Goal: Task Accomplishment & Management: Manage account settings

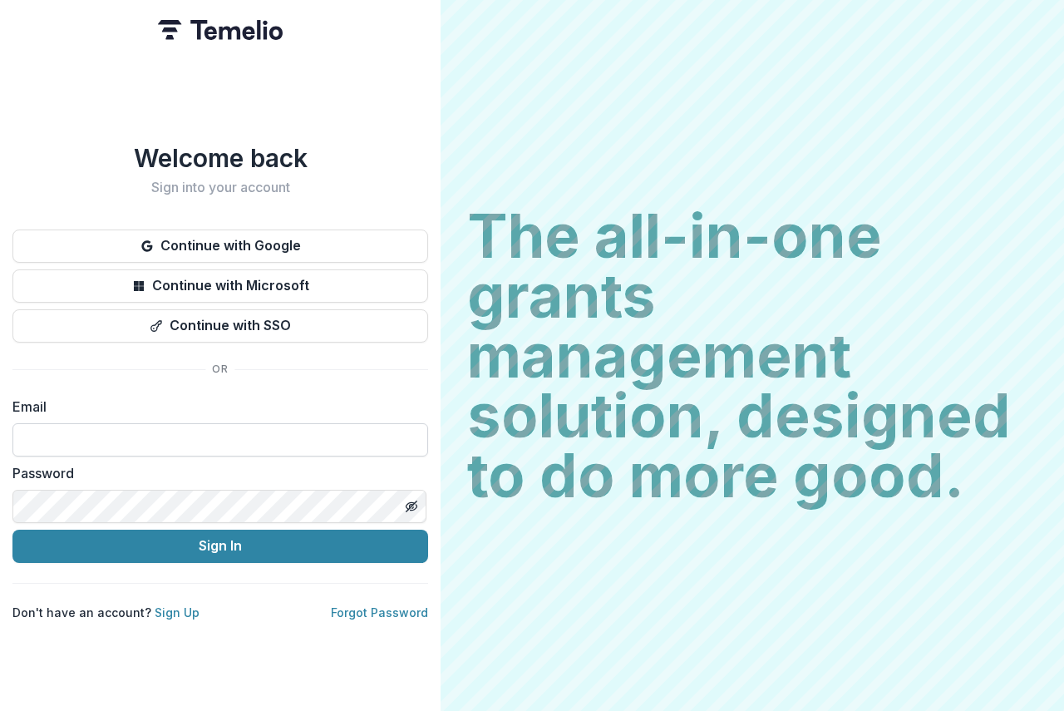
click at [59, 442] on input at bounding box center [220, 439] width 416 height 33
type input "**********"
click at [116, 466] on label "Password" at bounding box center [215, 473] width 406 height 20
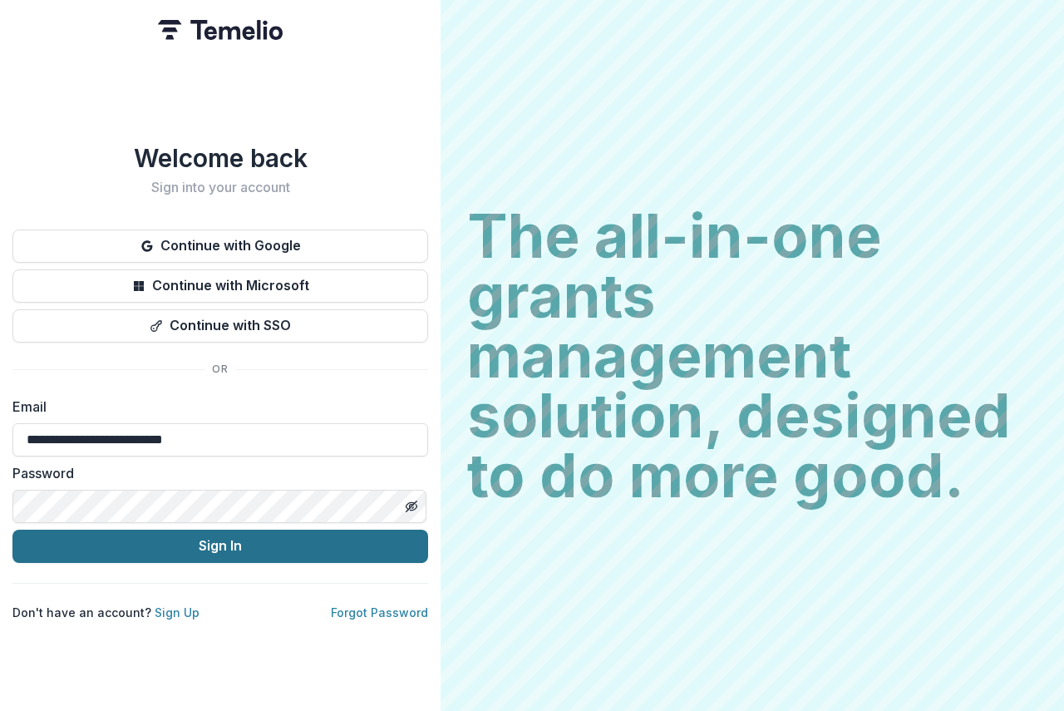
click at [355, 551] on button "Sign In" at bounding box center [220, 545] width 416 height 33
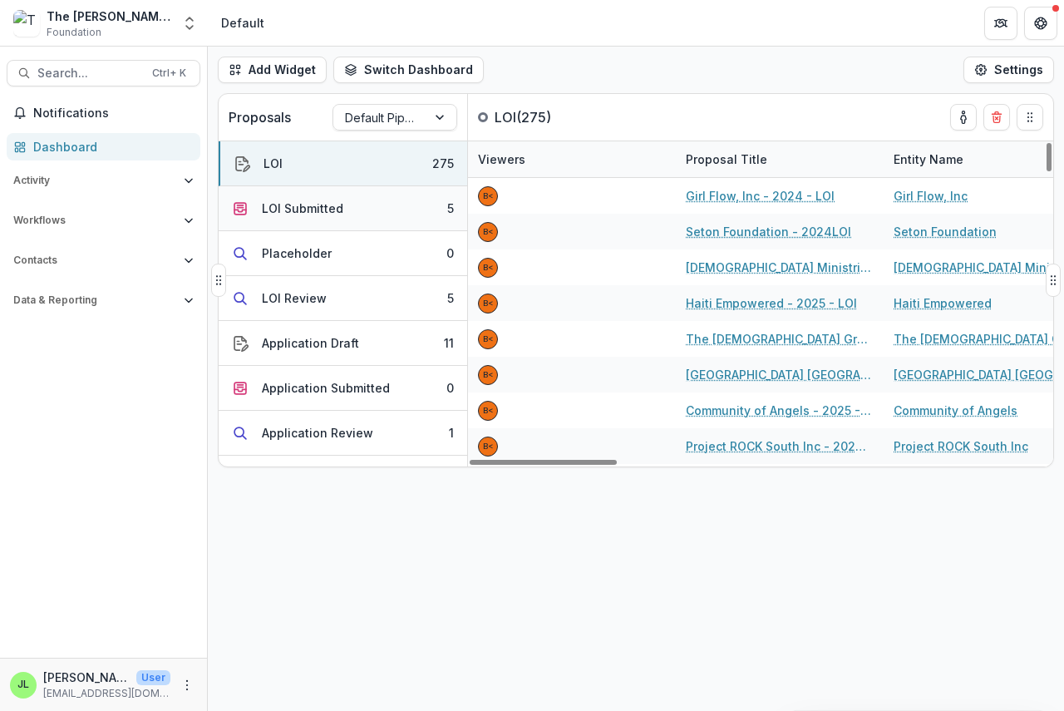
click at [278, 209] on div "LOI Submitted" at bounding box center [302, 207] width 81 height 17
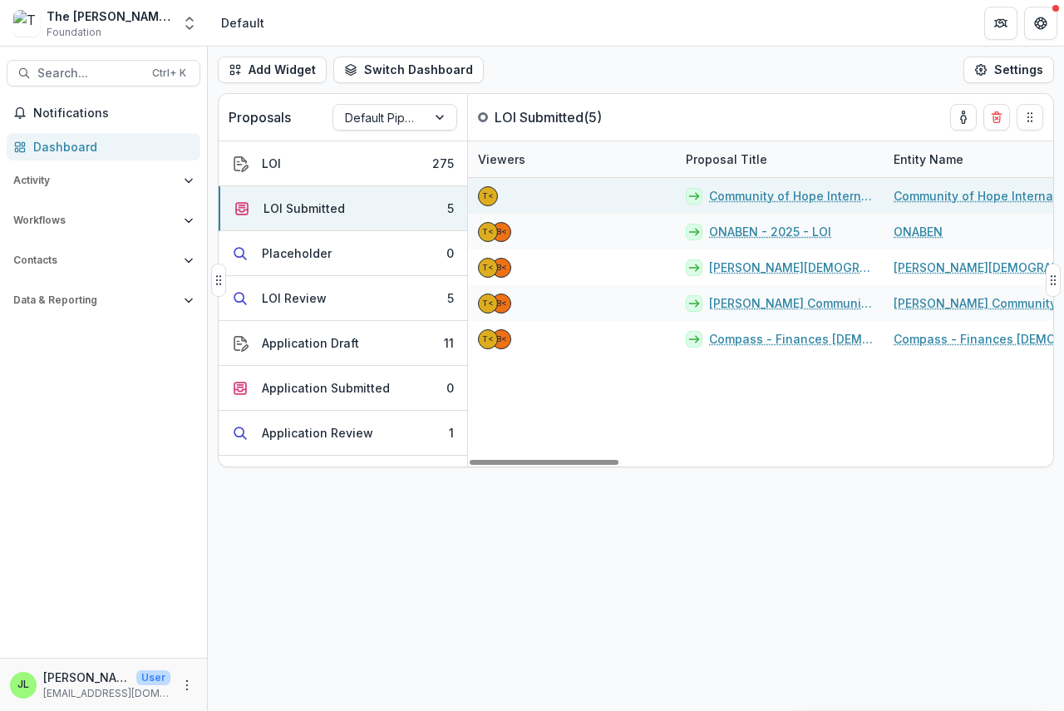
click at [788, 198] on link "Community of Hope International - 2025 - LOI" at bounding box center [791, 195] width 165 height 17
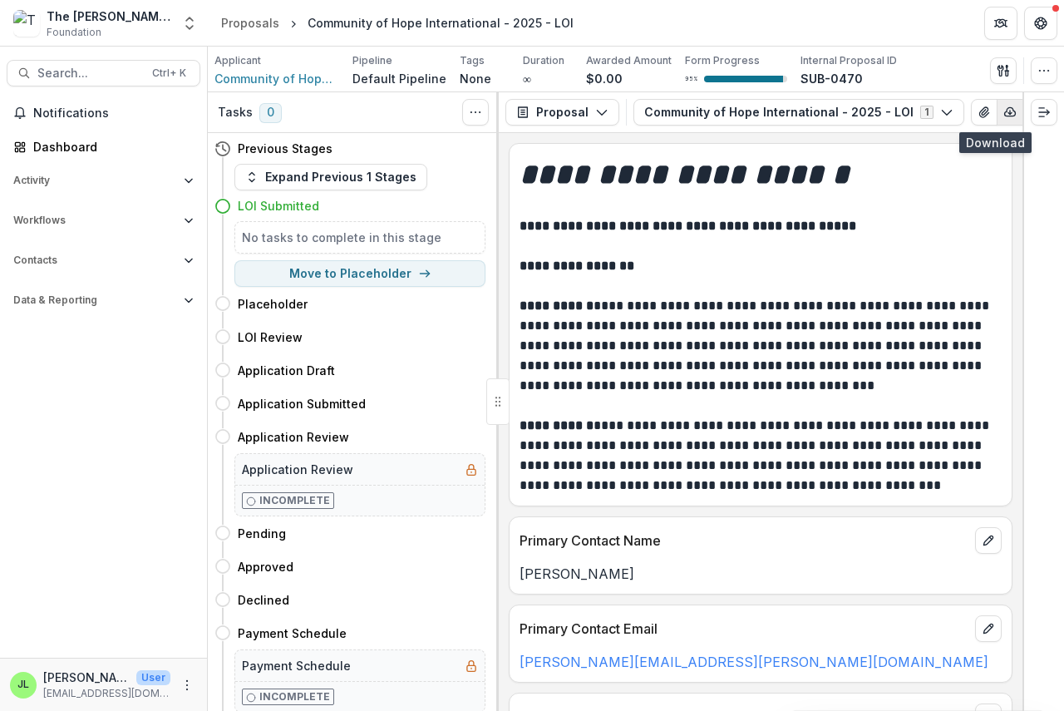
click at [1003, 111] on icon "button" at bounding box center [1009, 112] width 13 height 13
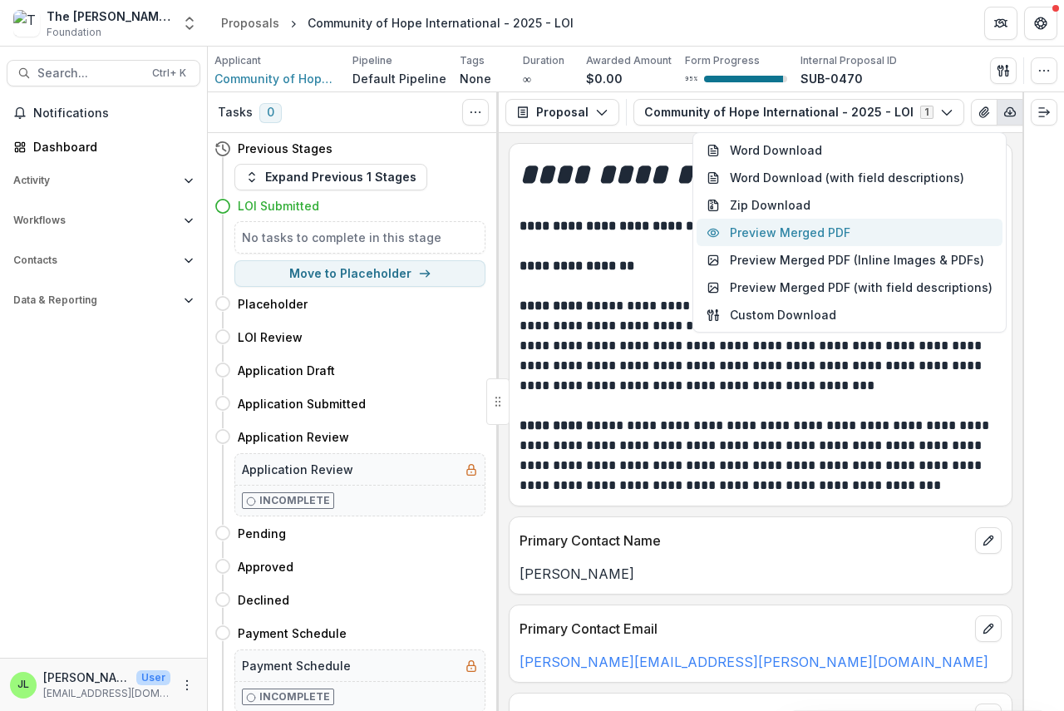
click at [843, 224] on button "Preview Merged PDF" at bounding box center [849, 232] width 306 height 27
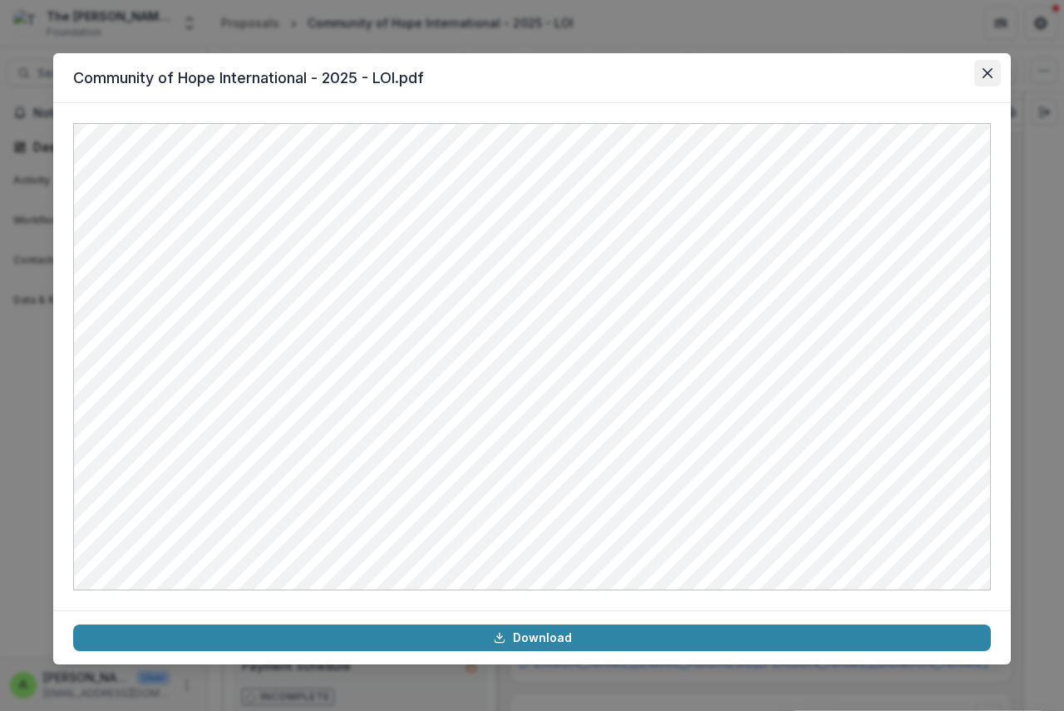
click at [984, 73] on icon "Close" at bounding box center [987, 73] width 10 height 10
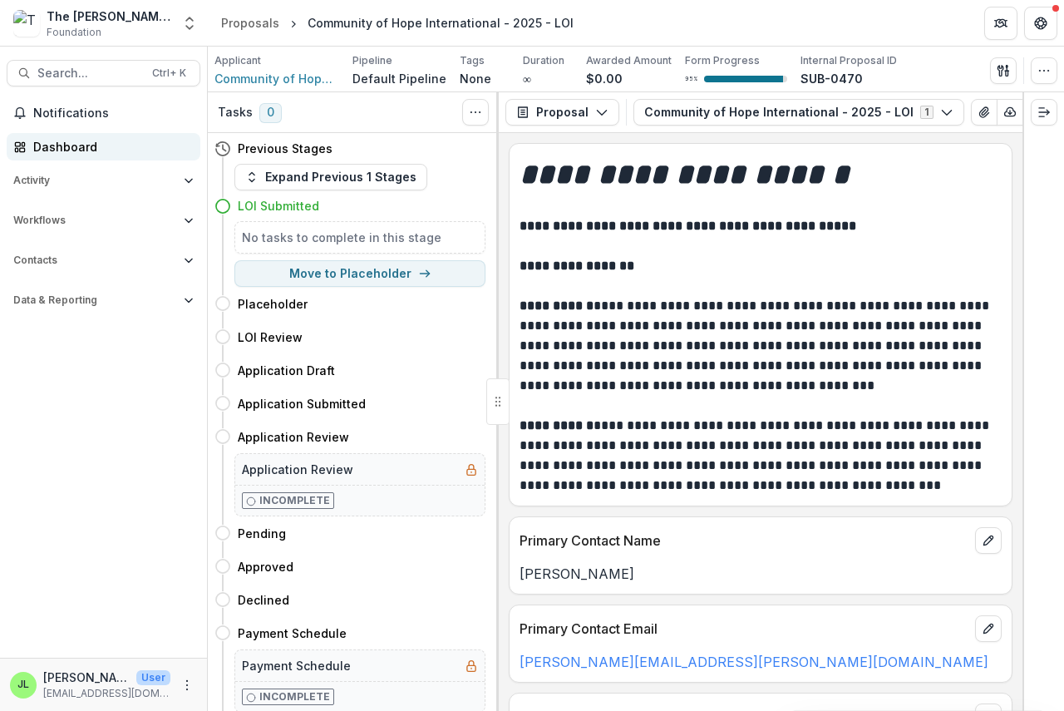
click at [64, 155] on div "Dashboard" at bounding box center [110, 146] width 154 height 17
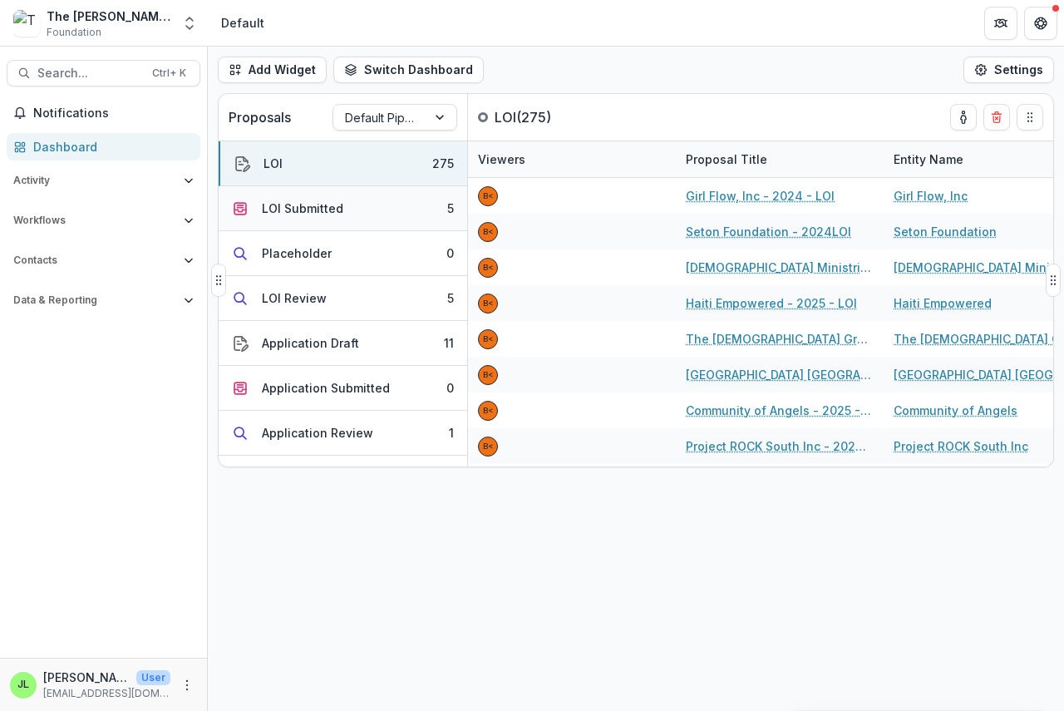
click at [315, 208] on div "LOI Submitted" at bounding box center [302, 207] width 81 height 17
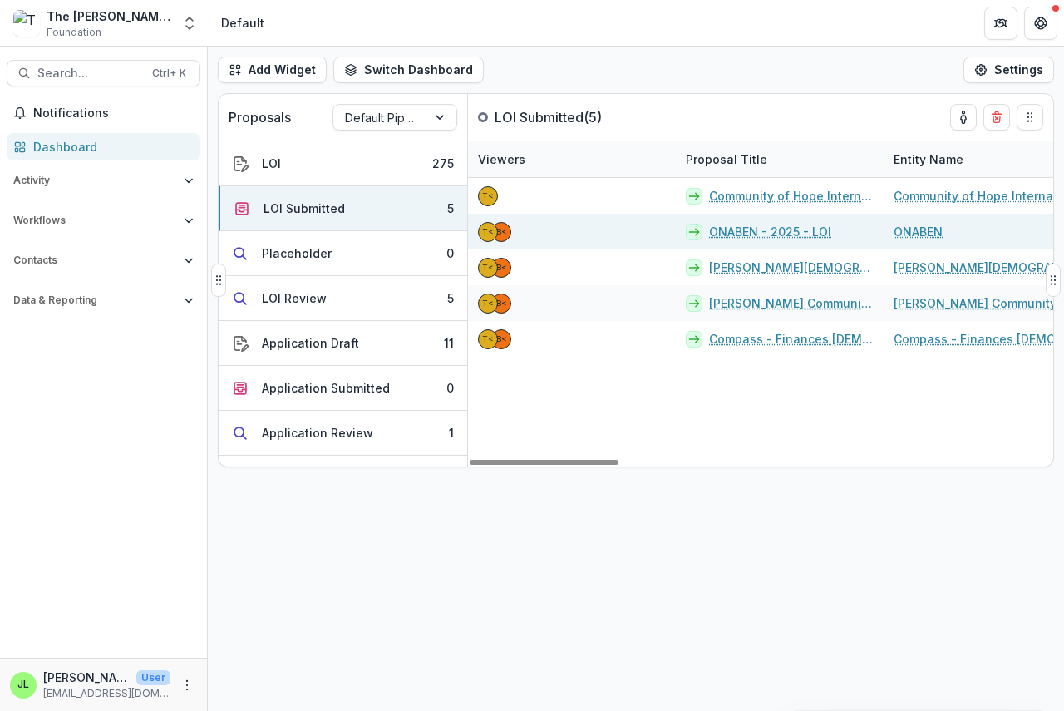
click at [728, 234] on link "ONABEN - 2025 - LOI" at bounding box center [770, 231] width 122 height 17
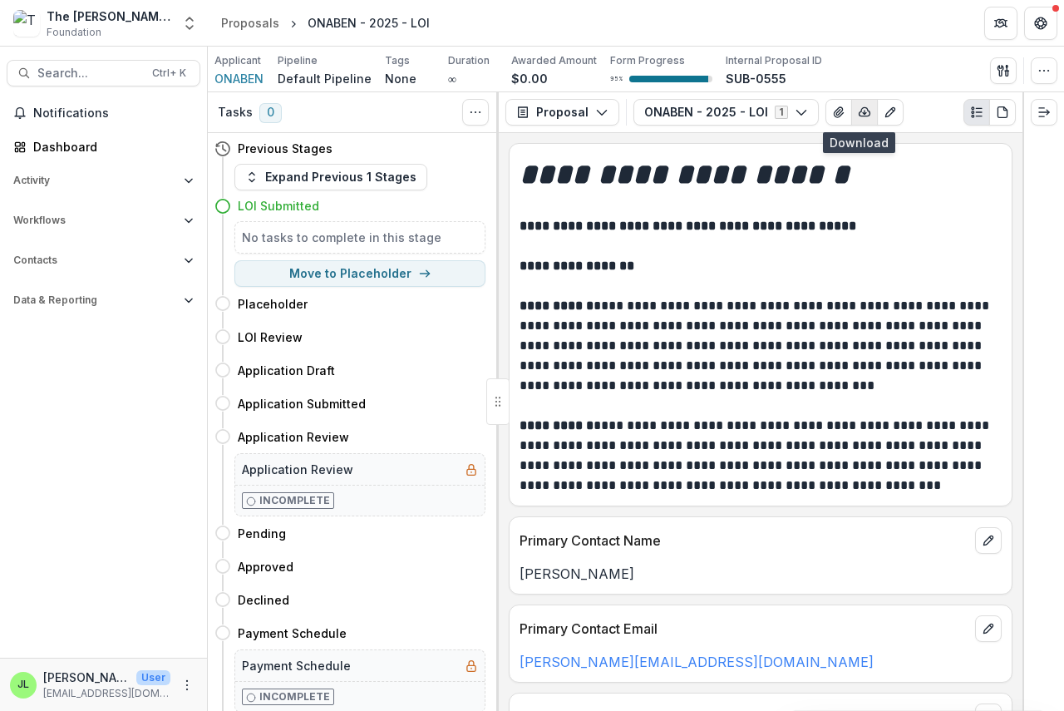
click at [859, 109] on icon "button" at bounding box center [864, 112] width 11 height 8
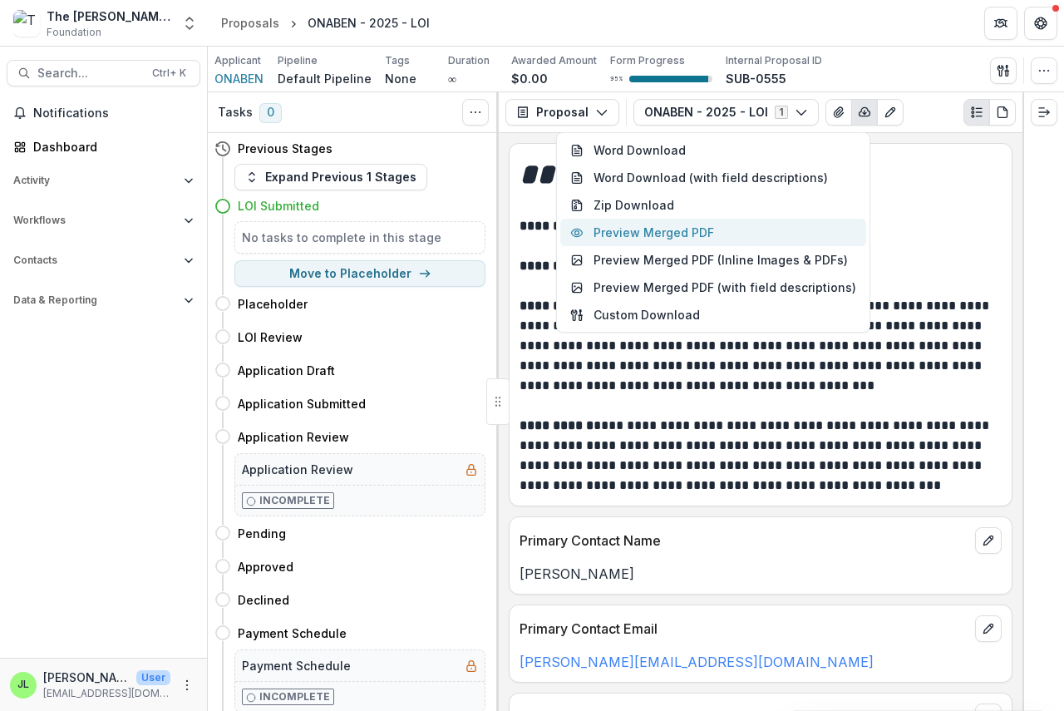
click at [707, 231] on button "Preview Merged PDF" at bounding box center [713, 232] width 306 height 27
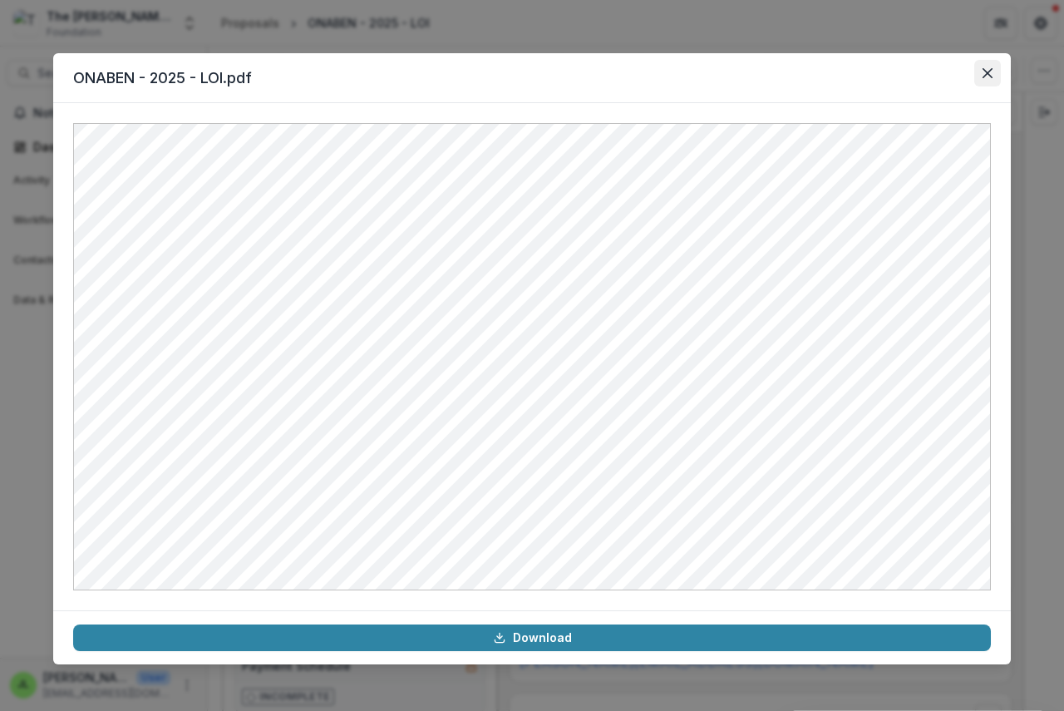
click at [977, 72] on button "Close" at bounding box center [987, 73] width 27 height 27
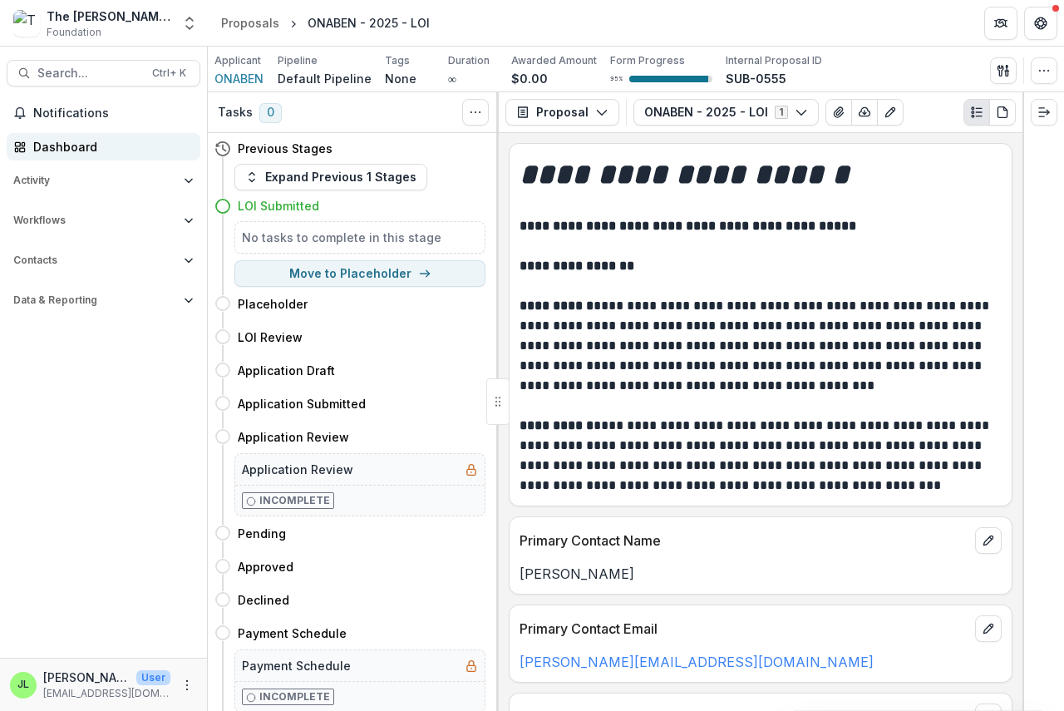
click at [48, 145] on div "Dashboard" at bounding box center [110, 146] width 154 height 17
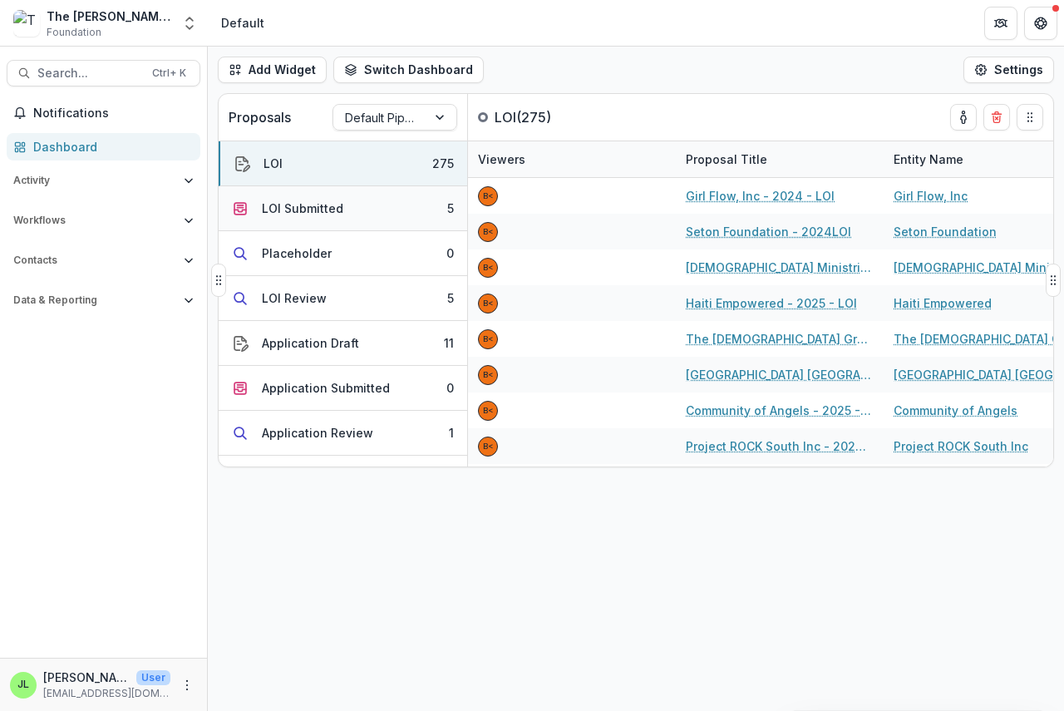
click at [292, 204] on div "LOI Submitted" at bounding box center [302, 207] width 81 height 17
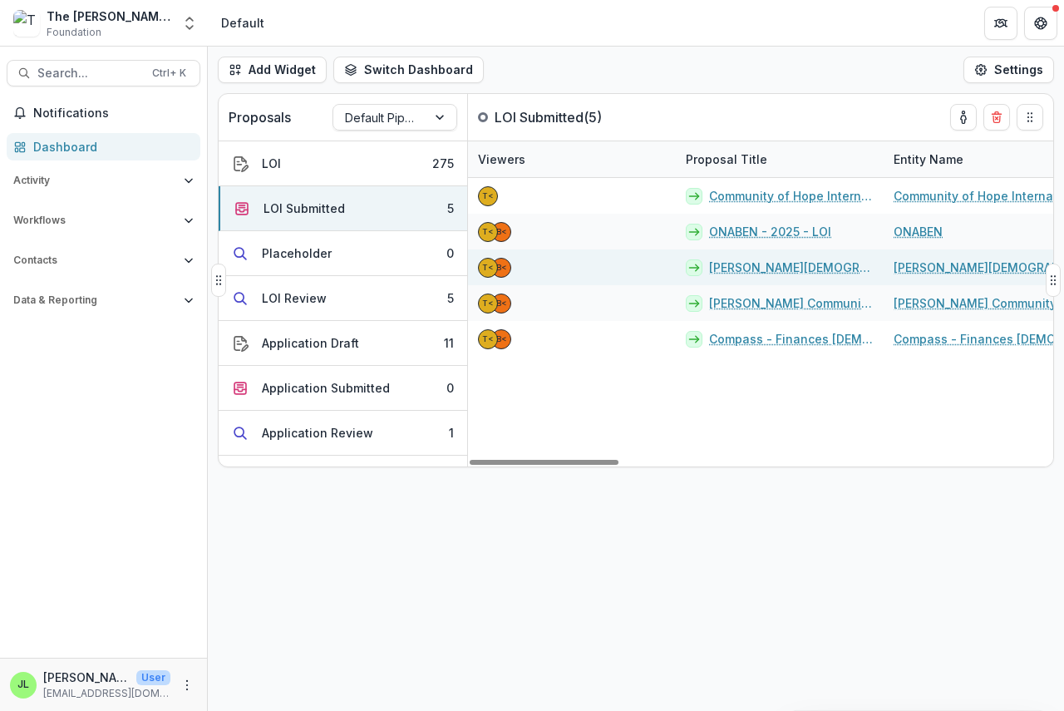
click at [736, 266] on link "[PERSON_NAME][DEMOGRAPHIC_DATA] Academy Foundation - 2025 - LOI" at bounding box center [791, 266] width 165 height 17
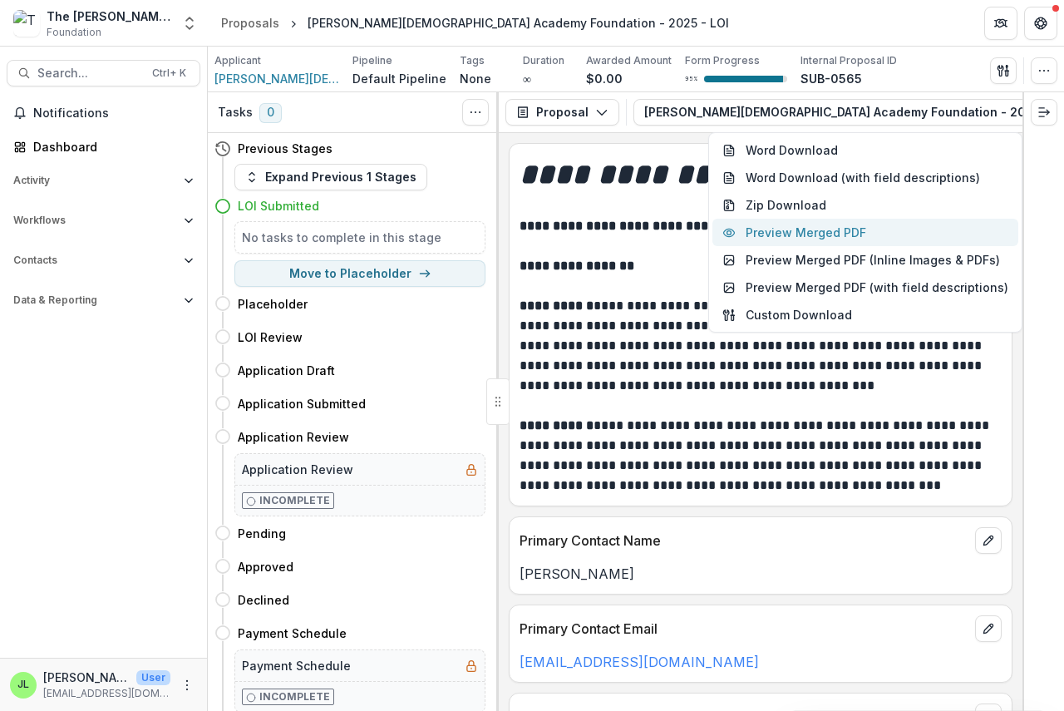
click at [818, 234] on button "Preview Merged PDF" at bounding box center [865, 232] width 306 height 27
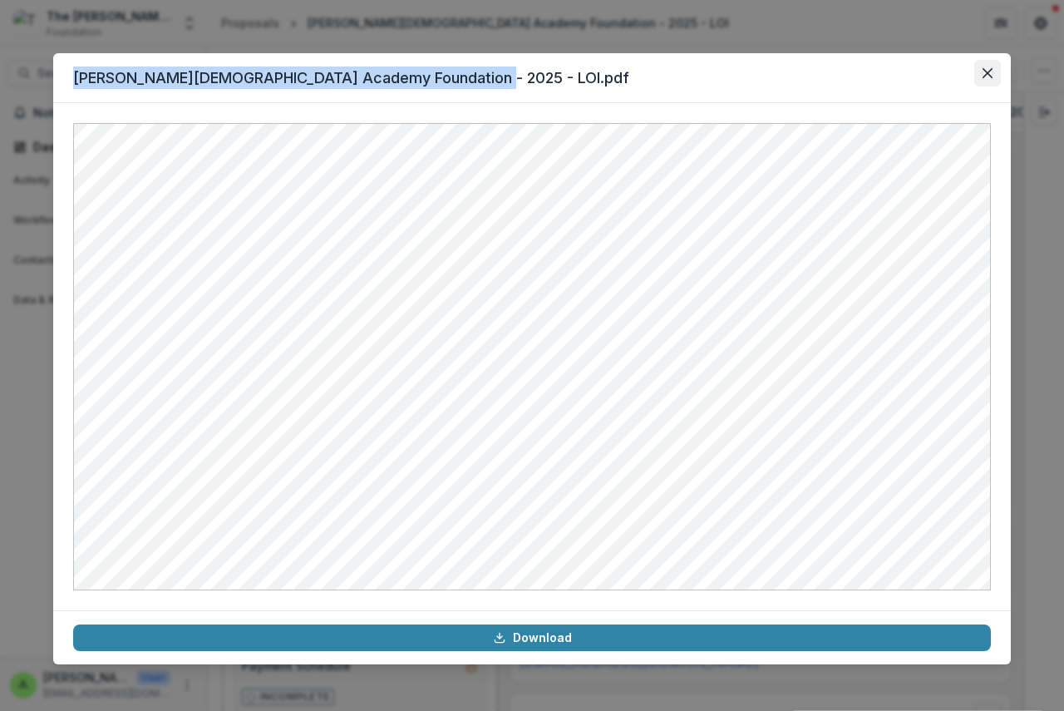
drag, startPoint x: 995, startPoint y: 73, endPoint x: 987, endPoint y: 77, distance: 8.6
click at [987, 77] on section "[PERSON_NAME][DEMOGRAPHIC_DATA] Academy Foundation - 2025 - LOI.pdf Download" at bounding box center [531, 358] width 957 height 611
click at [989, 71] on icon "Close" at bounding box center [987, 73] width 10 height 10
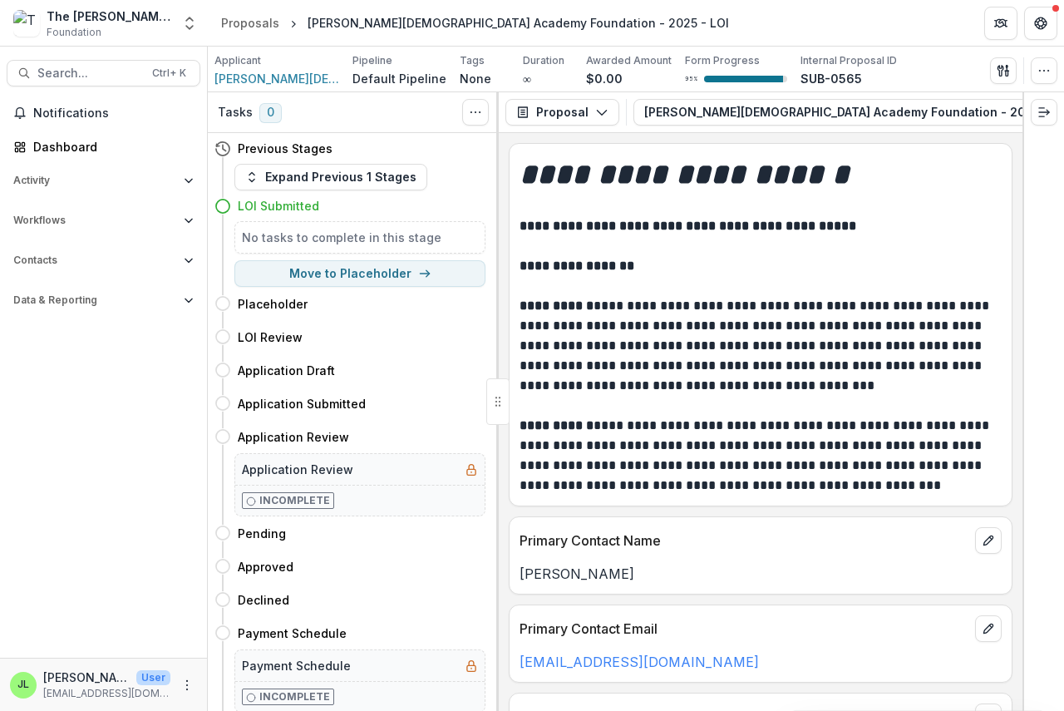
scroll to position [0, 99]
click at [1063, 111] on icon "button" at bounding box center [1069, 112] width 13 height 13
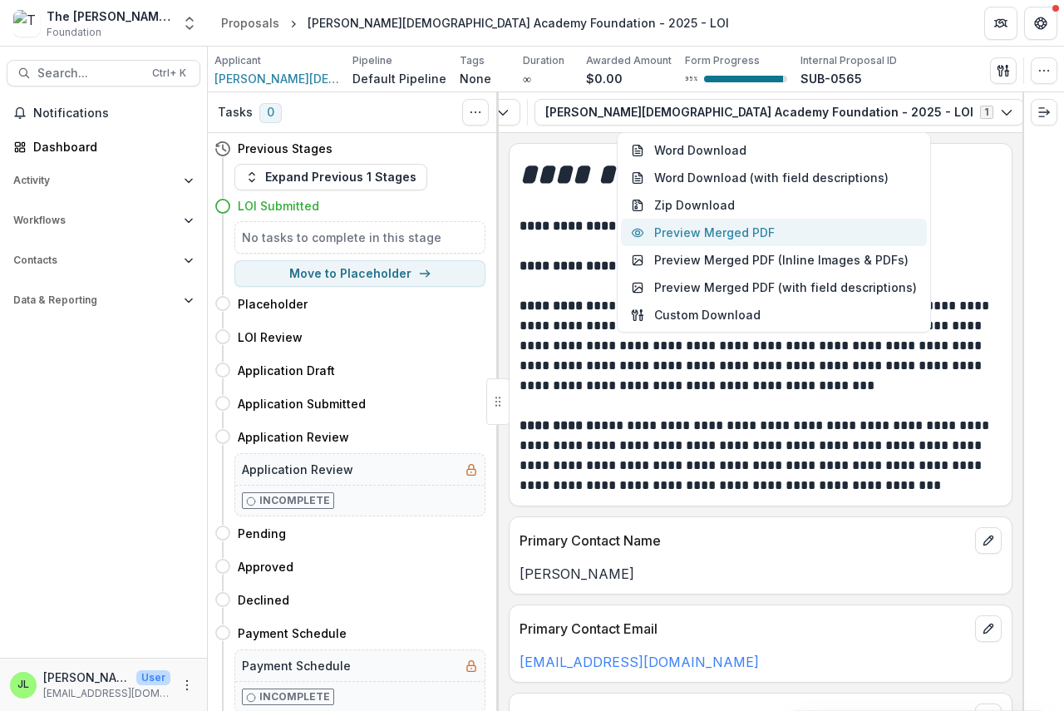
click at [762, 237] on button "Preview Merged PDF" at bounding box center [774, 232] width 306 height 27
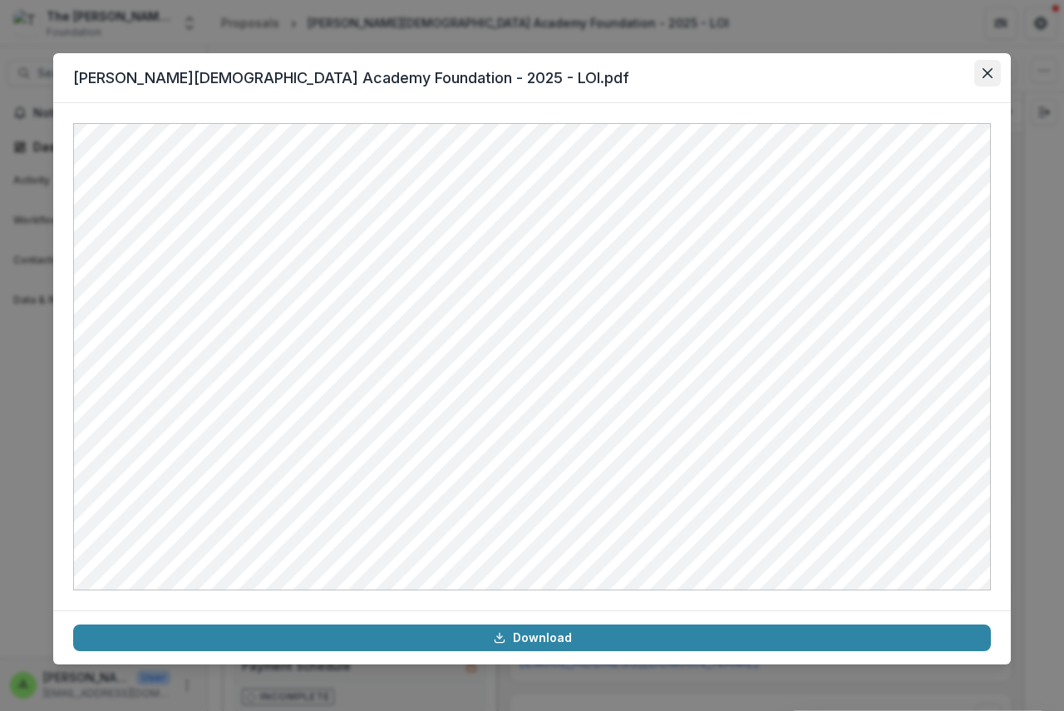
click at [986, 73] on icon "Close" at bounding box center [987, 73] width 10 height 10
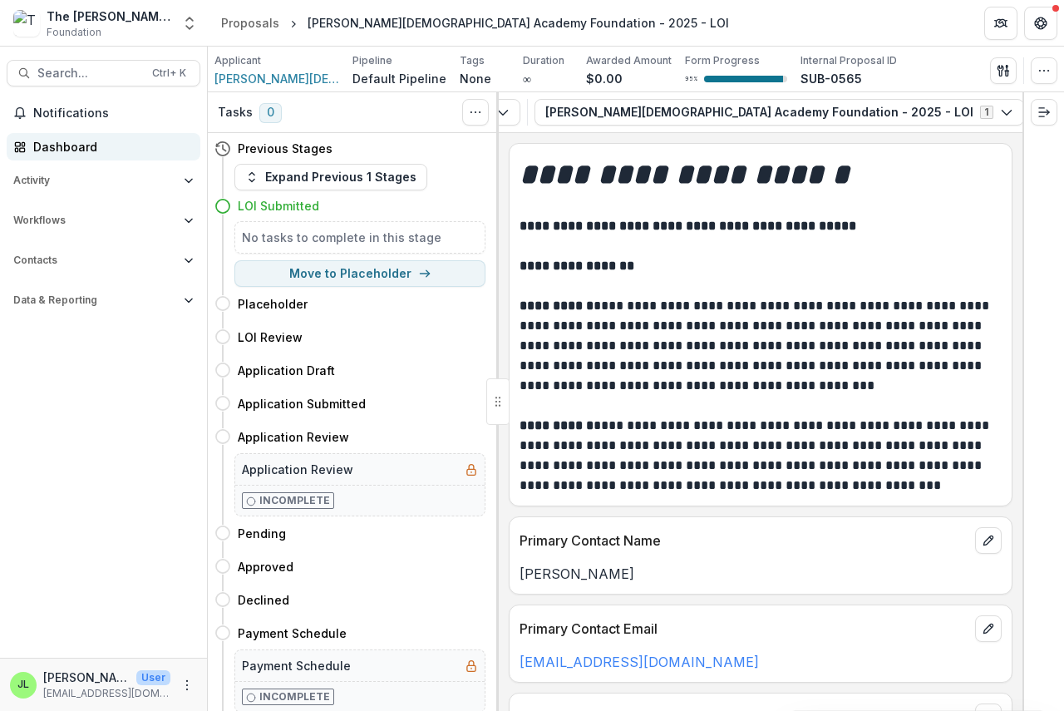
click at [57, 145] on div "Dashboard" at bounding box center [110, 146] width 154 height 17
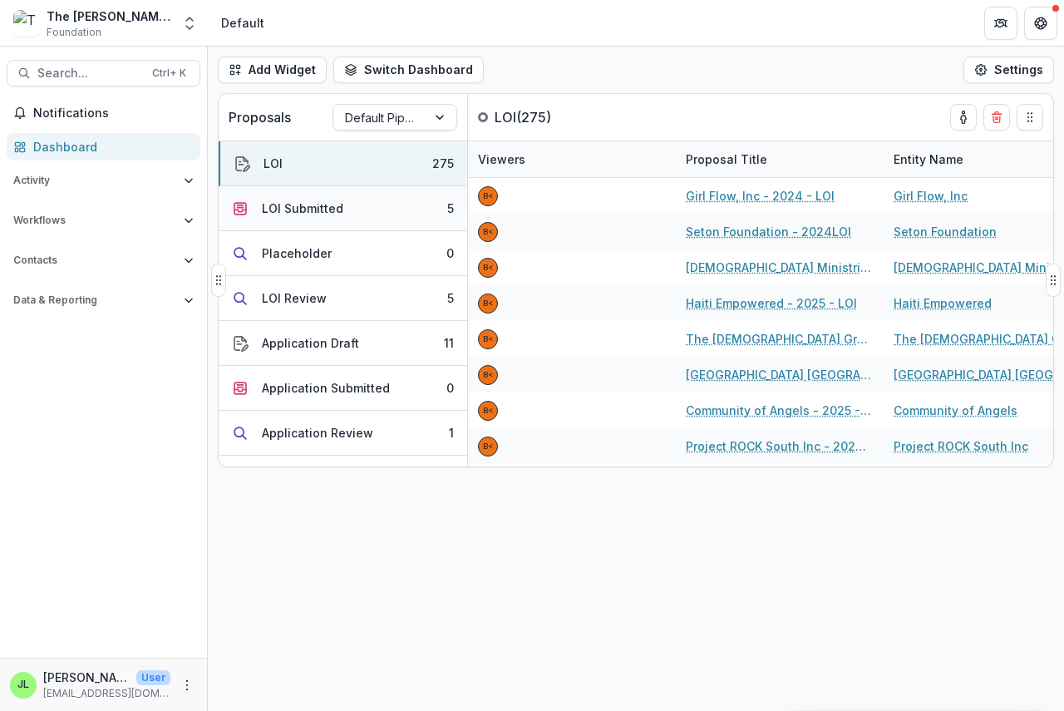
click at [290, 211] on div "LOI Submitted" at bounding box center [302, 207] width 81 height 17
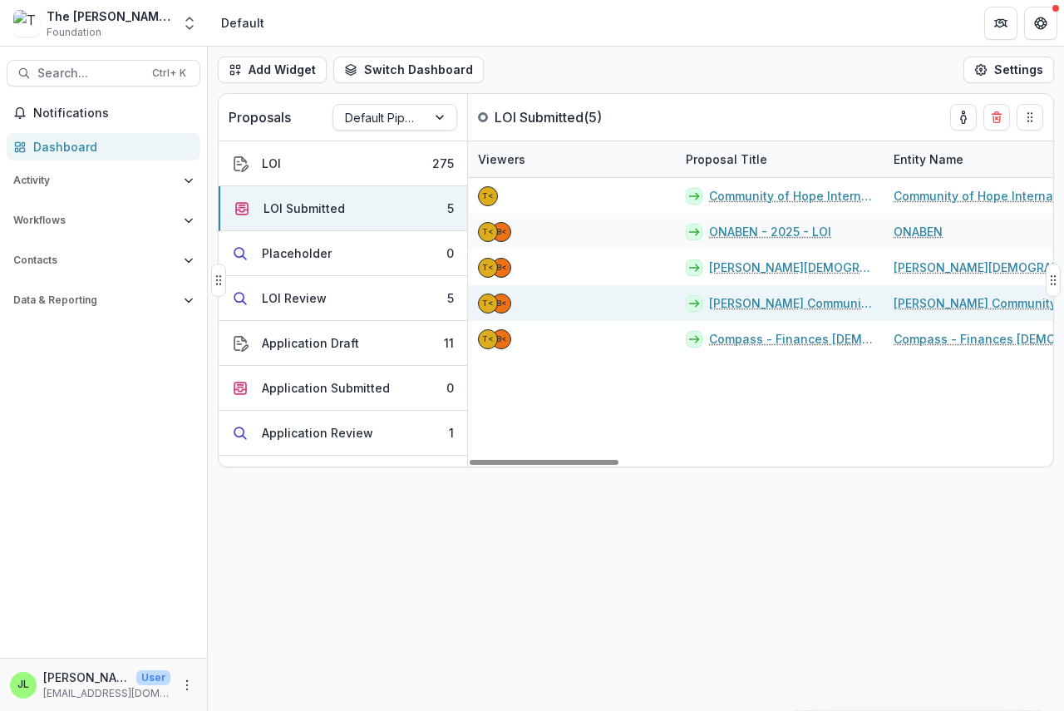
click at [735, 303] on link "[PERSON_NAME] Community Development Corporation - 2025 - LOI" at bounding box center [791, 302] width 165 height 17
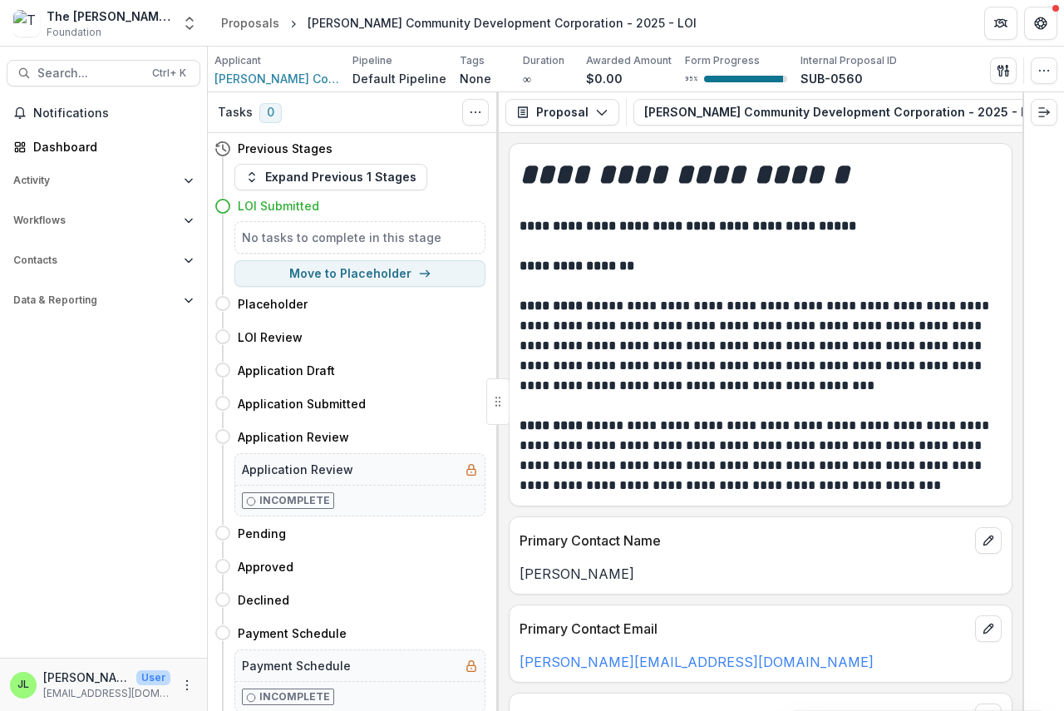
scroll to position [0, 146]
click at [985, 113] on icon "button" at bounding box center [990, 112] width 11 height 8
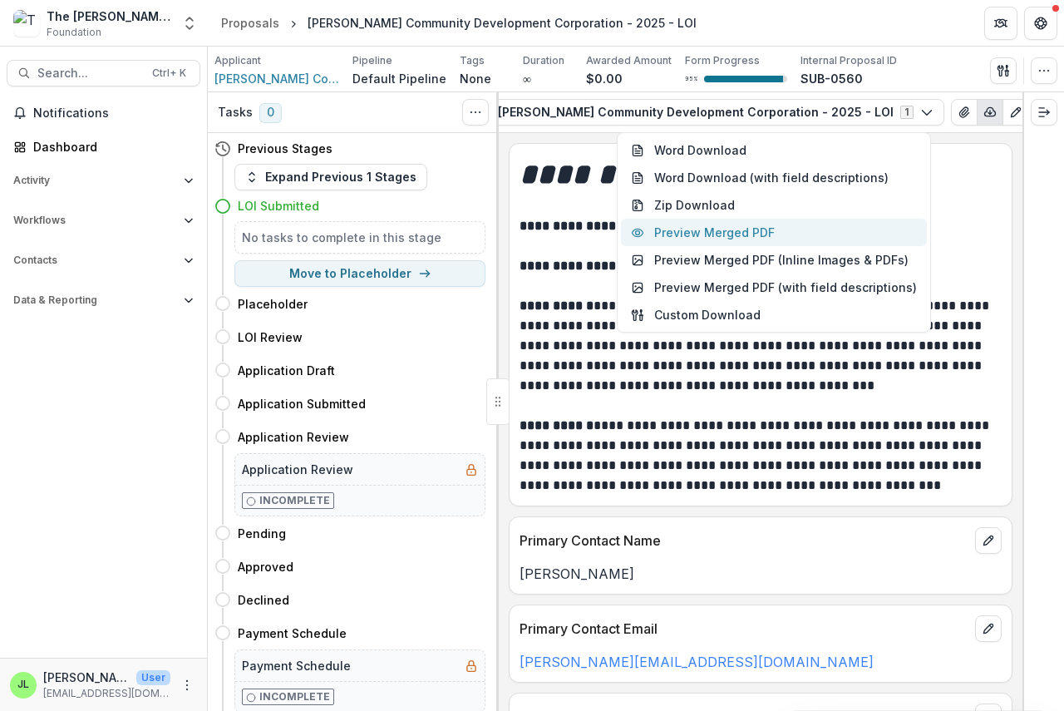
click at [741, 236] on button "Preview Merged PDF" at bounding box center [774, 232] width 306 height 27
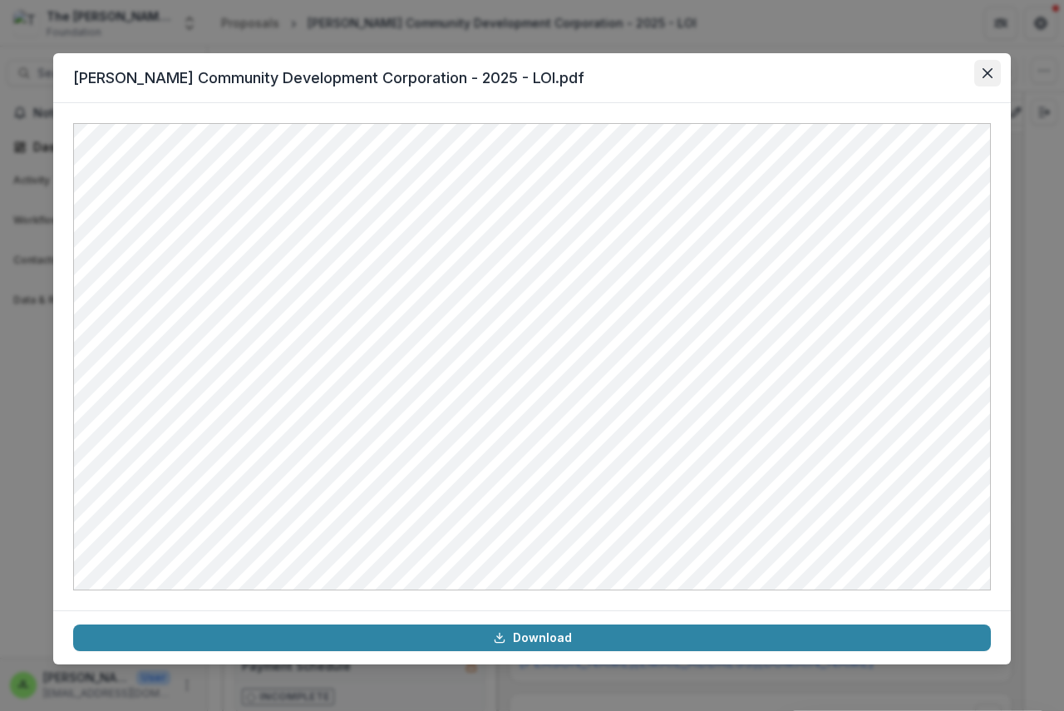
click at [987, 71] on icon "Close" at bounding box center [987, 73] width 10 height 10
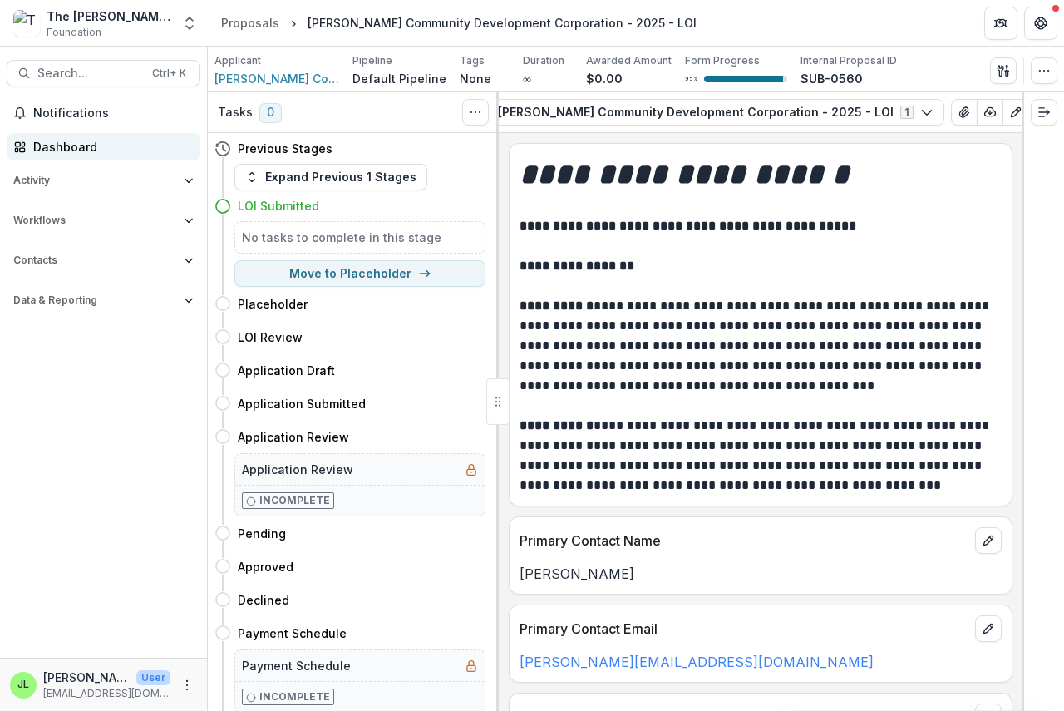
click at [31, 147] on link "Dashboard" at bounding box center [104, 146] width 194 height 27
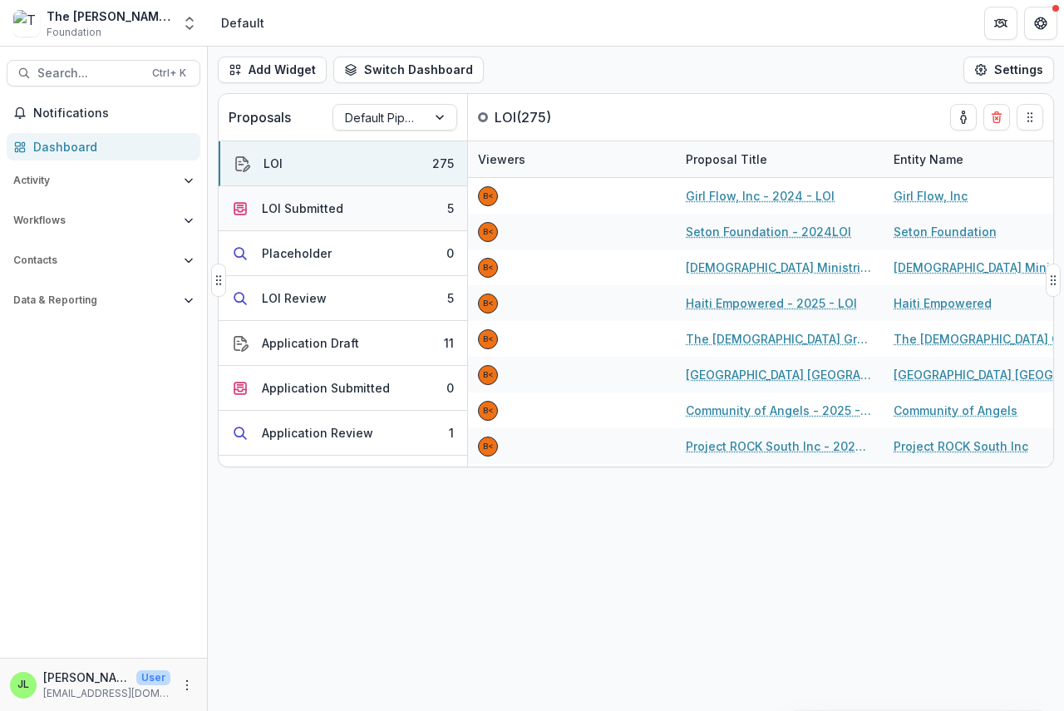
click at [313, 207] on div "LOI Submitted" at bounding box center [302, 207] width 81 height 17
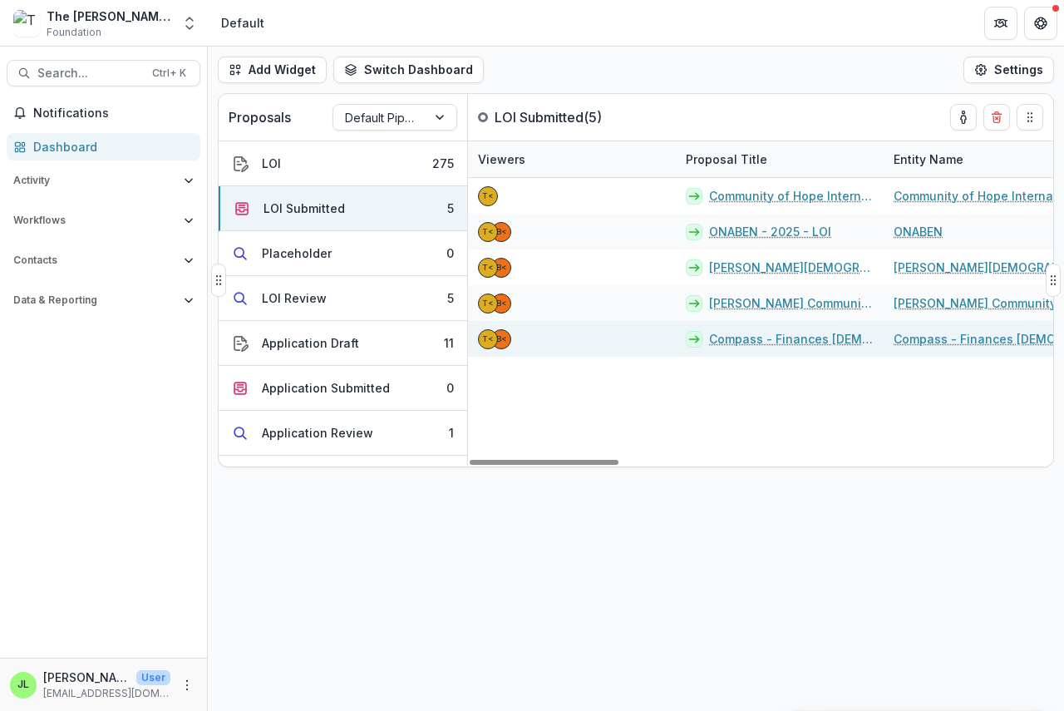
click at [746, 336] on link "Compass - Finances [DEMOGRAPHIC_DATA]'s Way - 2025 - LOI" at bounding box center [791, 338] width 165 height 17
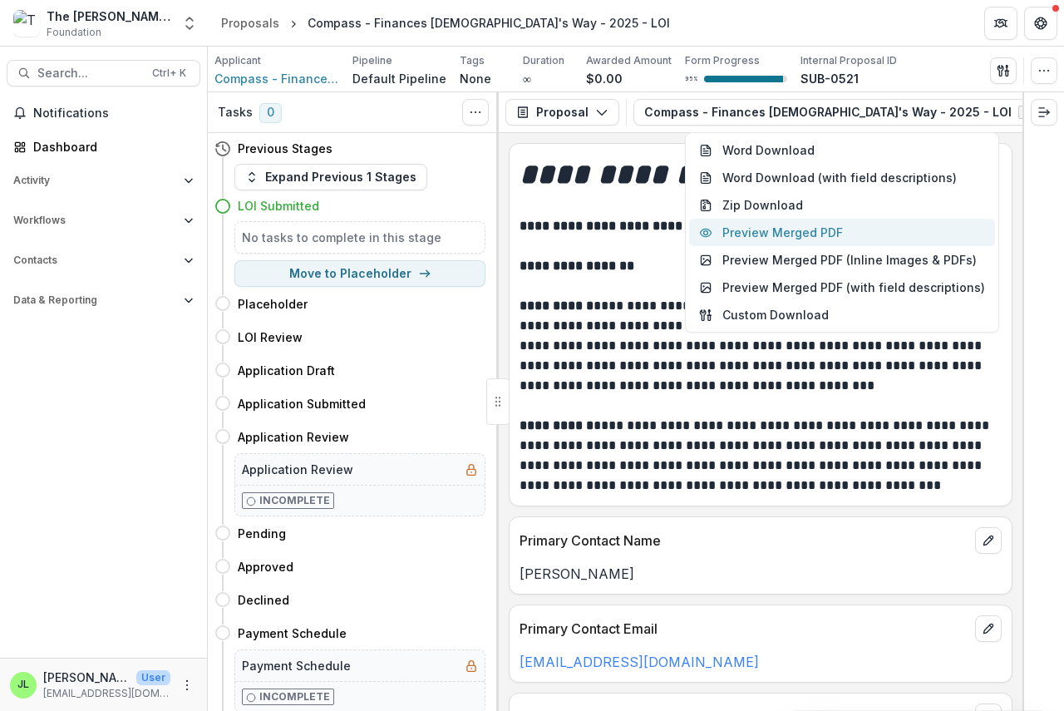
click at [816, 224] on button "Preview Merged PDF" at bounding box center [842, 232] width 306 height 27
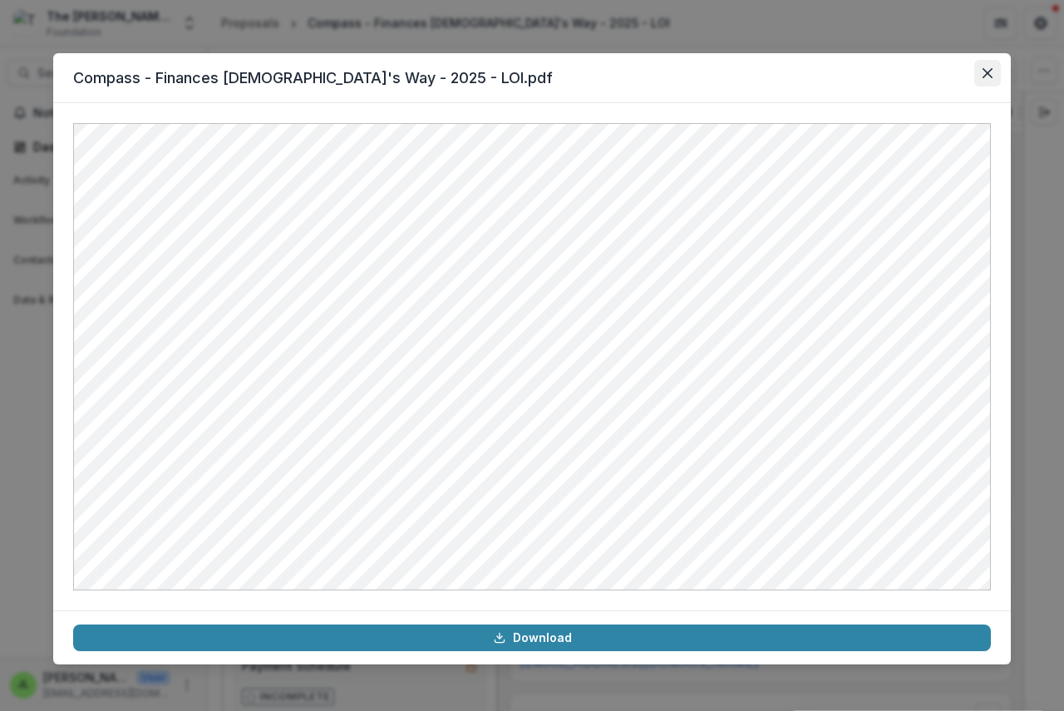
click at [990, 68] on icon "Close" at bounding box center [987, 73] width 10 height 10
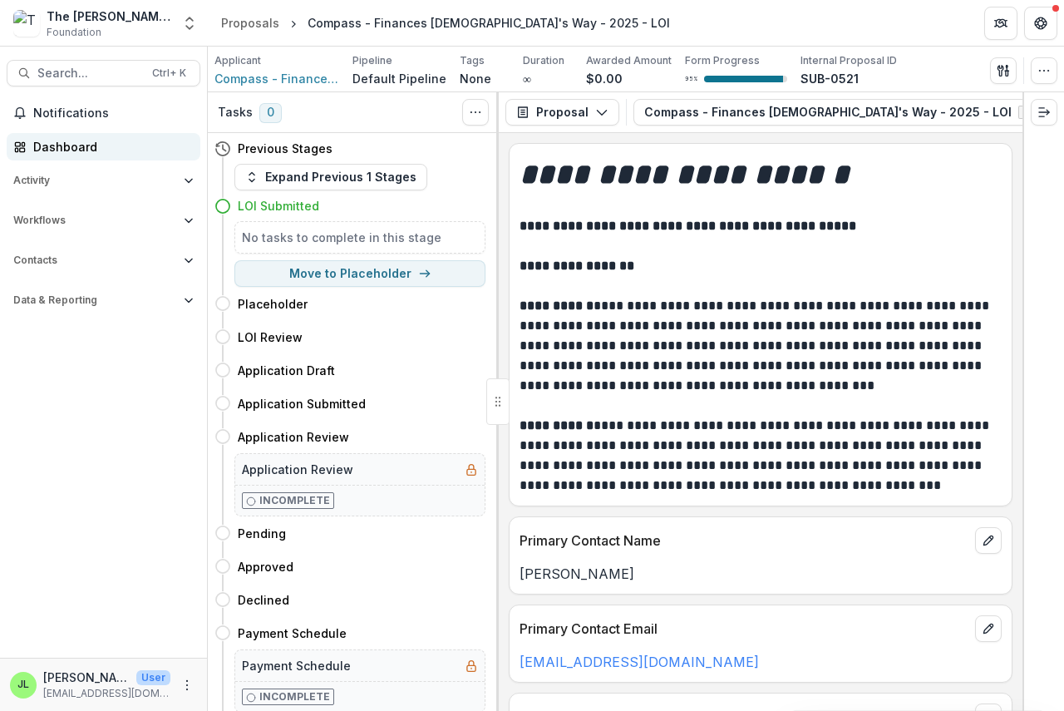
click at [42, 144] on div "Dashboard" at bounding box center [110, 146] width 154 height 17
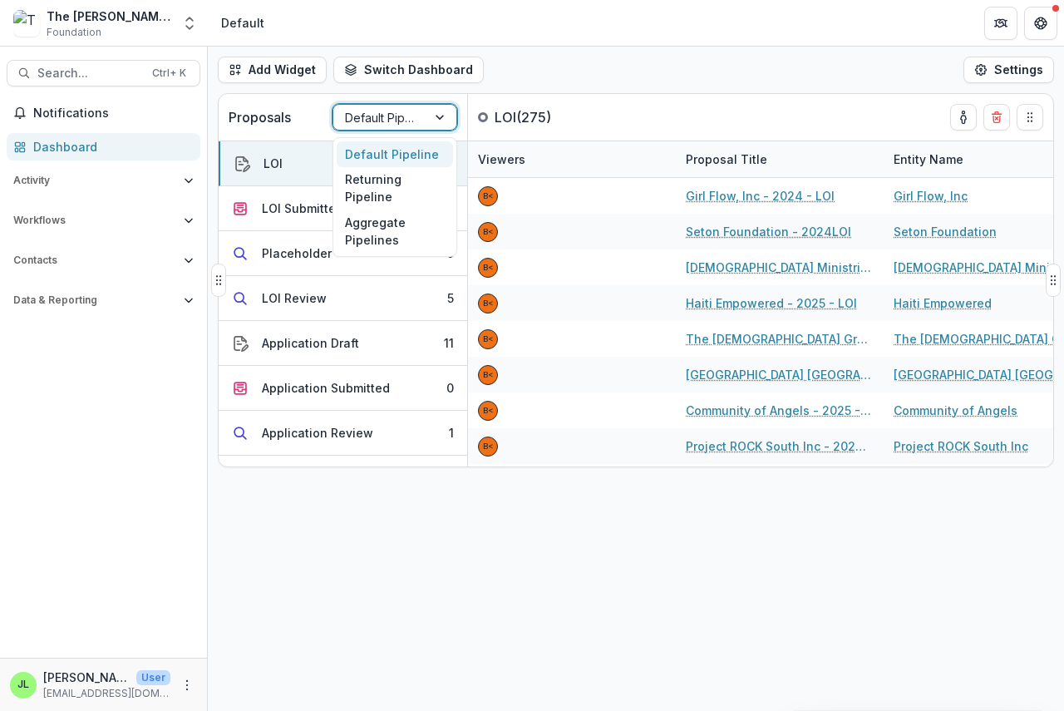
click at [395, 116] on div at bounding box center [380, 117] width 70 height 21
click at [386, 194] on div "Returning Pipeline" at bounding box center [395, 188] width 116 height 43
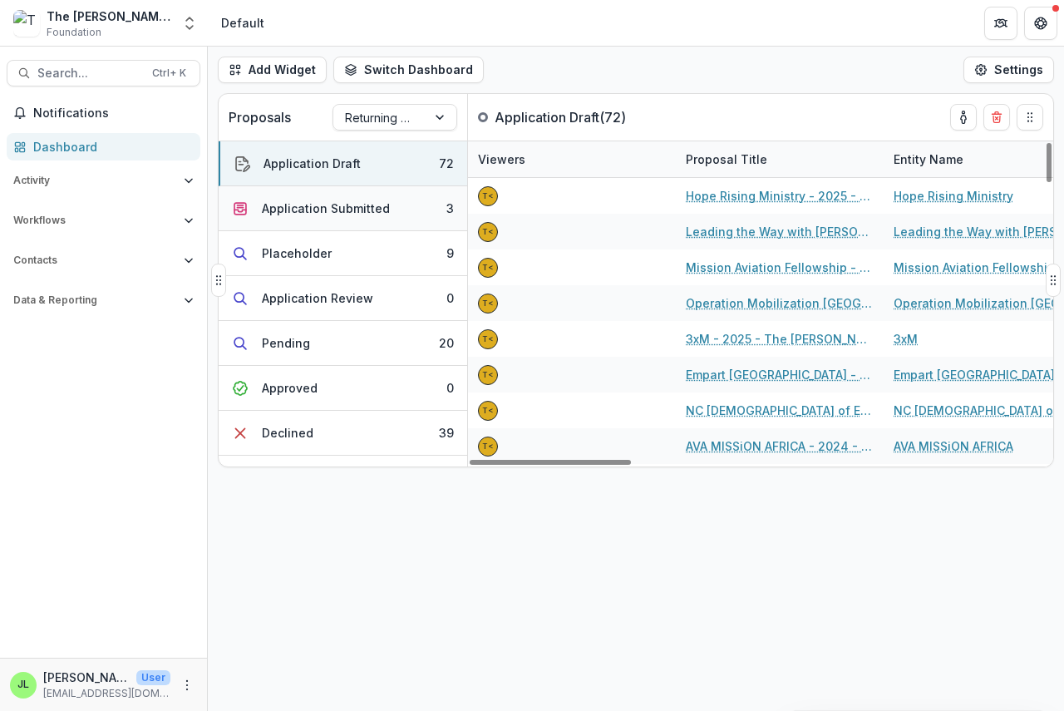
click at [322, 204] on div "Application Submitted" at bounding box center [326, 207] width 128 height 17
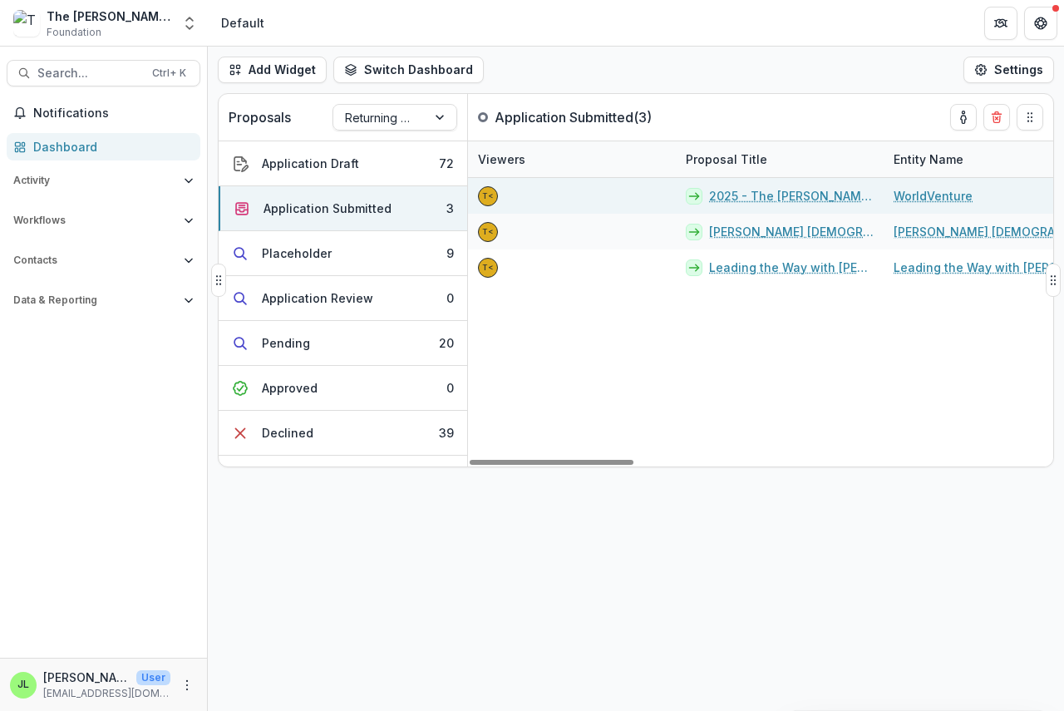
click at [770, 201] on link "2025 - The [PERSON_NAME] Foundation Grant Proposal Application" at bounding box center [791, 195] width 165 height 17
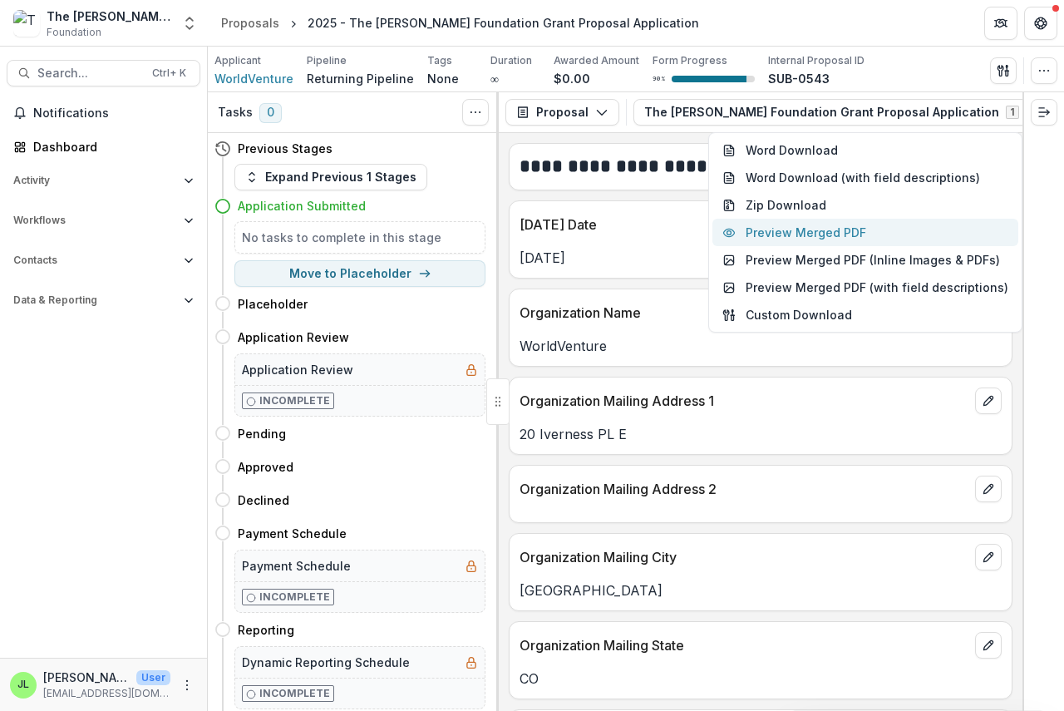
click at [834, 234] on button "Preview Merged PDF" at bounding box center [865, 232] width 306 height 27
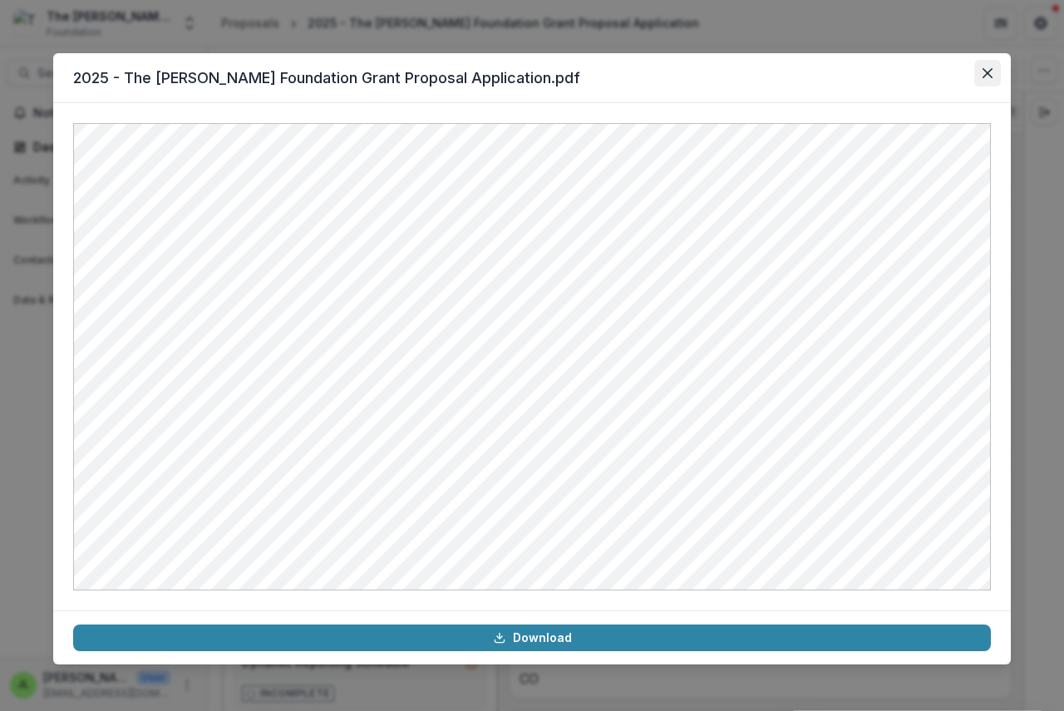
click at [985, 74] on icon "Close" at bounding box center [987, 73] width 10 height 10
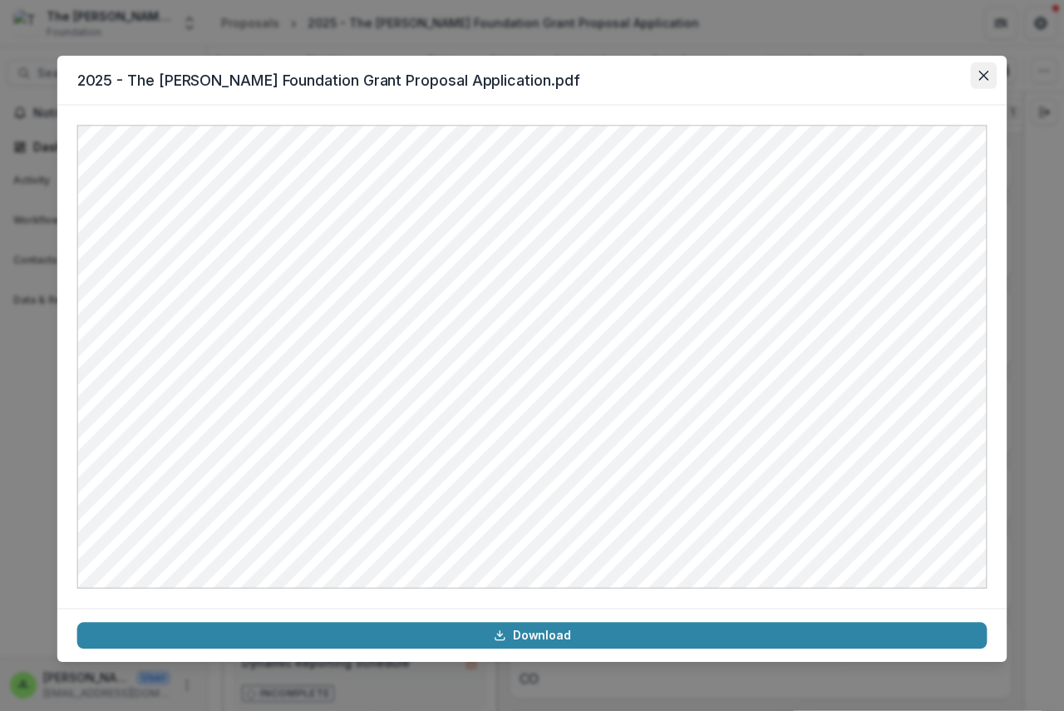
scroll to position [0, 97]
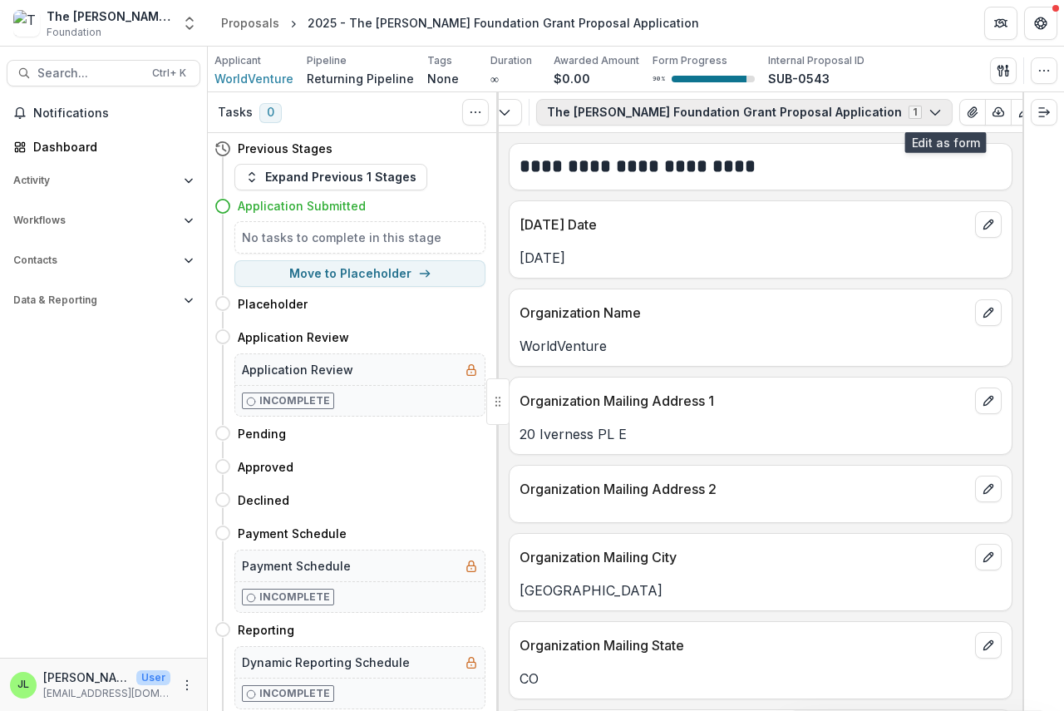
click at [928, 109] on icon "button" at bounding box center [934, 112] width 13 height 13
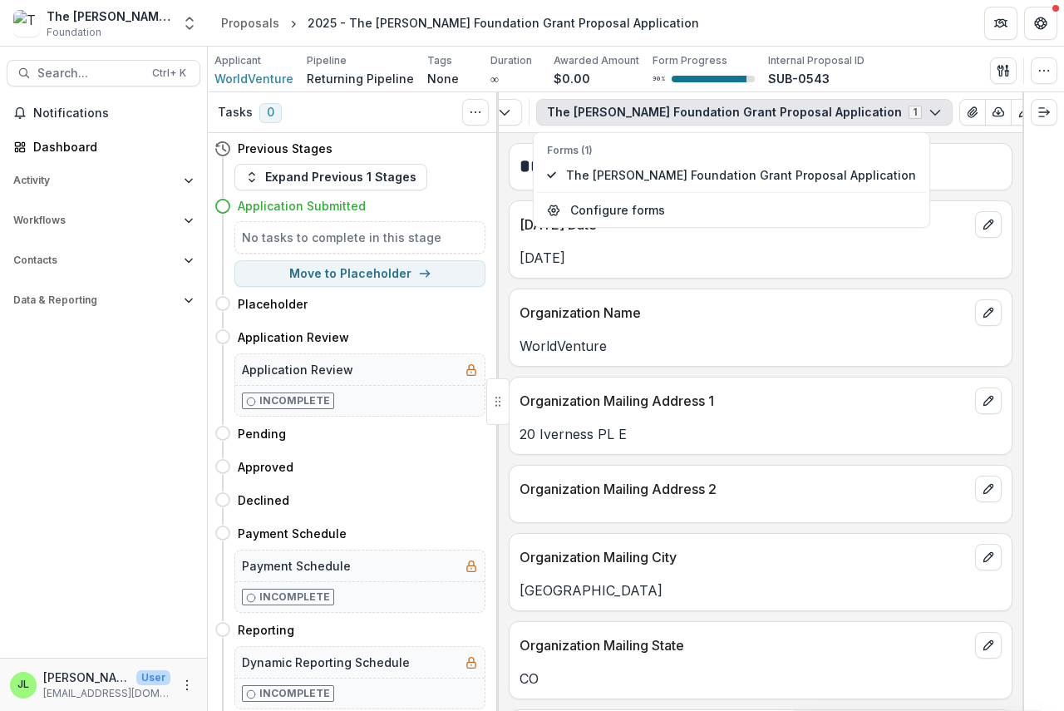
click at [928, 108] on icon "button" at bounding box center [934, 112] width 13 height 13
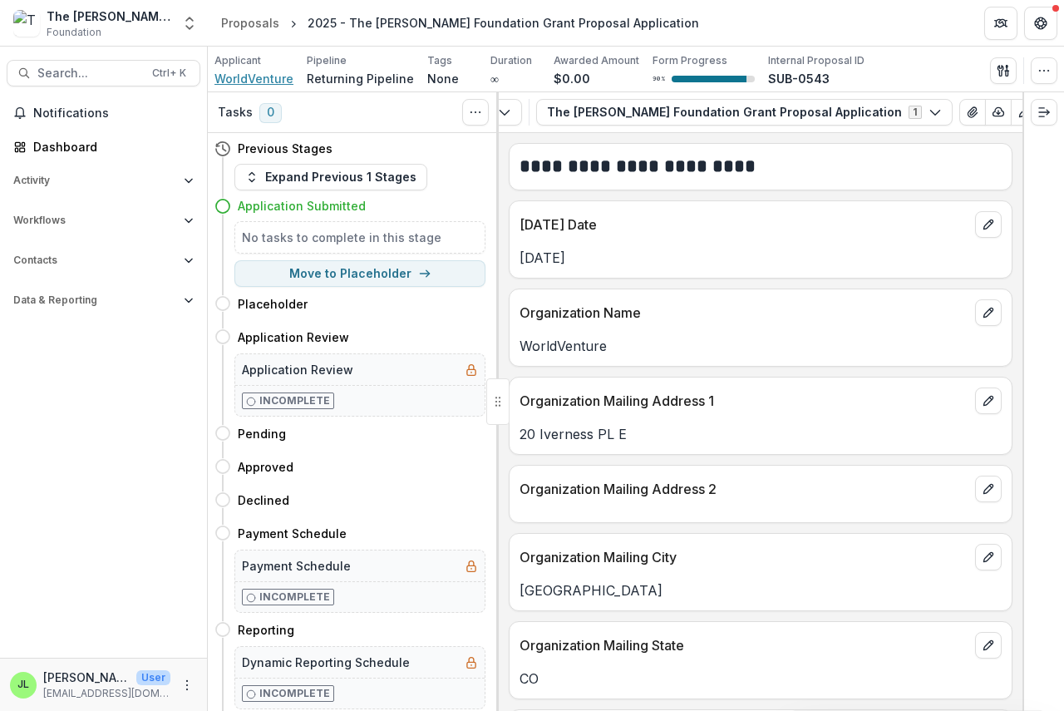
click at [264, 80] on span "WorldVenture" at bounding box center [253, 78] width 79 height 17
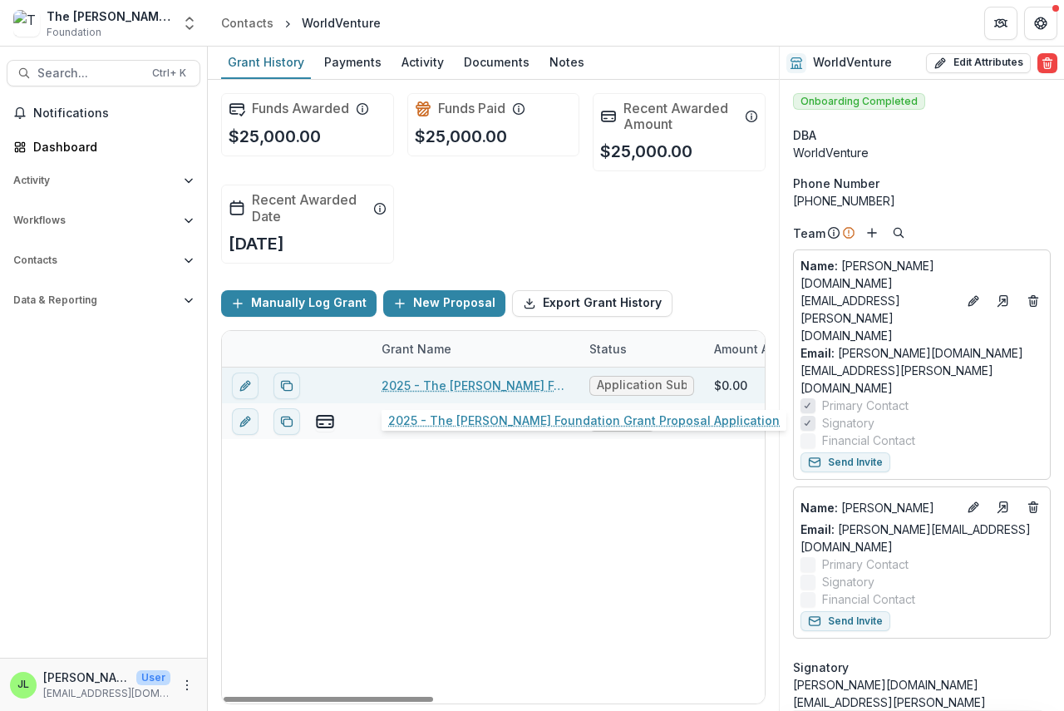
click at [420, 384] on link "2025 - The [PERSON_NAME] Foundation Grant Proposal Application" at bounding box center [475, 384] width 188 height 17
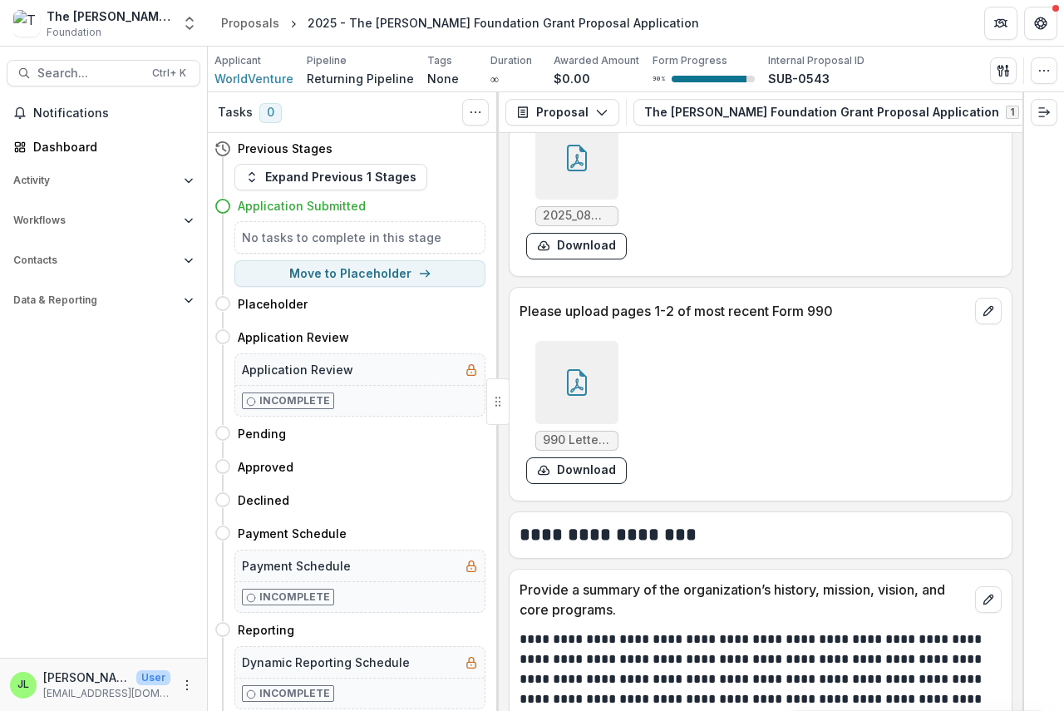
scroll to position [2244, 0]
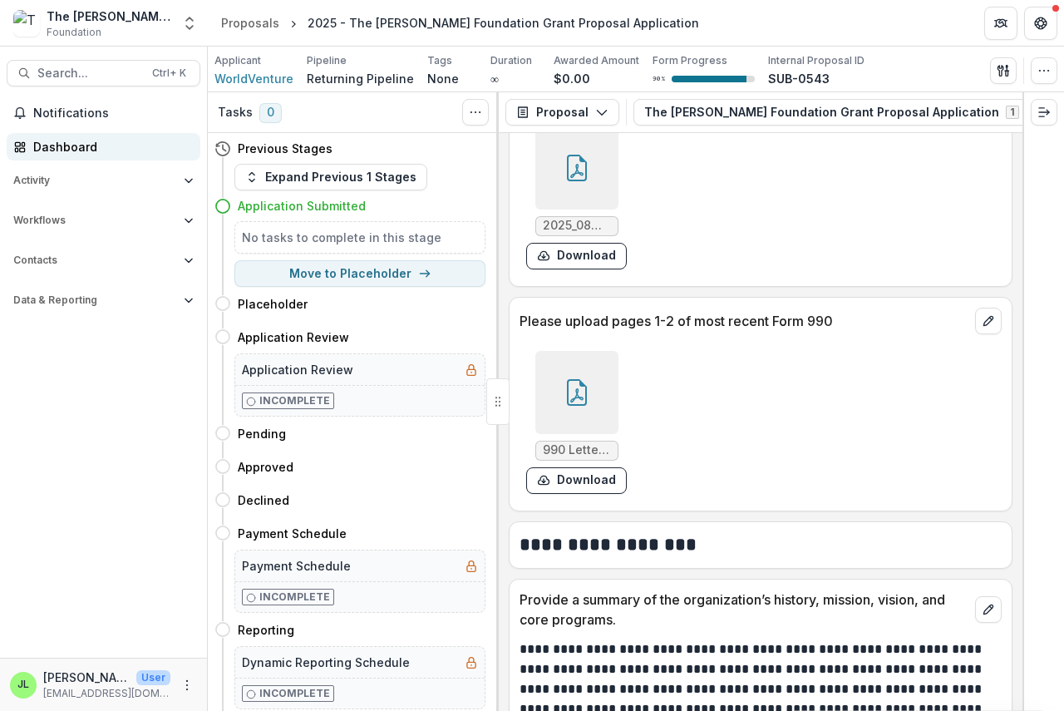
click at [65, 145] on div "Dashboard" at bounding box center [110, 146] width 154 height 17
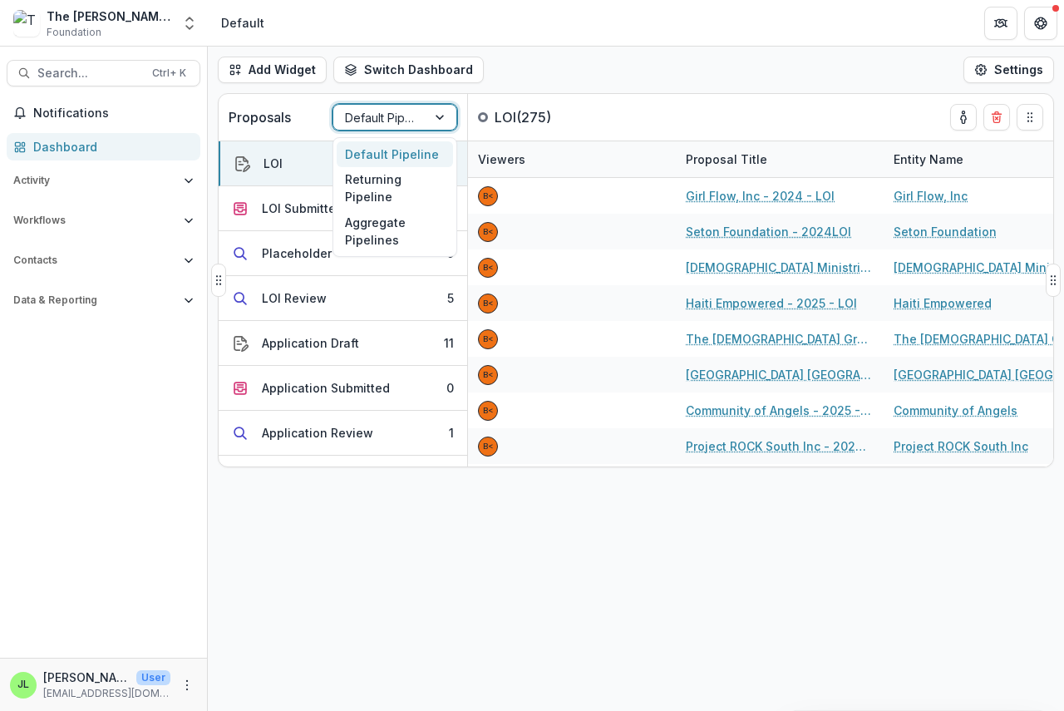
click at [372, 118] on div at bounding box center [380, 117] width 70 height 21
click at [373, 186] on div "Returning Pipeline" at bounding box center [395, 188] width 116 height 43
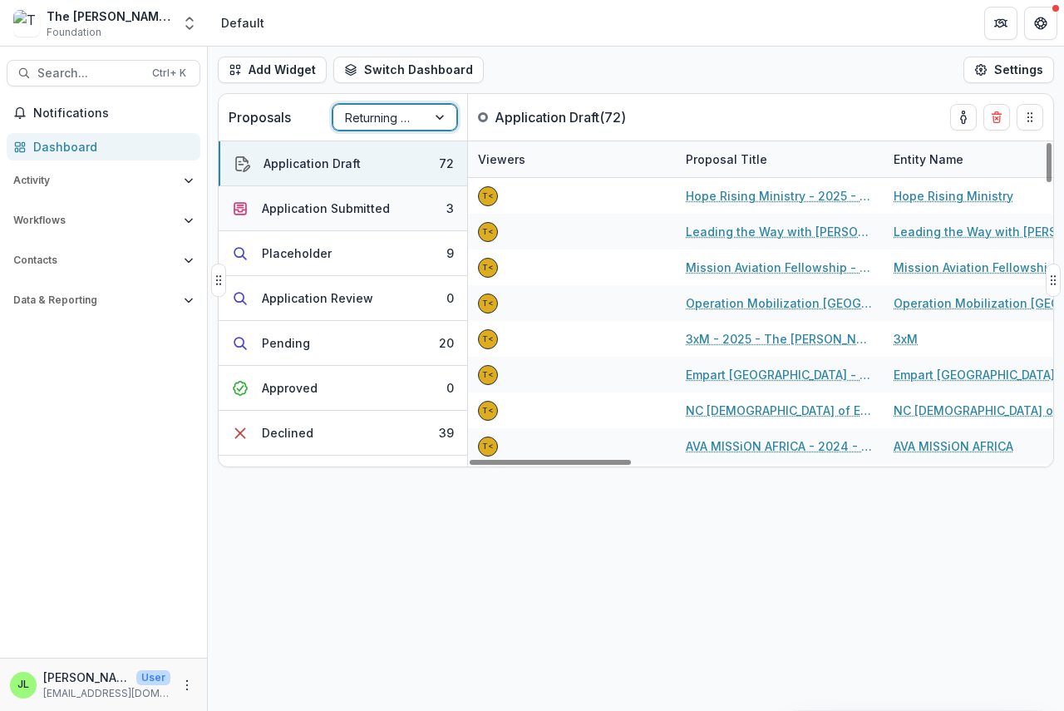
click at [327, 206] on div "Application Submitted" at bounding box center [326, 207] width 128 height 17
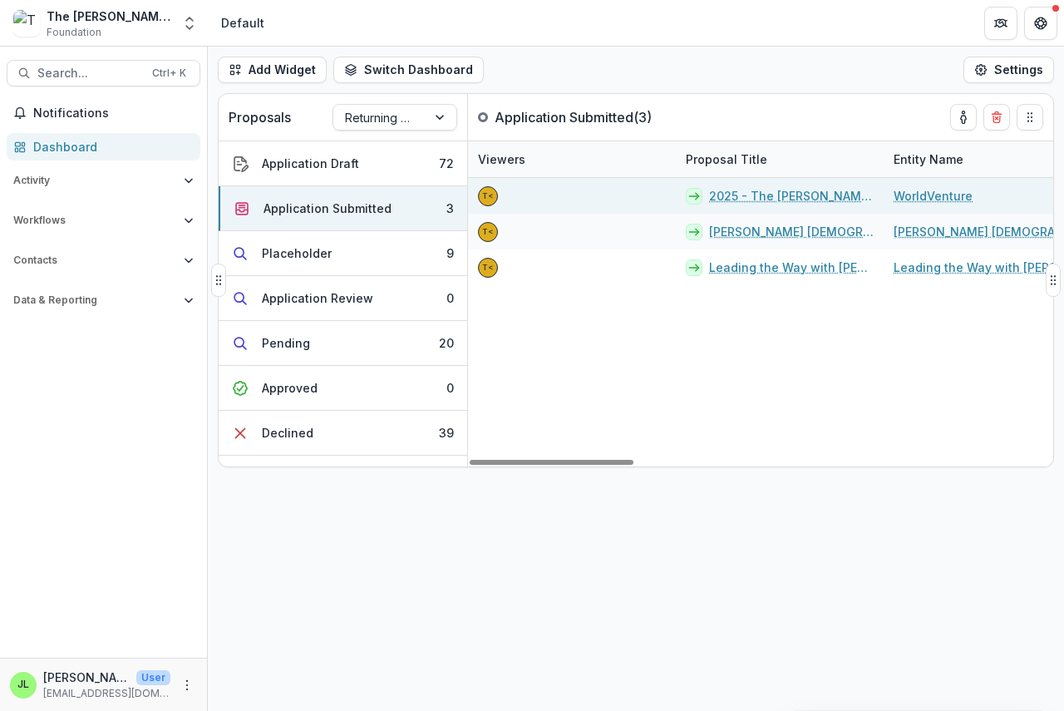
click at [919, 193] on link "WorldVenture" at bounding box center [932, 195] width 79 height 17
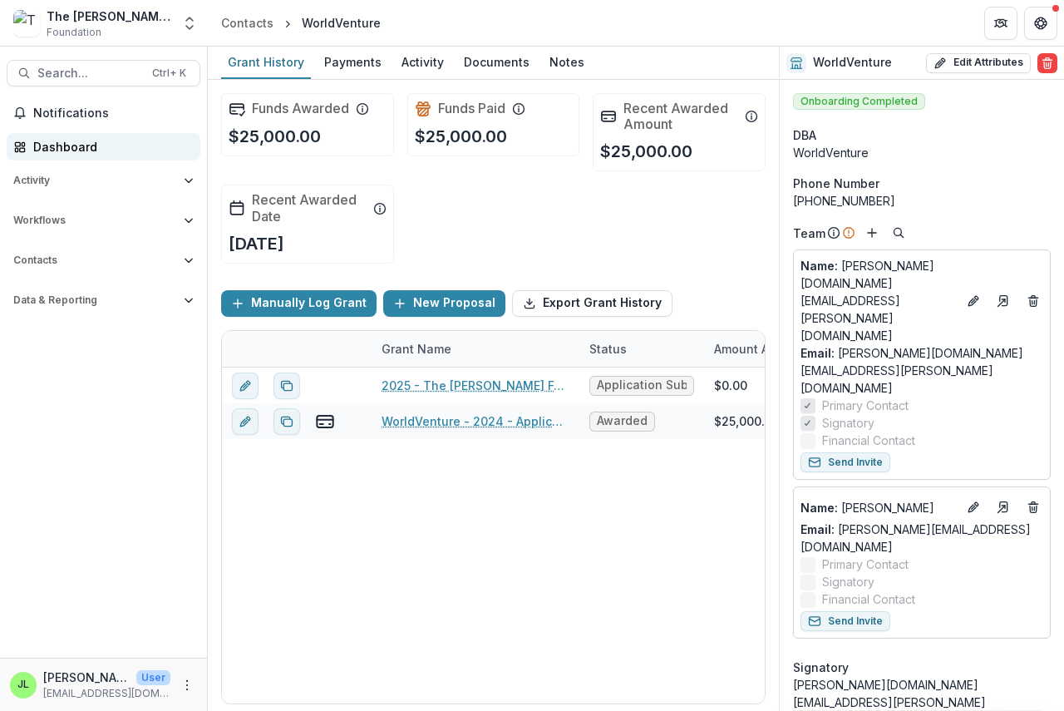
click at [45, 143] on div "Dashboard" at bounding box center [110, 146] width 154 height 17
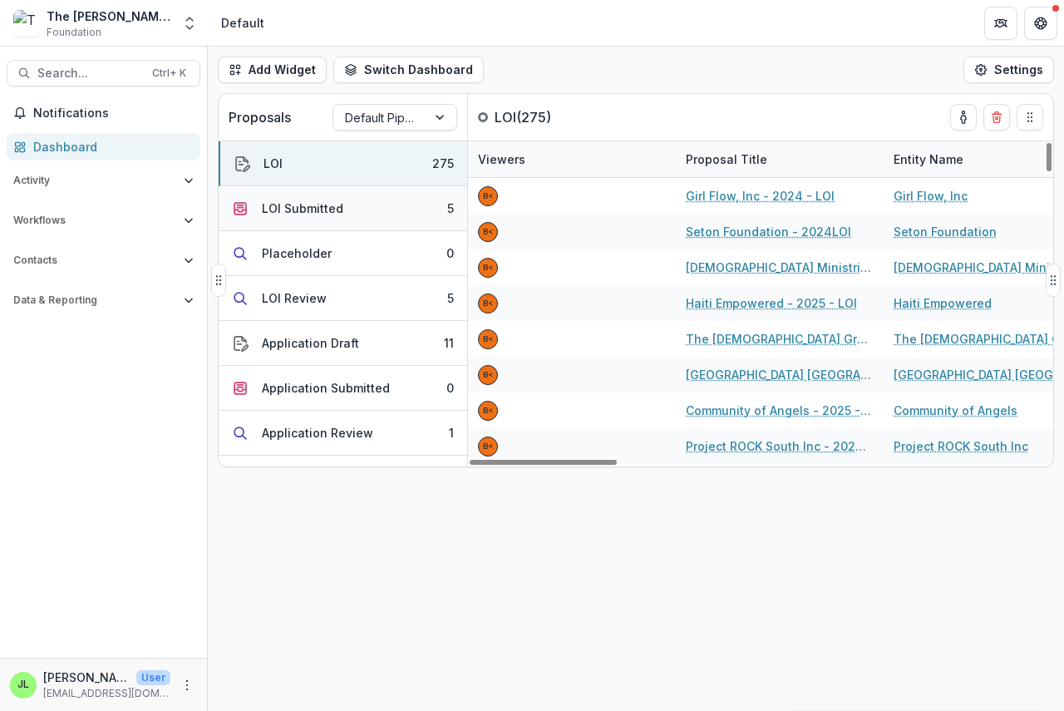
click at [298, 210] on div "LOI Submitted" at bounding box center [302, 207] width 81 height 17
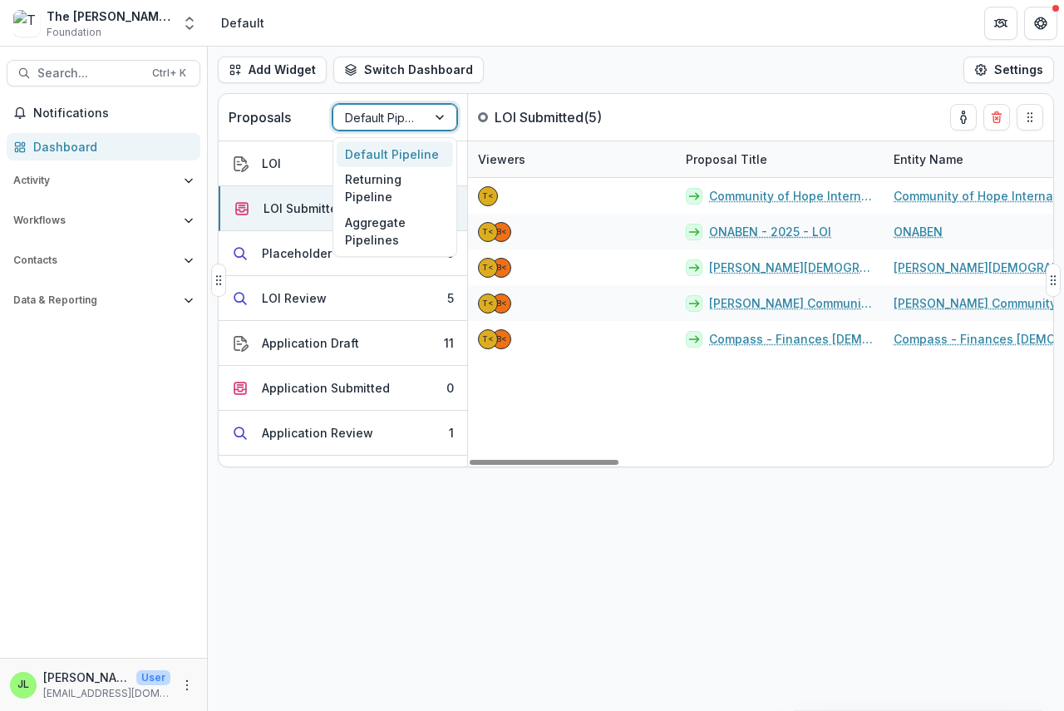
click at [410, 121] on div at bounding box center [380, 117] width 70 height 21
click at [390, 157] on div "Default Pipeline" at bounding box center [395, 154] width 116 height 26
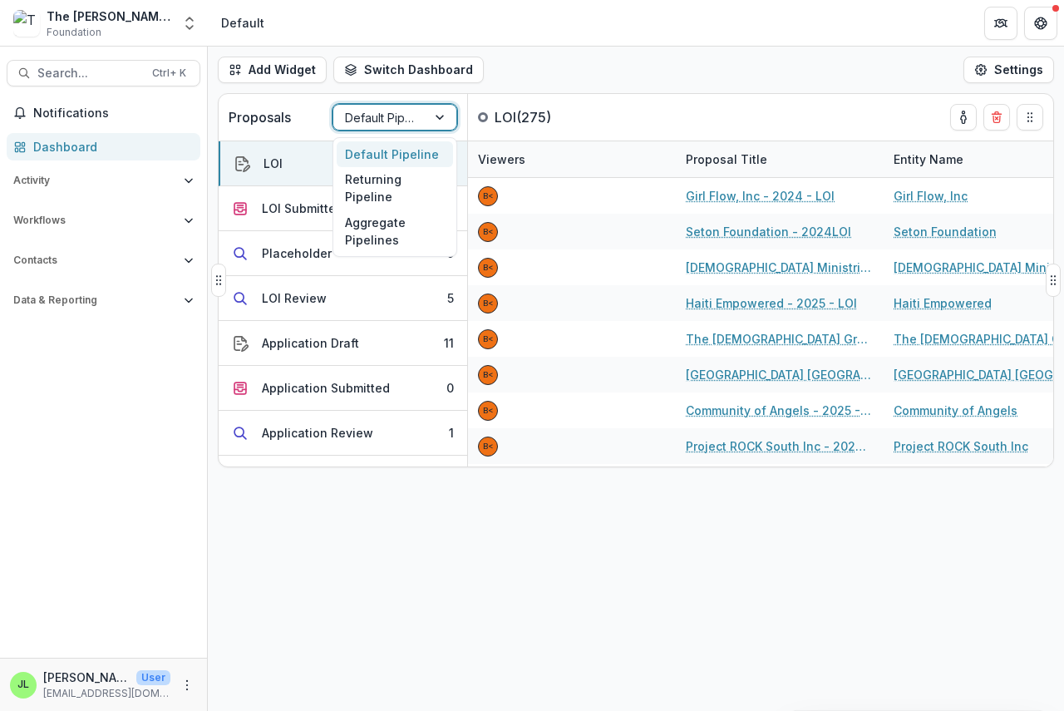
click at [397, 121] on div at bounding box center [380, 117] width 70 height 21
click at [381, 204] on div "Returning Pipeline" at bounding box center [395, 188] width 116 height 43
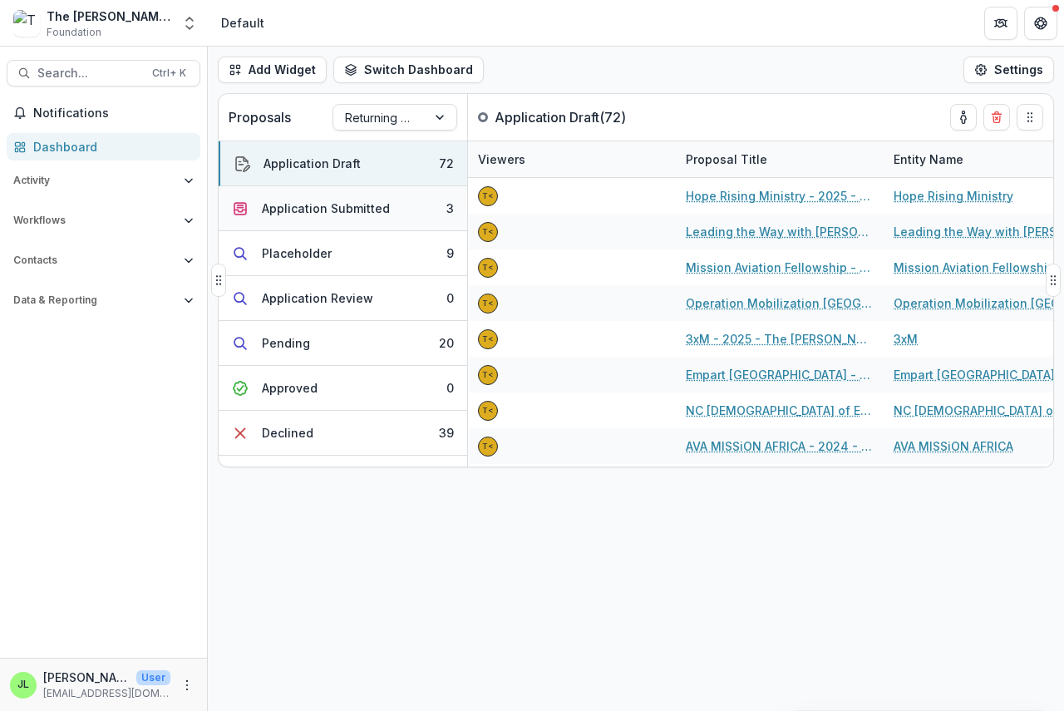
click at [348, 211] on div "Application Submitted" at bounding box center [326, 207] width 128 height 17
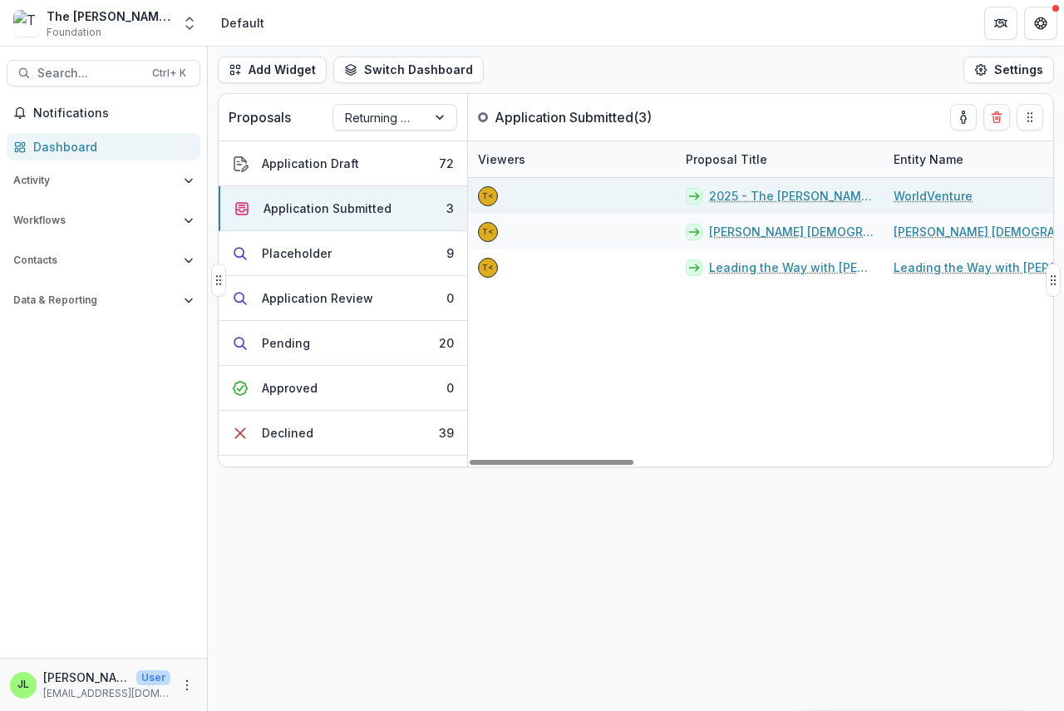
click at [775, 196] on link "2025 - The [PERSON_NAME] Foundation Grant Proposal Application" at bounding box center [791, 195] width 165 height 17
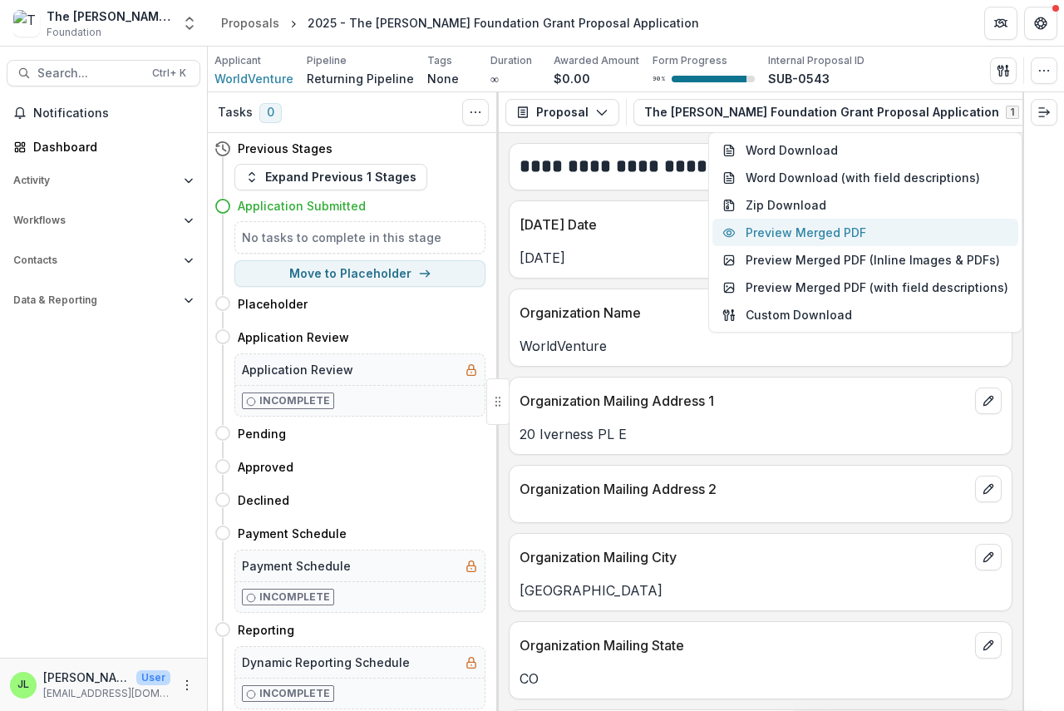
click at [833, 232] on button "Preview Merged PDF" at bounding box center [865, 232] width 306 height 27
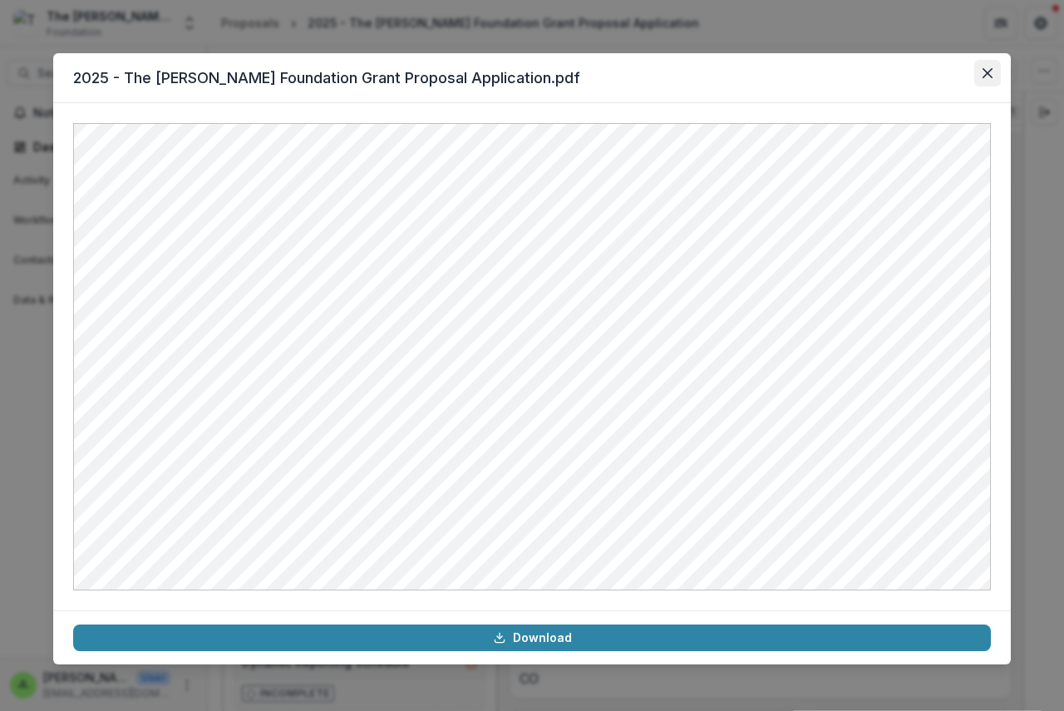
click at [987, 74] on icon "Close" at bounding box center [987, 73] width 10 height 10
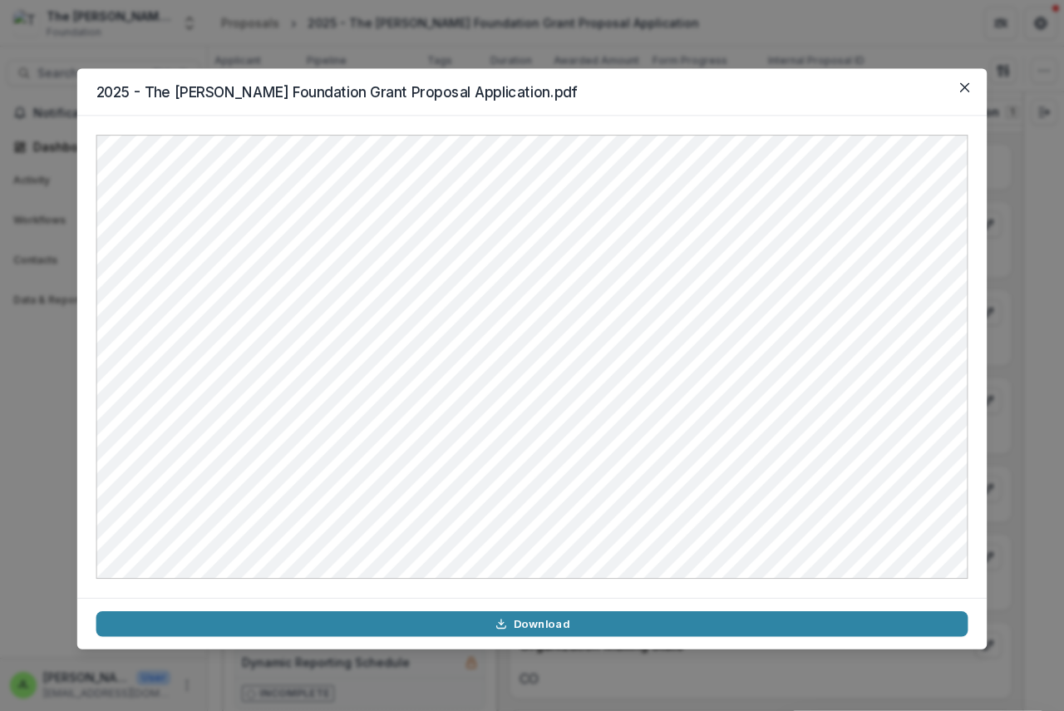
scroll to position [0, 97]
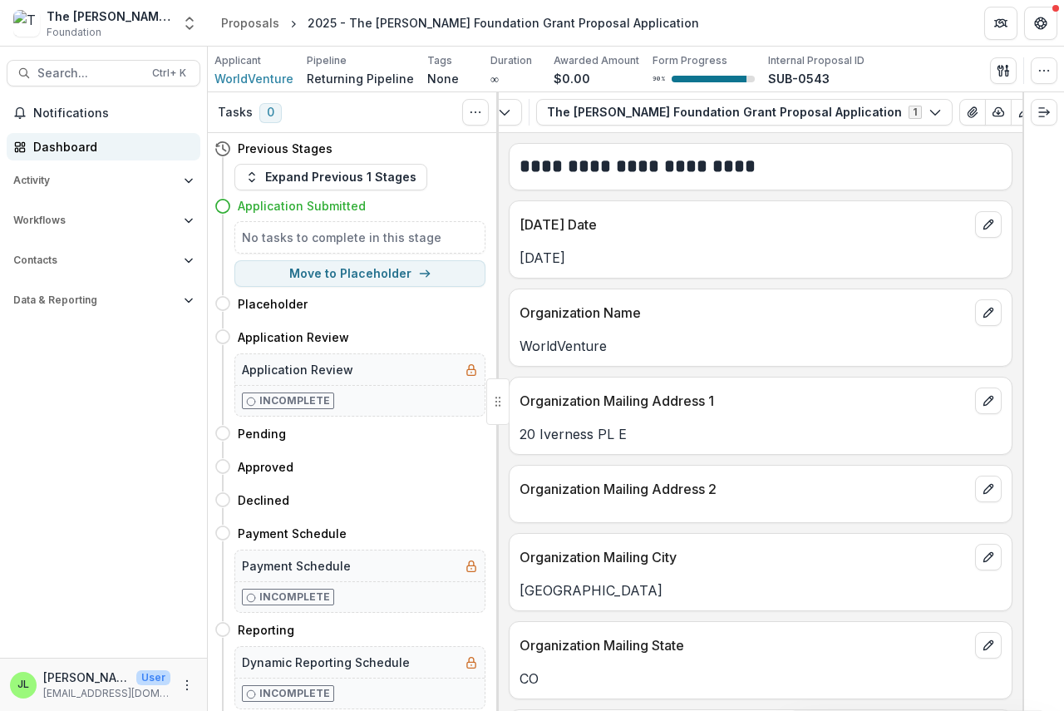
click at [27, 148] on link "Dashboard" at bounding box center [104, 146] width 194 height 27
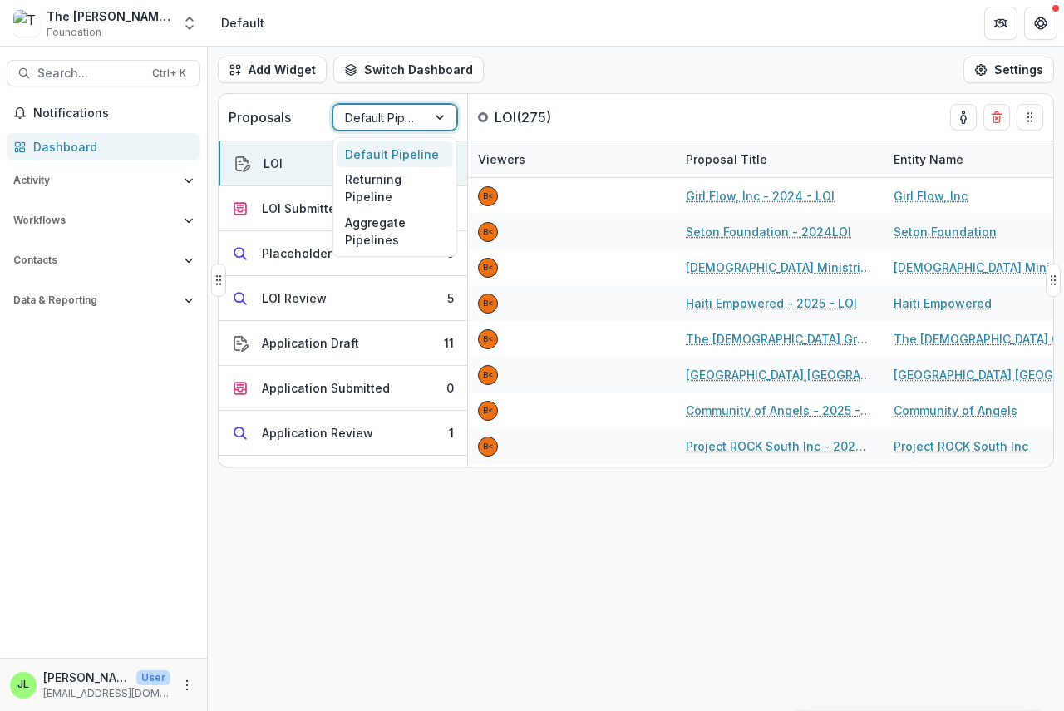
click at [382, 114] on div at bounding box center [380, 117] width 70 height 21
click at [372, 189] on div "Returning Pipeline" at bounding box center [395, 188] width 116 height 43
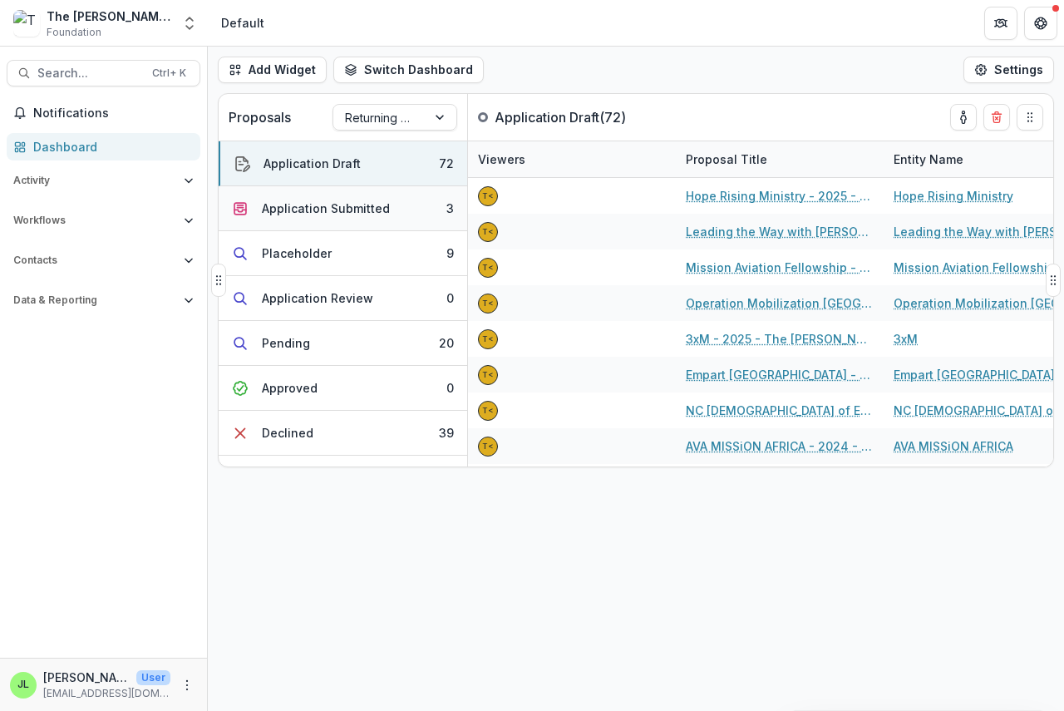
click at [313, 204] on div "Application Submitted" at bounding box center [326, 207] width 128 height 17
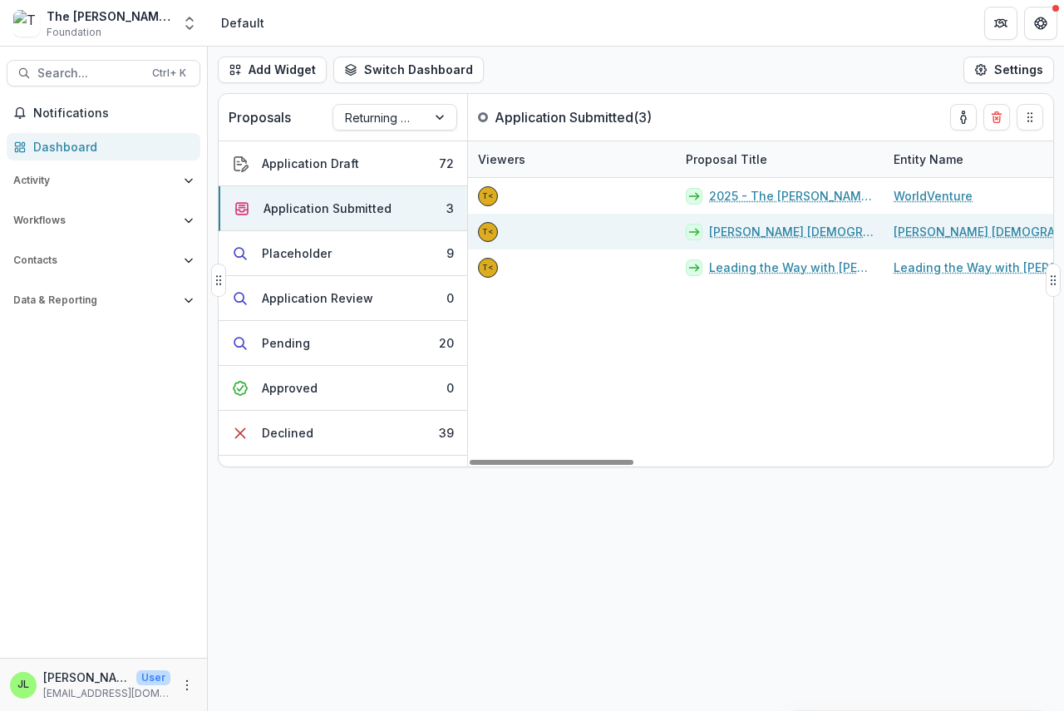
click at [738, 236] on link "[PERSON_NAME] [DEMOGRAPHIC_DATA] - 2025 - The [PERSON_NAME] Foundation Grant Pr…" at bounding box center [791, 231] width 165 height 17
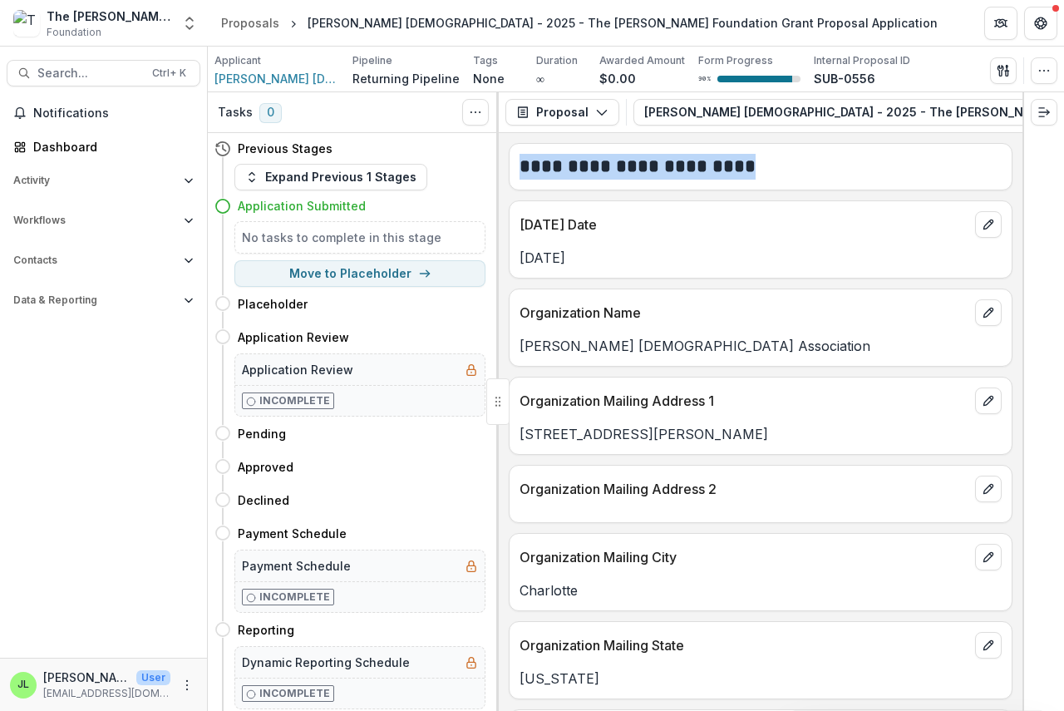
drag, startPoint x: 741, startPoint y: 131, endPoint x: 919, endPoint y: 143, distance: 179.1
click at [926, 143] on div "**********" at bounding box center [761, 401] width 524 height 618
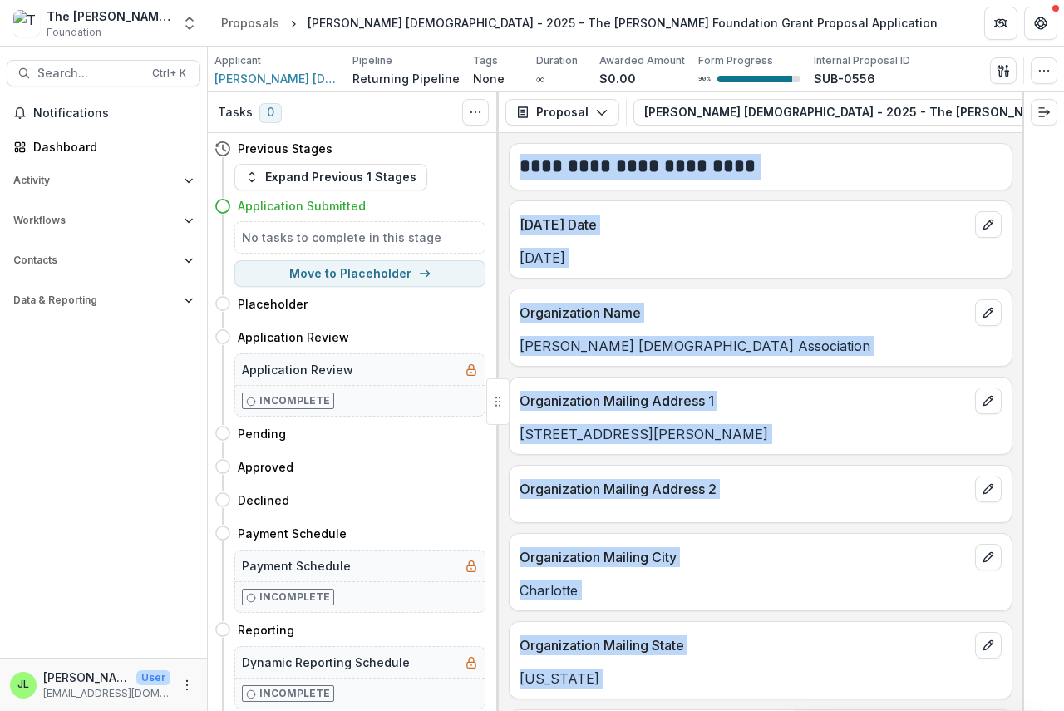
drag, startPoint x: 785, startPoint y: 131, endPoint x: 976, endPoint y: 123, distance: 190.5
click at [1022, 134] on div "**********" at bounding box center [636, 401] width 856 height 618
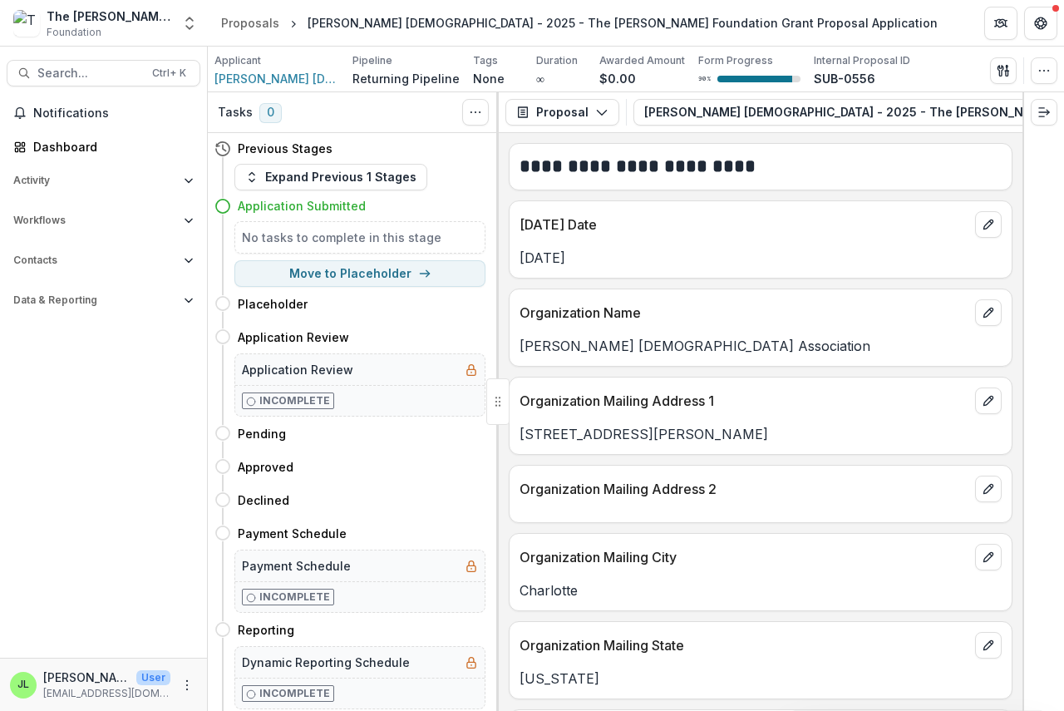
drag, startPoint x: 808, startPoint y: 131, endPoint x: 760, endPoint y: 132, distance: 48.2
click at [858, 130] on div "Proposal Proposal Payments Reports Grant Agreements Board Summaries Bank Detail…" at bounding box center [761, 112] width 524 height 41
click at [1036, 109] on icon "button" at bounding box center [1042, 112] width 13 height 13
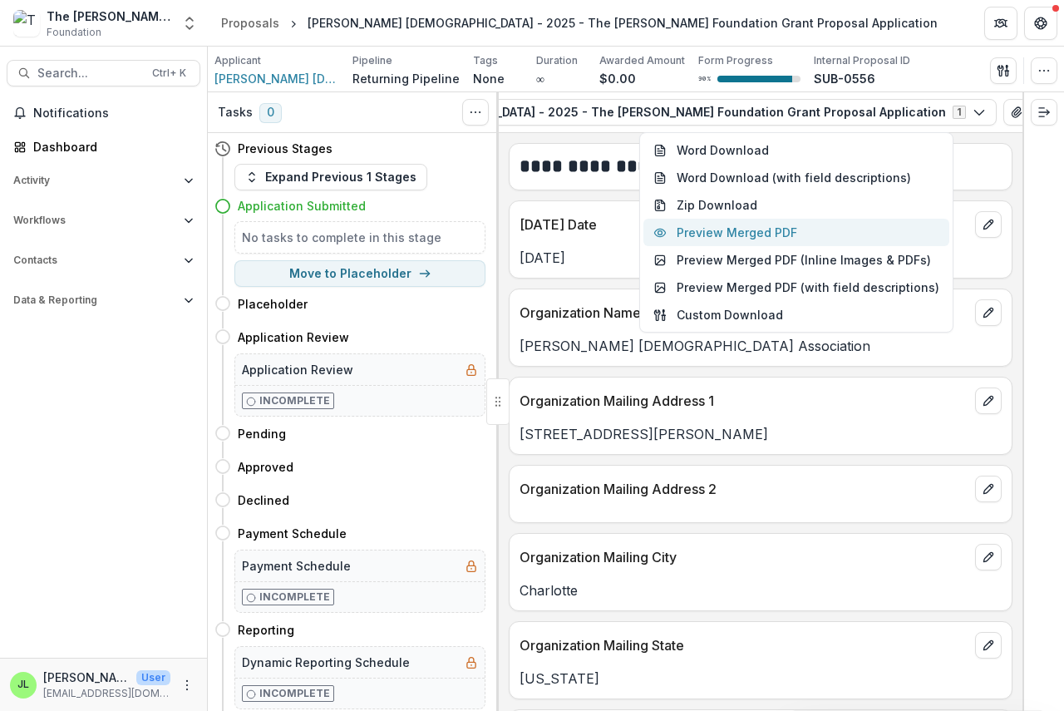
click at [771, 229] on button "Preview Merged PDF" at bounding box center [796, 232] width 306 height 27
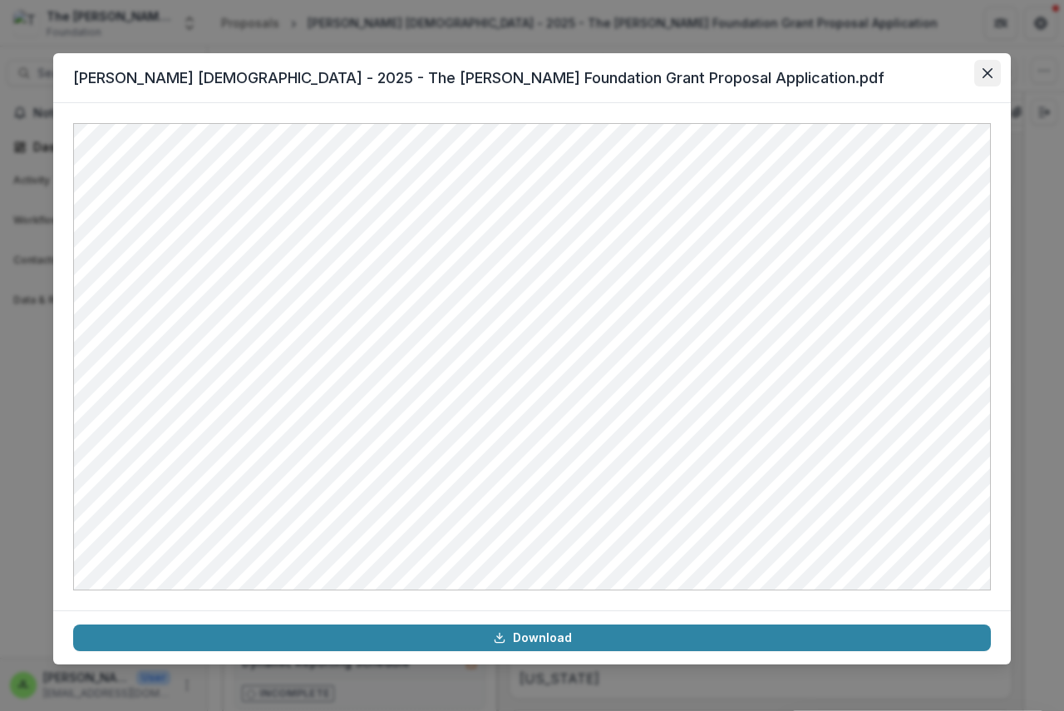
click at [990, 76] on button "Close" at bounding box center [987, 73] width 27 height 27
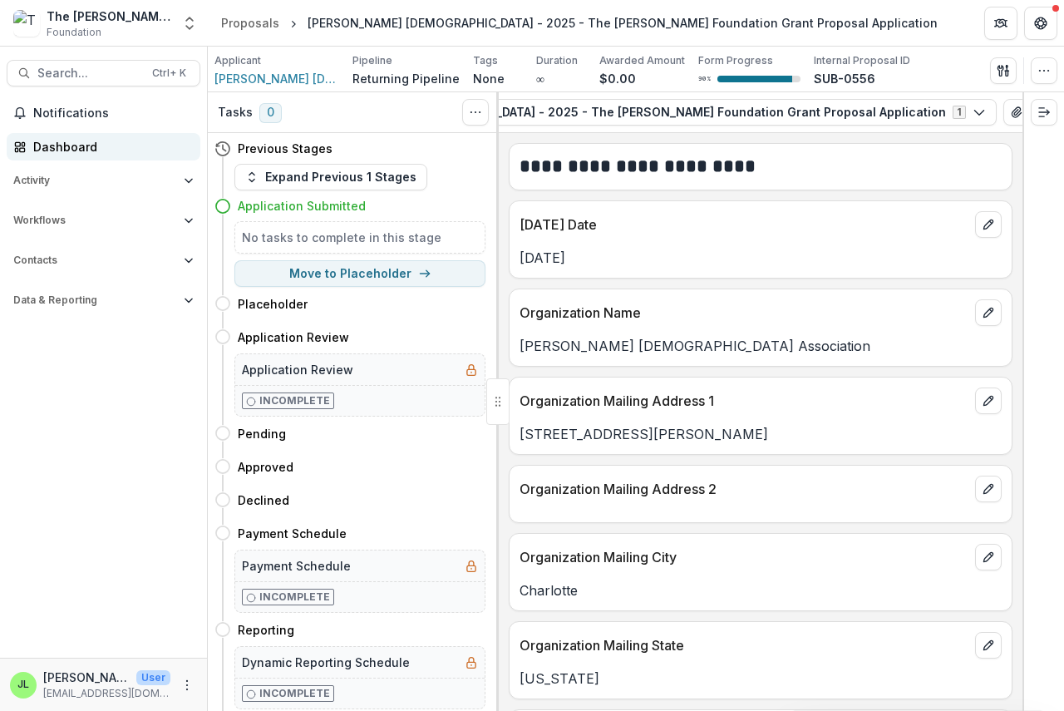
click at [41, 149] on div "Dashboard" at bounding box center [110, 146] width 154 height 17
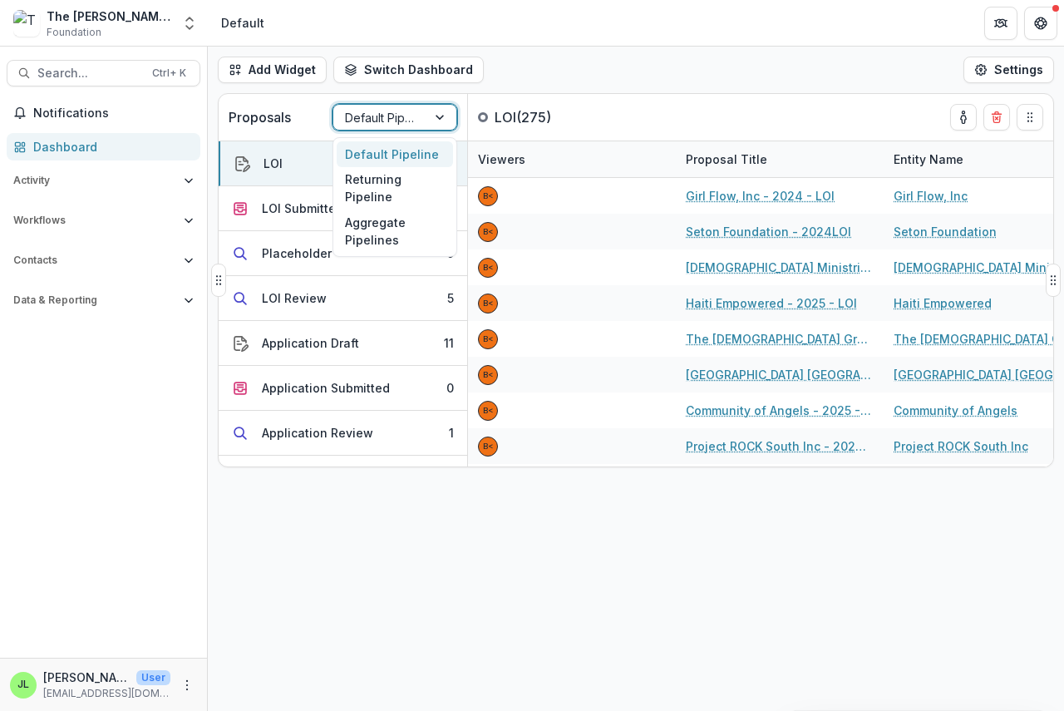
click at [420, 121] on div "Default Pipeline" at bounding box center [379, 118] width 93 height 24
click at [366, 193] on div "Returning Pipeline" at bounding box center [395, 188] width 116 height 43
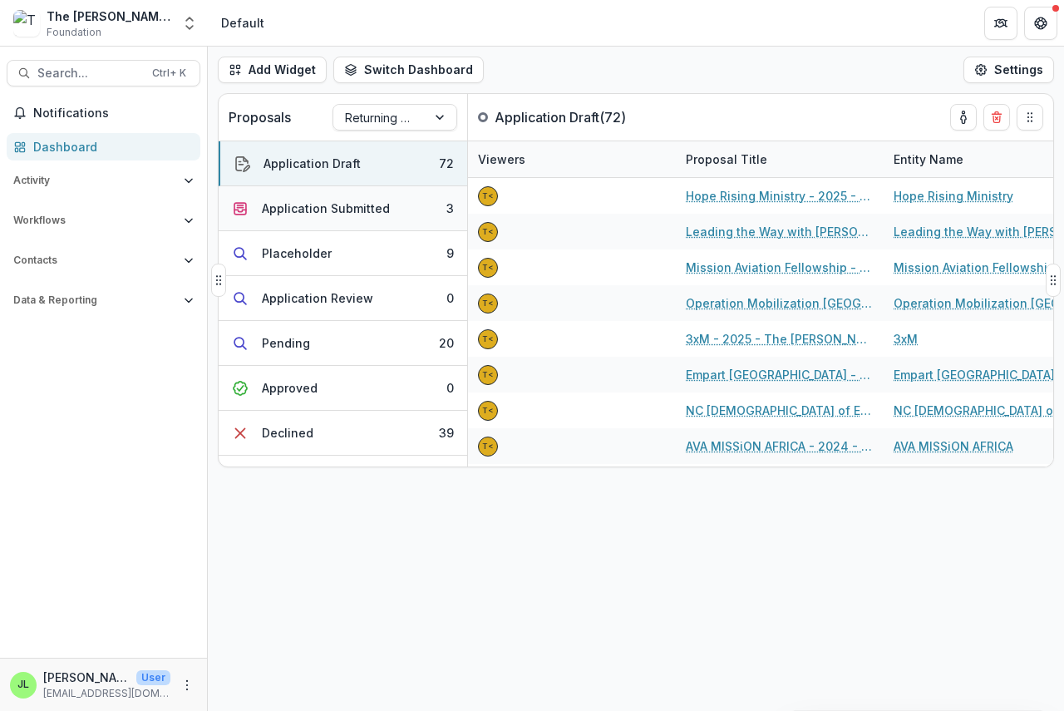
click at [322, 207] on div "Application Submitted" at bounding box center [326, 207] width 128 height 17
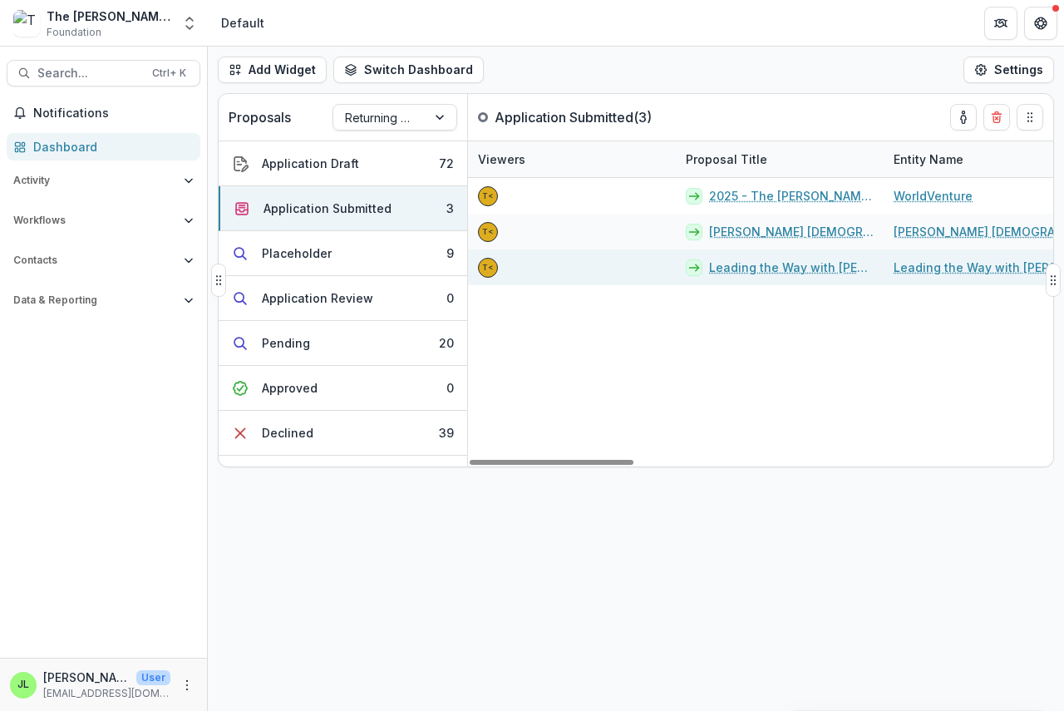
click at [771, 273] on link "Leading the Way with [PERSON_NAME] - 2025 - The [PERSON_NAME] Foundation Grant …" at bounding box center [791, 266] width 165 height 17
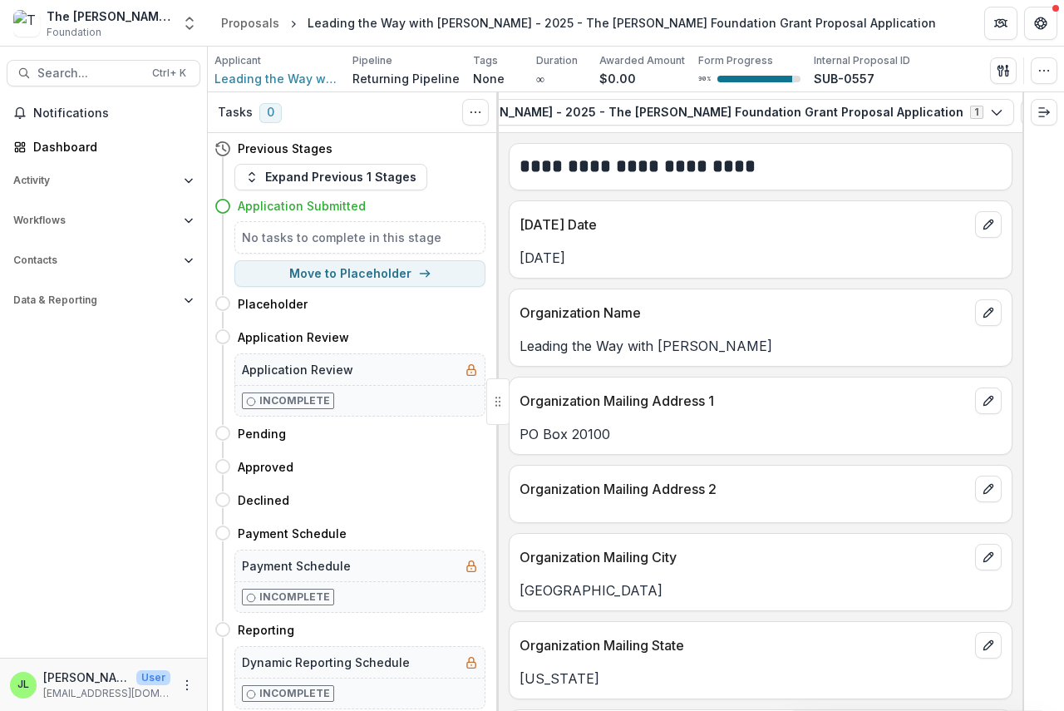
scroll to position [0, 327]
click at [1044, 112] on icon "button" at bounding box center [1050, 112] width 13 height 13
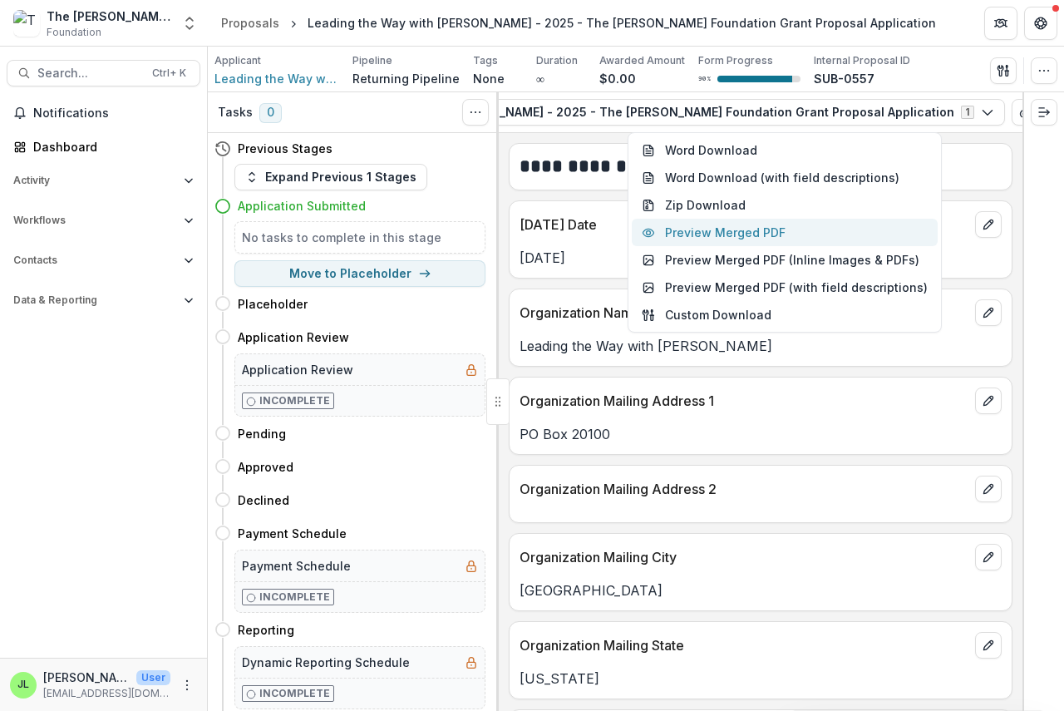
click at [785, 229] on button "Preview Merged PDF" at bounding box center [785, 232] width 306 height 27
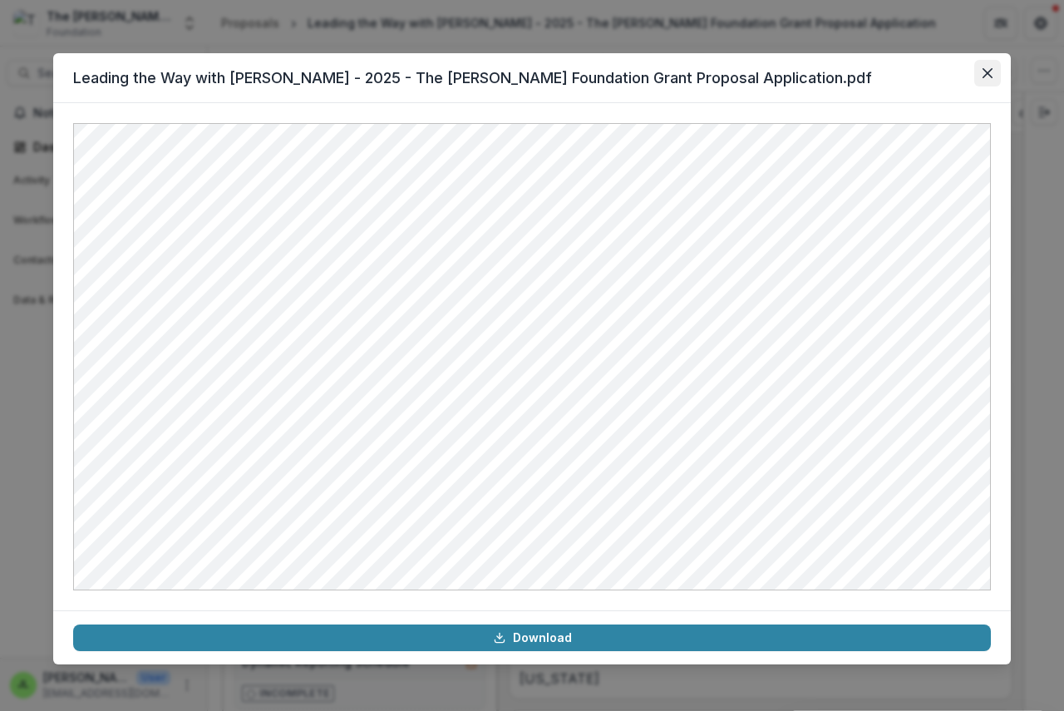
click at [987, 74] on icon "Close" at bounding box center [987, 73] width 10 height 10
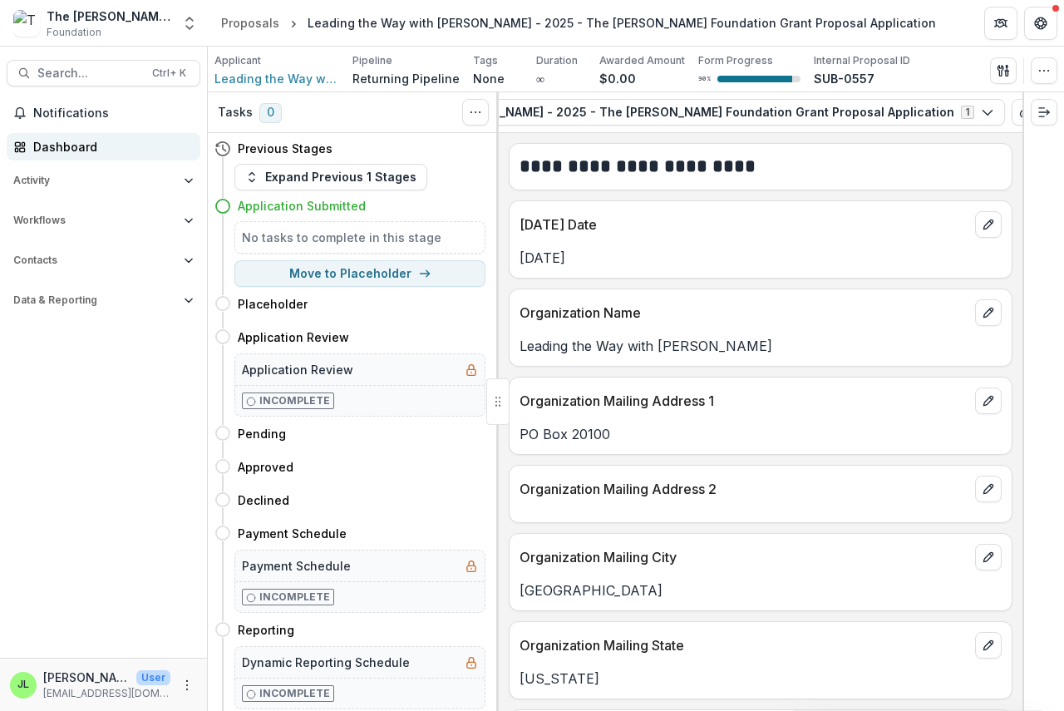
click at [58, 150] on div "Dashboard" at bounding box center [110, 146] width 154 height 17
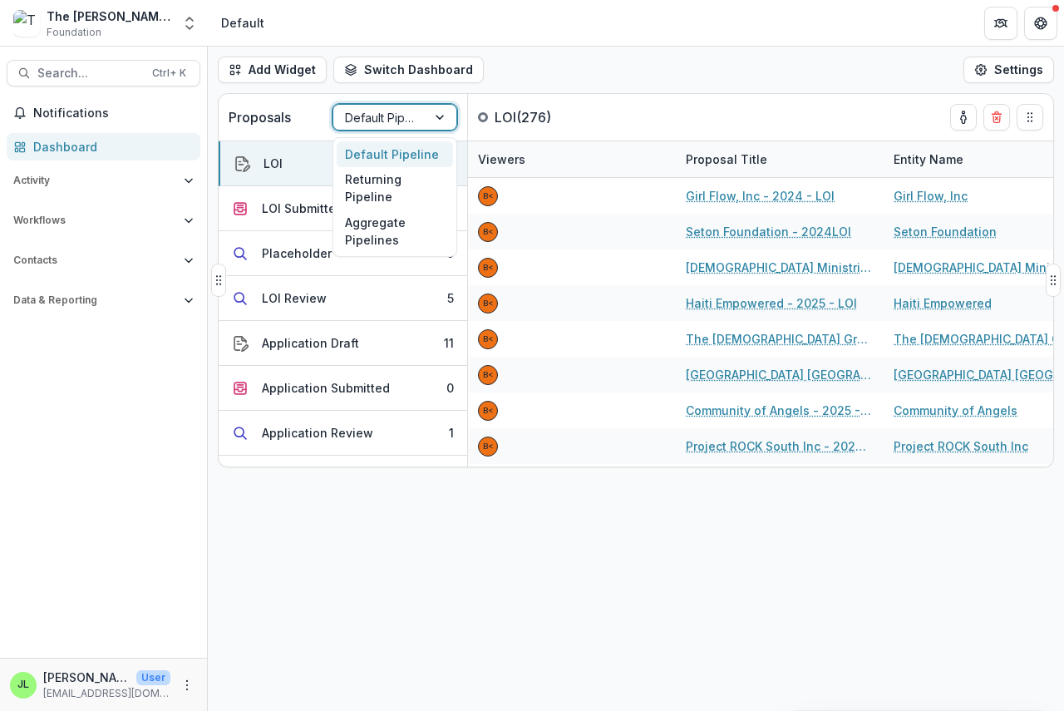
click at [391, 115] on div at bounding box center [380, 117] width 70 height 21
click at [376, 182] on div "Returning Pipeline" at bounding box center [395, 188] width 116 height 43
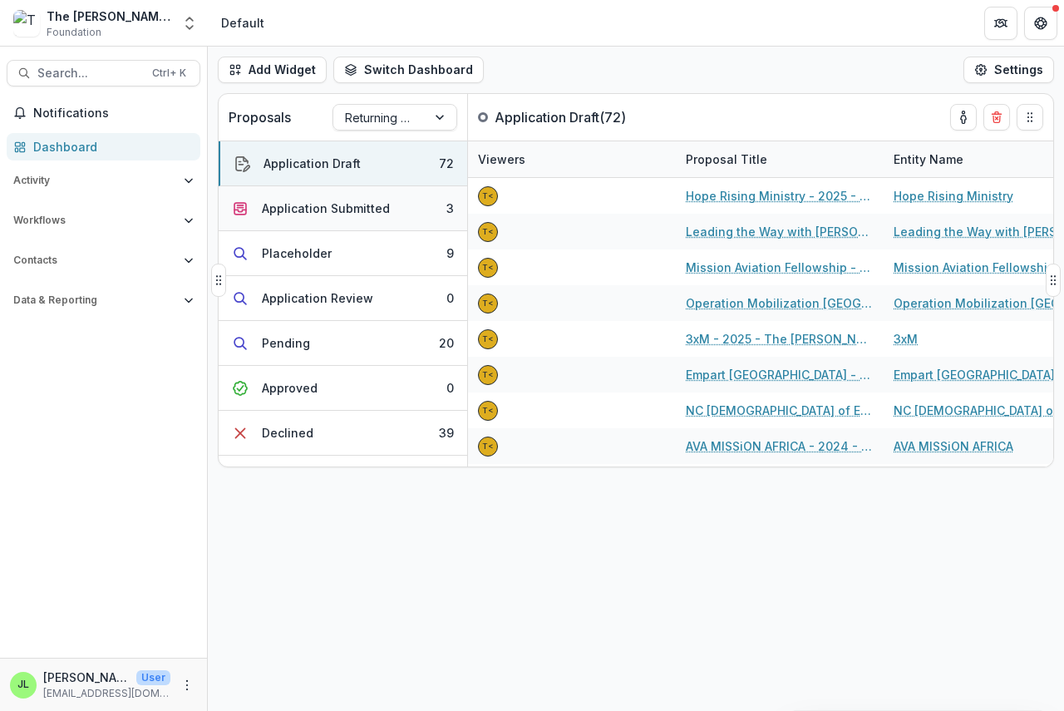
click at [327, 209] on div "Application Submitted" at bounding box center [326, 207] width 128 height 17
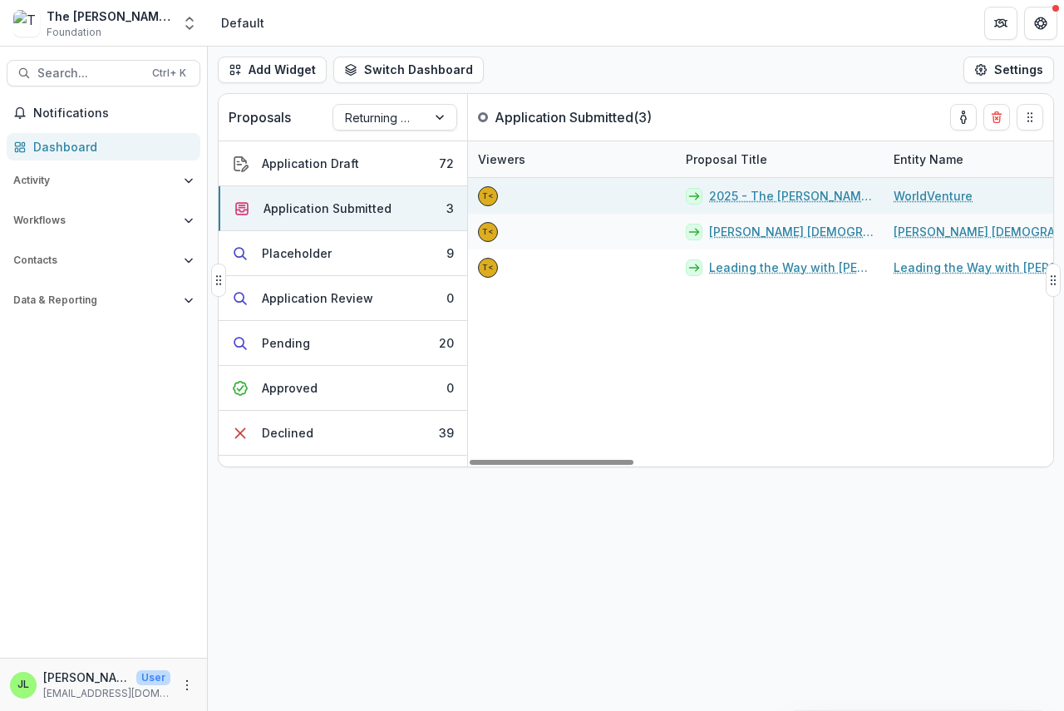
click at [740, 196] on link "2025 - The [PERSON_NAME] Foundation Grant Proposal Application" at bounding box center [791, 195] width 165 height 17
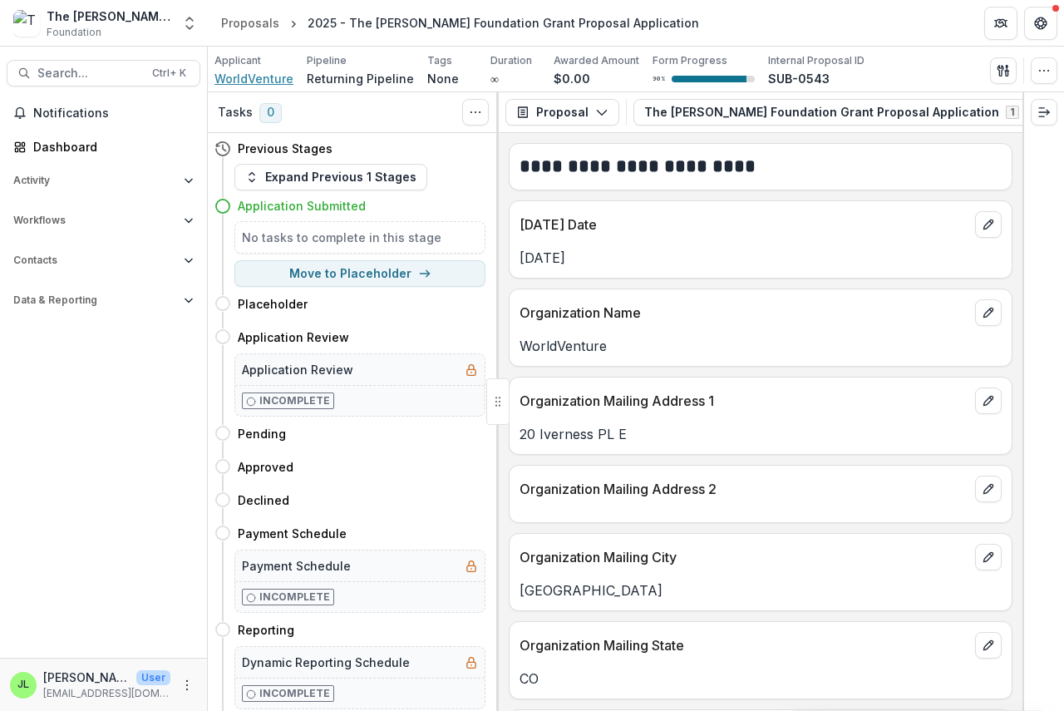
click at [282, 76] on span "WorldVenture" at bounding box center [253, 78] width 79 height 17
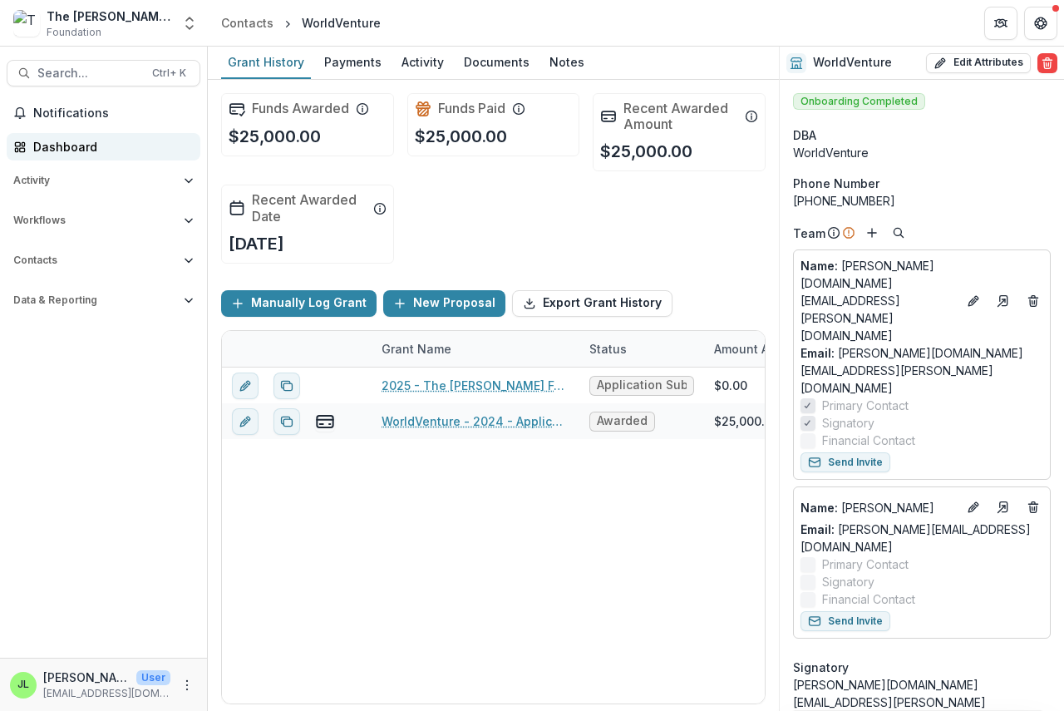
click at [57, 141] on div "Dashboard" at bounding box center [110, 146] width 154 height 17
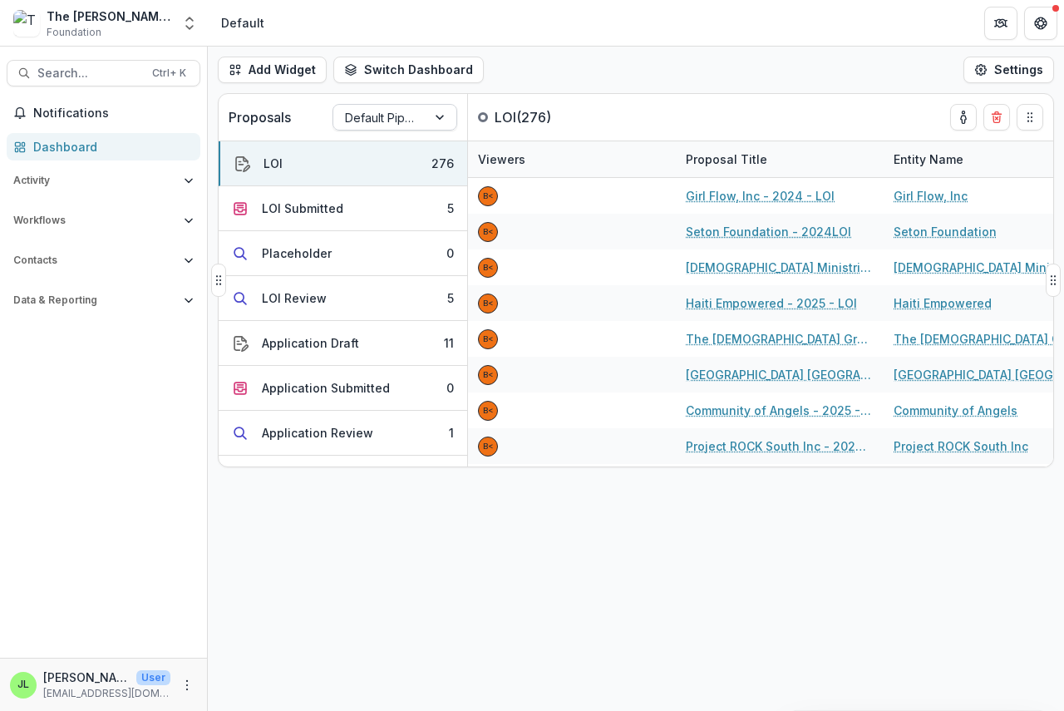
click at [397, 116] on div at bounding box center [380, 117] width 70 height 21
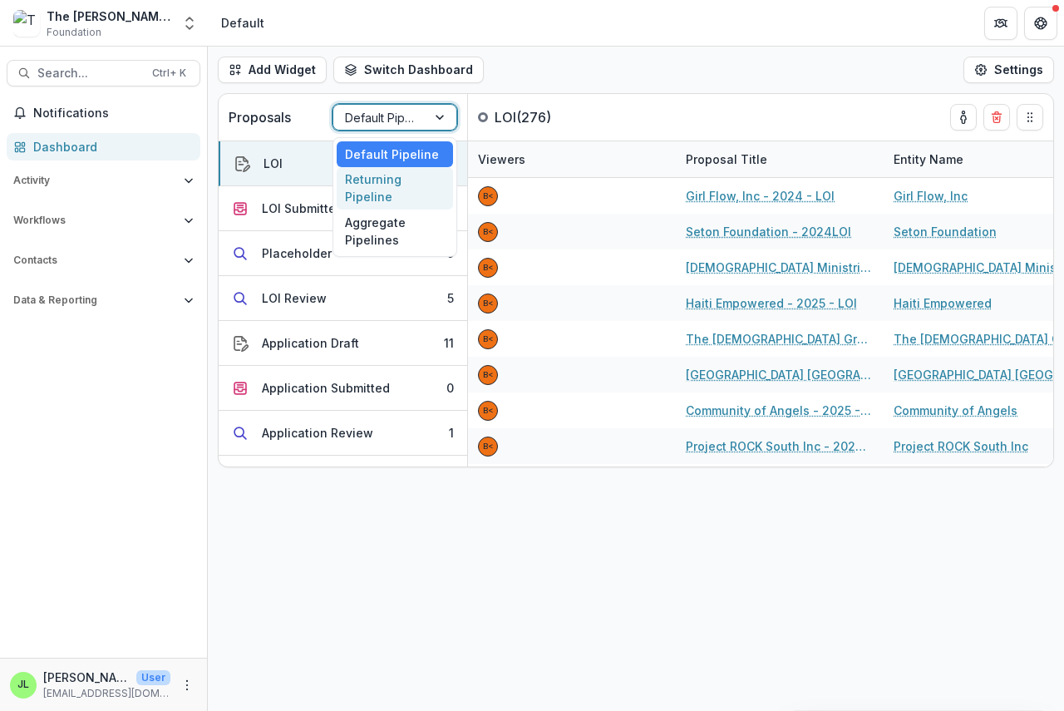
click at [391, 193] on div "Returning Pipeline" at bounding box center [395, 188] width 116 height 43
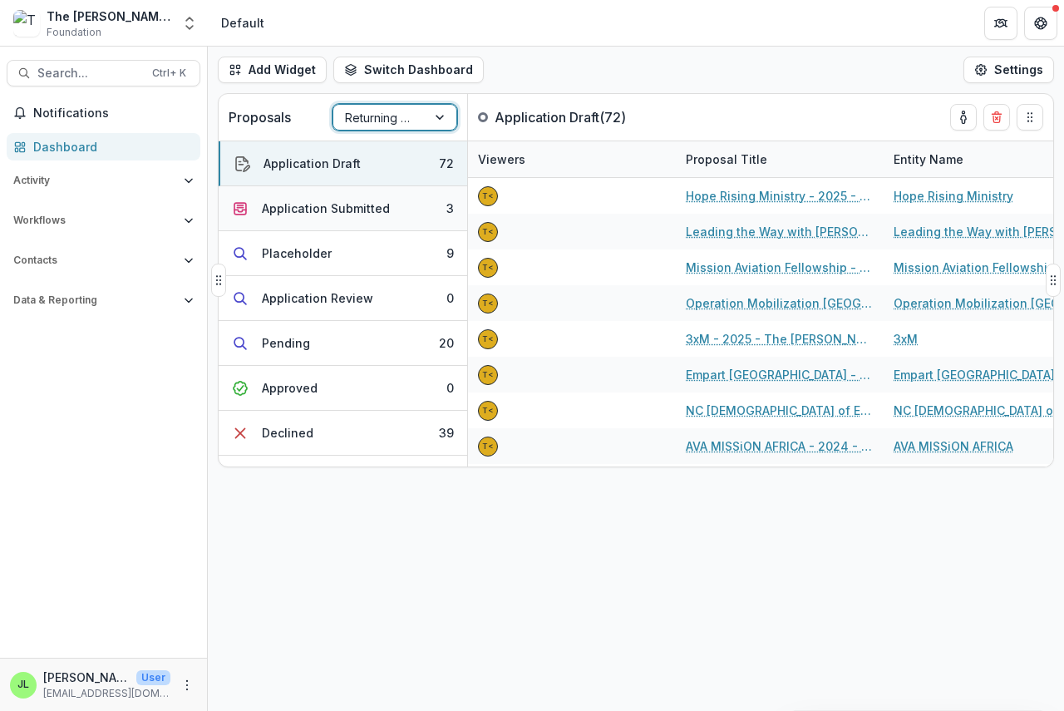
click at [337, 206] on div "Application Submitted" at bounding box center [326, 207] width 128 height 17
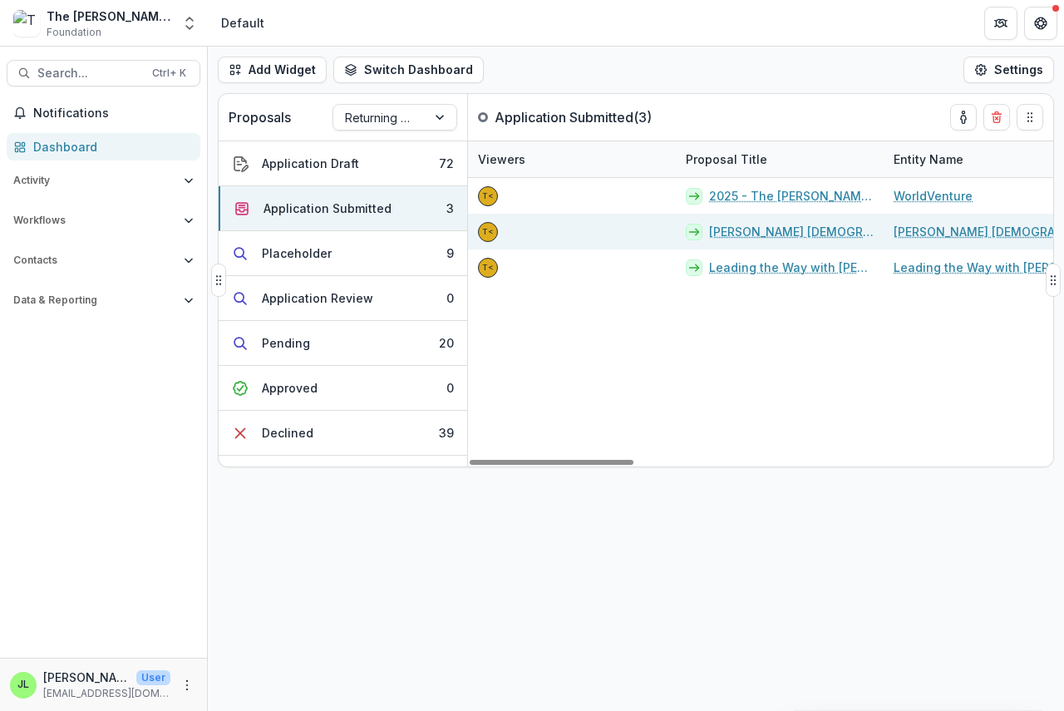
click at [756, 235] on link "[PERSON_NAME] [DEMOGRAPHIC_DATA] - 2025 - The [PERSON_NAME] Foundation Grant Pr…" at bounding box center [791, 231] width 165 height 17
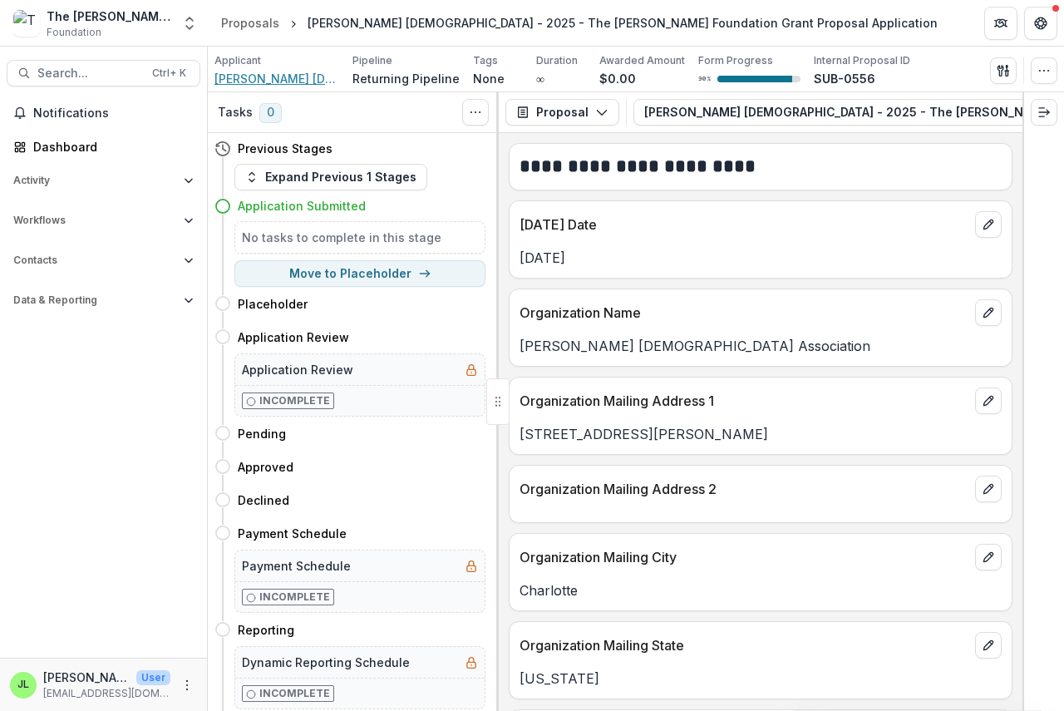
click at [271, 80] on span "[PERSON_NAME] [DEMOGRAPHIC_DATA] Association" at bounding box center [276, 78] width 125 height 17
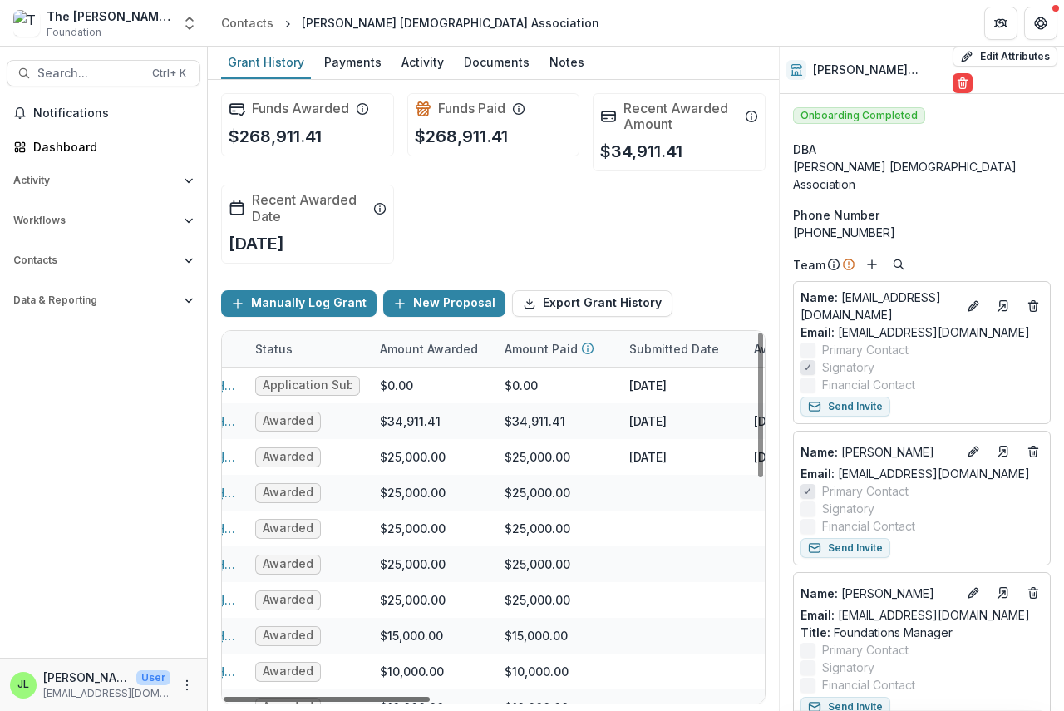
scroll to position [0, 341]
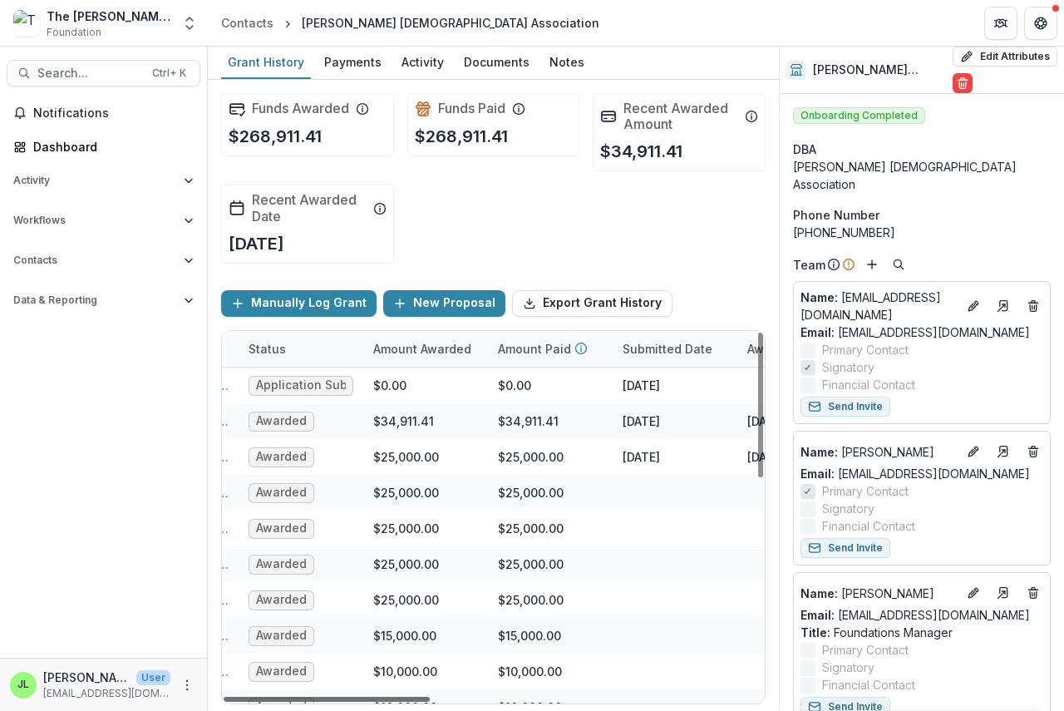
drag, startPoint x: 392, startPoint y: 700, endPoint x: 522, endPoint y: 712, distance: 130.3
click at [430, 701] on div at bounding box center [327, 698] width 206 height 5
click at [66, 145] on div "Dashboard" at bounding box center [110, 146] width 154 height 17
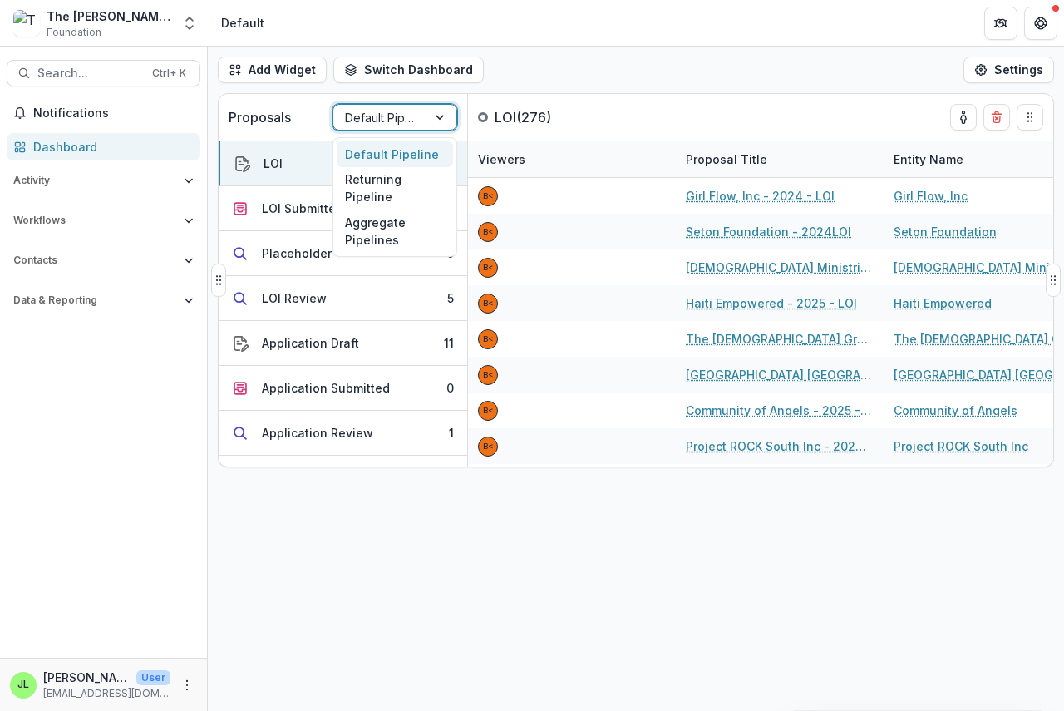
click at [407, 115] on div at bounding box center [380, 117] width 70 height 21
click at [382, 194] on div "Returning Pipeline" at bounding box center [395, 188] width 116 height 43
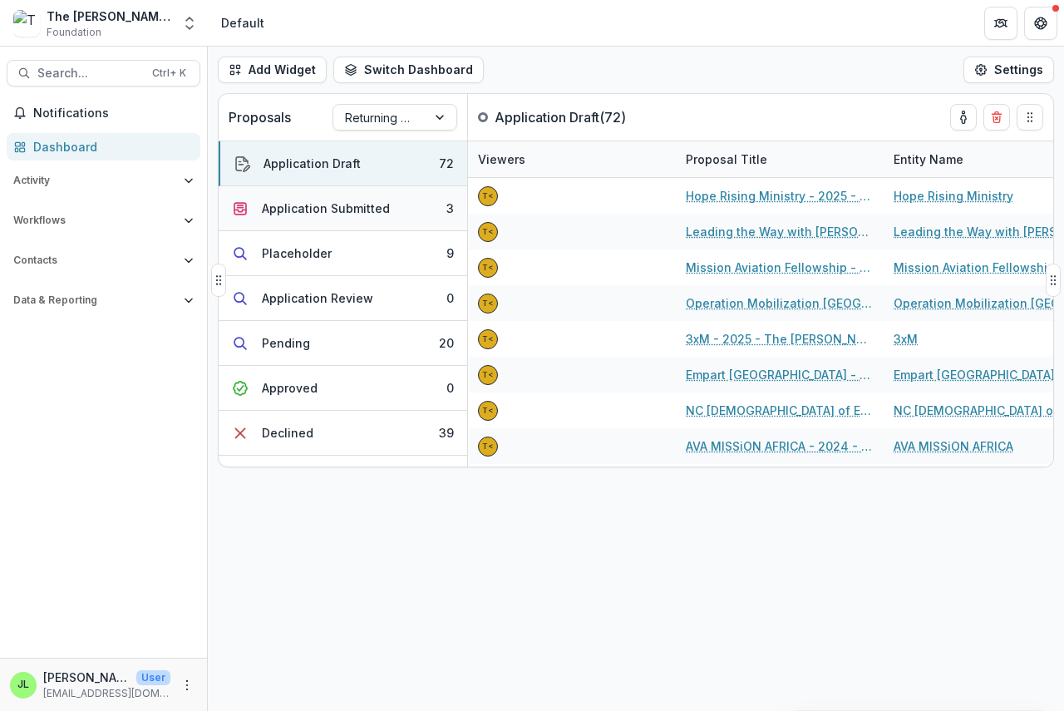
click at [313, 210] on div "Application Submitted" at bounding box center [326, 207] width 128 height 17
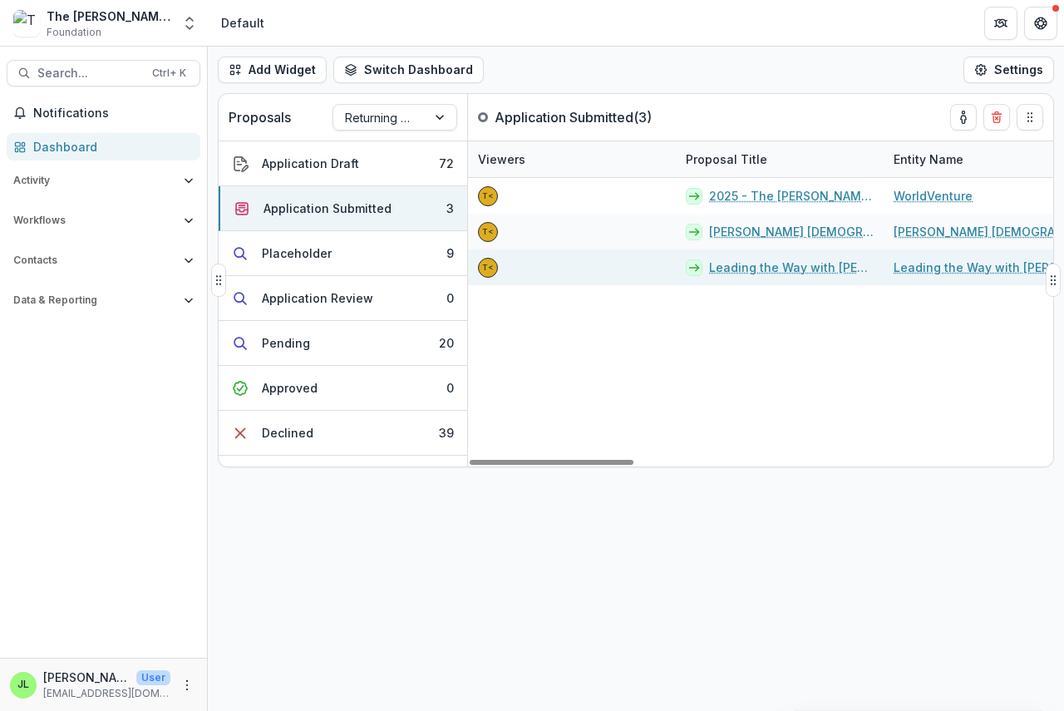
click at [775, 265] on link "Leading the Way with [PERSON_NAME] - 2025 - The [PERSON_NAME] Foundation Grant …" at bounding box center [791, 266] width 165 height 17
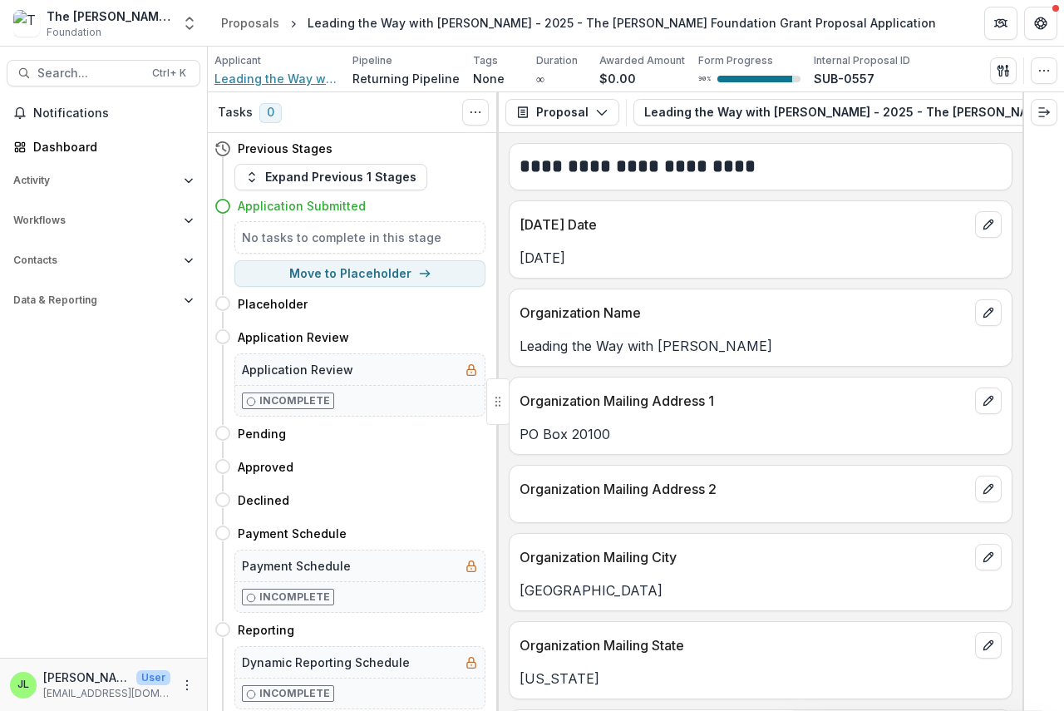
click at [258, 84] on span "Leading the Way with [PERSON_NAME]" at bounding box center [276, 78] width 125 height 17
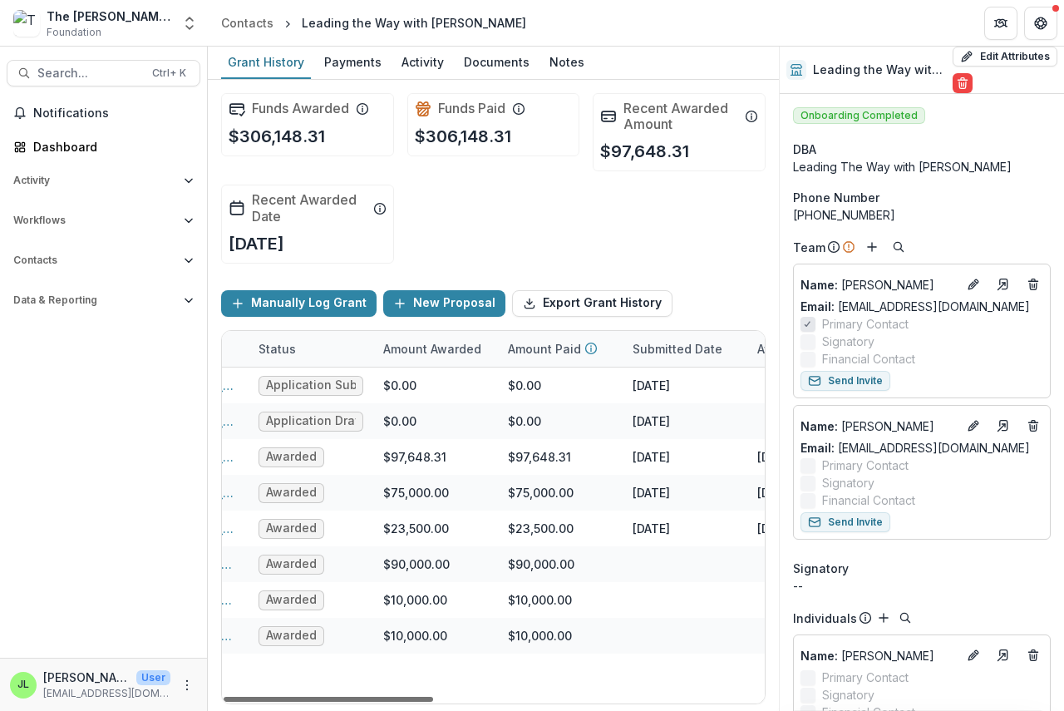
scroll to position [0, 346]
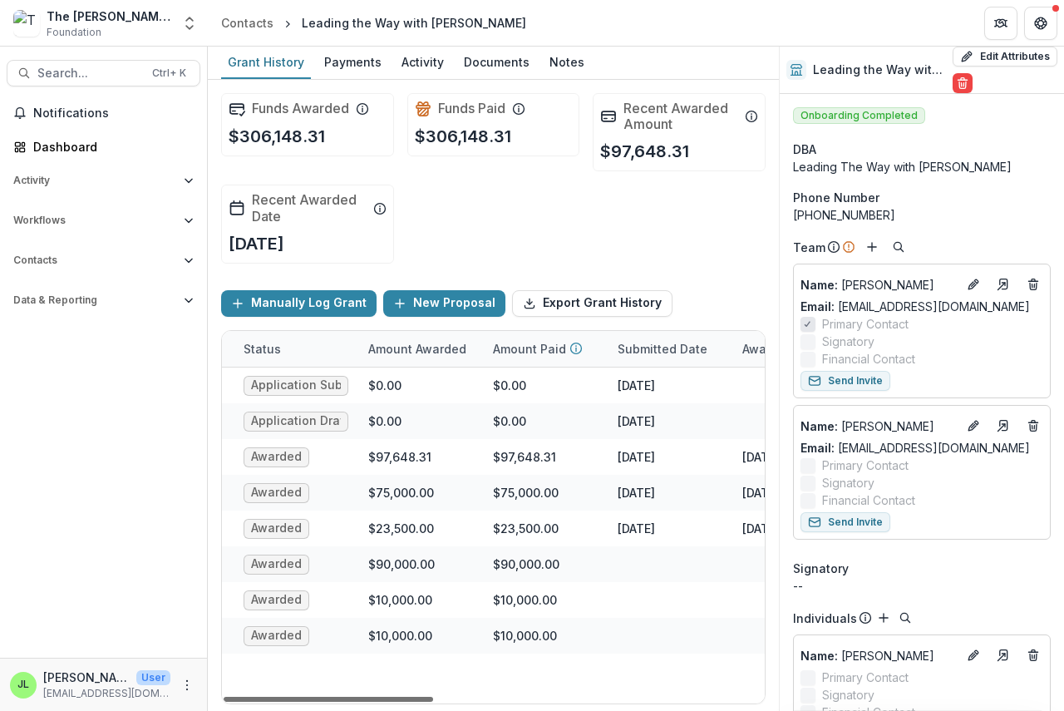
drag, startPoint x: 398, startPoint y: 696, endPoint x: 532, endPoint y: 711, distance: 134.6
click at [433, 701] on div at bounding box center [328, 698] width 209 height 5
drag, startPoint x: 505, startPoint y: 468, endPoint x: 426, endPoint y: 187, distance: 292.0
click at [426, 187] on div "Funds Awarded $306,148.31 Funds Paid $306,148.31 Recent Awarded Amount $97,648.…" at bounding box center [493, 178] width 544 height 197
click at [39, 151] on div "Dashboard" at bounding box center [110, 146] width 154 height 17
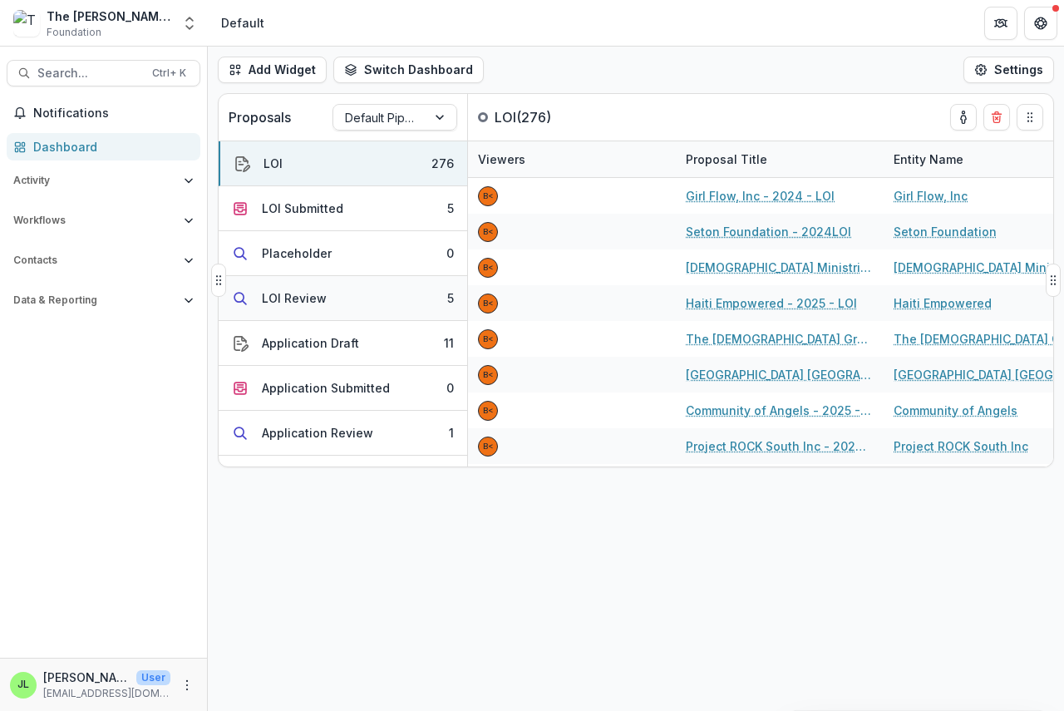
drag, startPoint x: 280, startPoint y: 289, endPoint x: 270, endPoint y: 305, distance: 18.7
click at [280, 292] on div "LOI Review" at bounding box center [294, 297] width 65 height 17
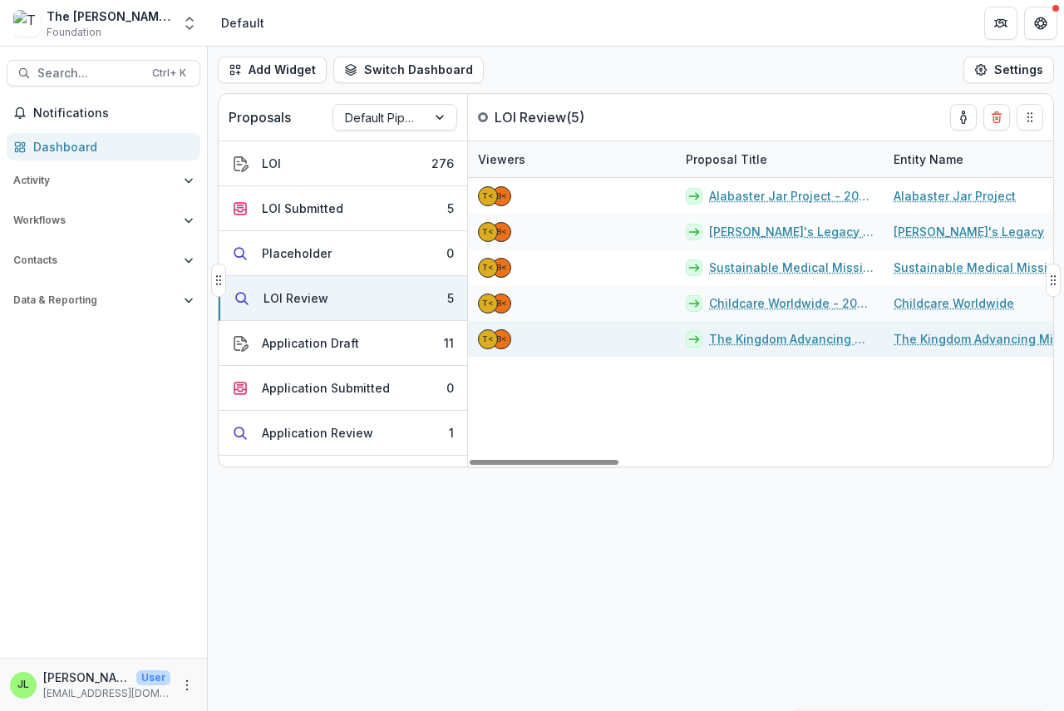
click at [785, 346] on link "The Kingdom Advancing Ministries - 2025 - LOI" at bounding box center [791, 338] width 165 height 17
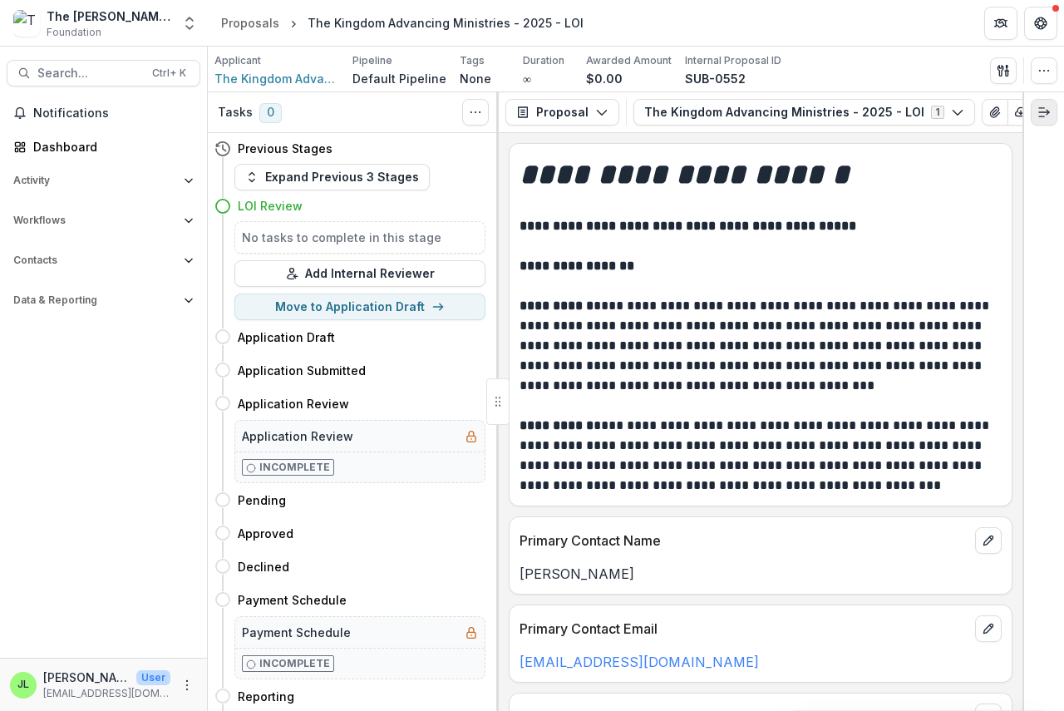
click at [1048, 116] on icon "Expand right" at bounding box center [1043, 112] width 13 height 13
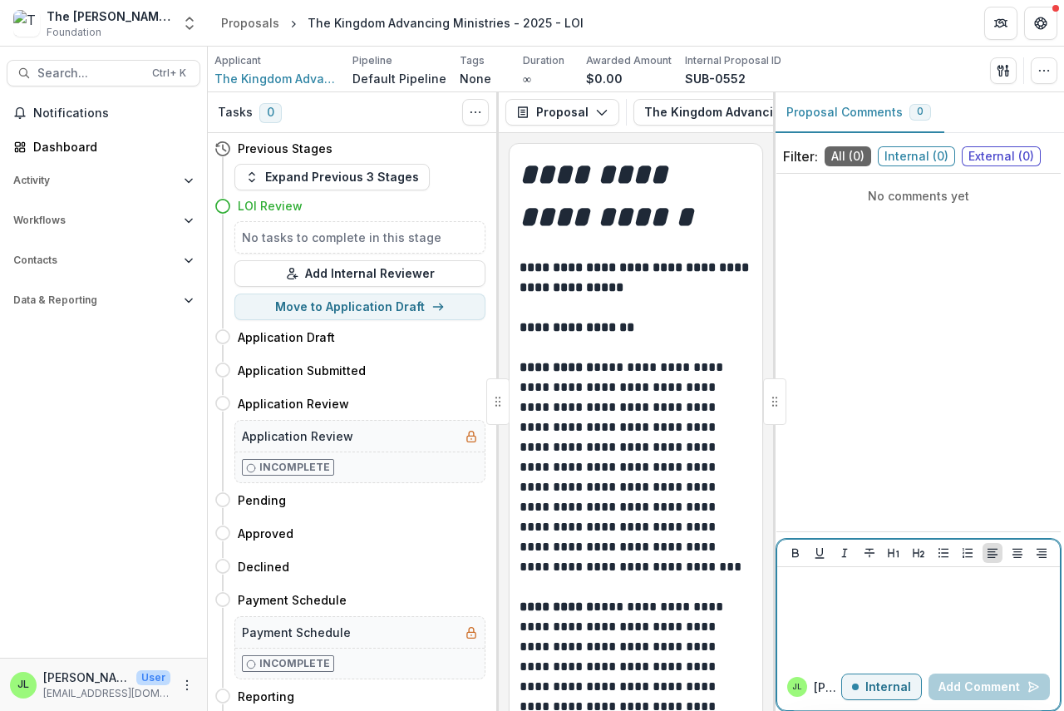
click at [805, 577] on p at bounding box center [918, 582] width 269 height 18
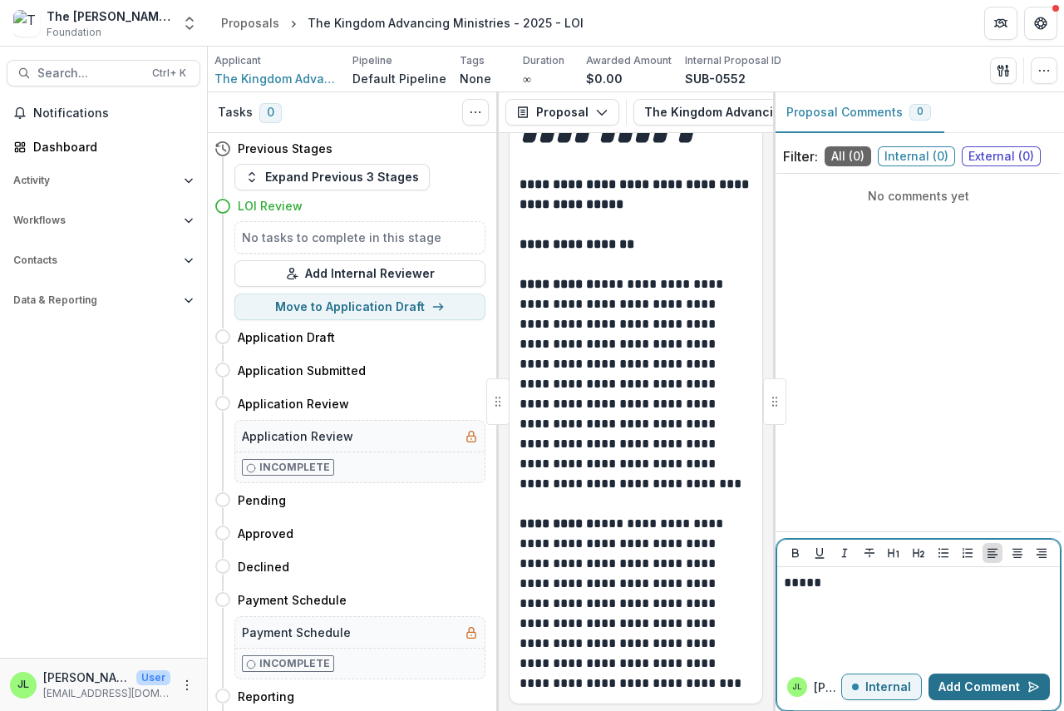
click at [998, 686] on button "Add Comment" at bounding box center [988, 686] width 121 height 27
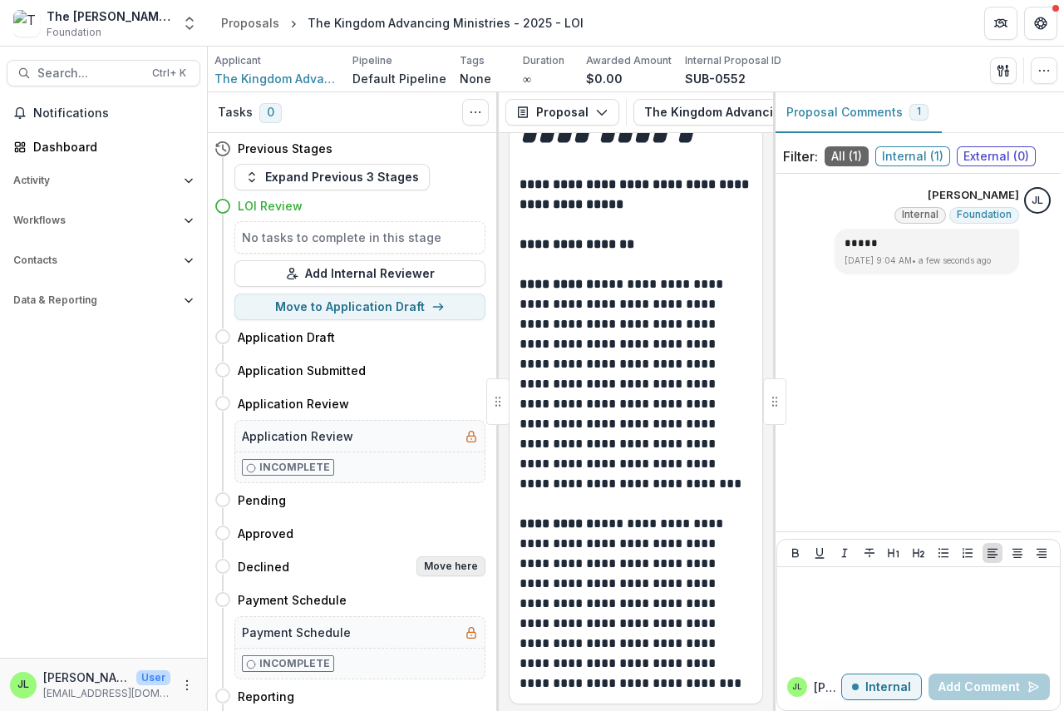
click at [441, 567] on button "Move here" at bounding box center [450, 566] width 69 height 20
select select "********"
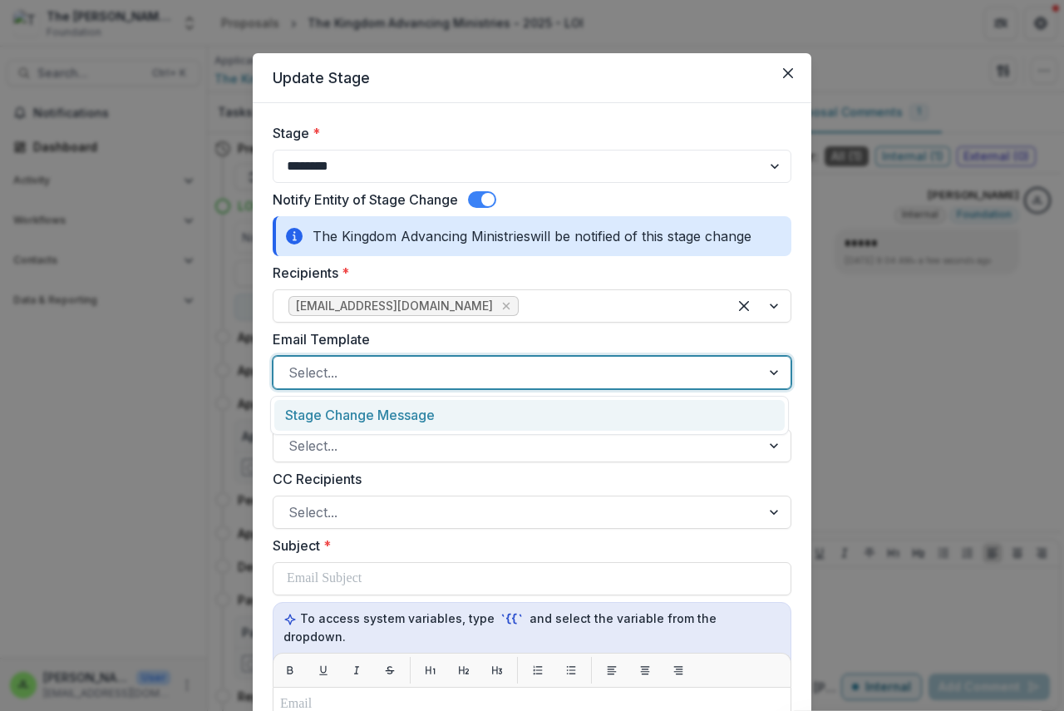
click at [366, 382] on div at bounding box center [516, 372] width 457 height 23
click at [366, 413] on div "Stage Change Message" at bounding box center [529, 415] width 510 height 31
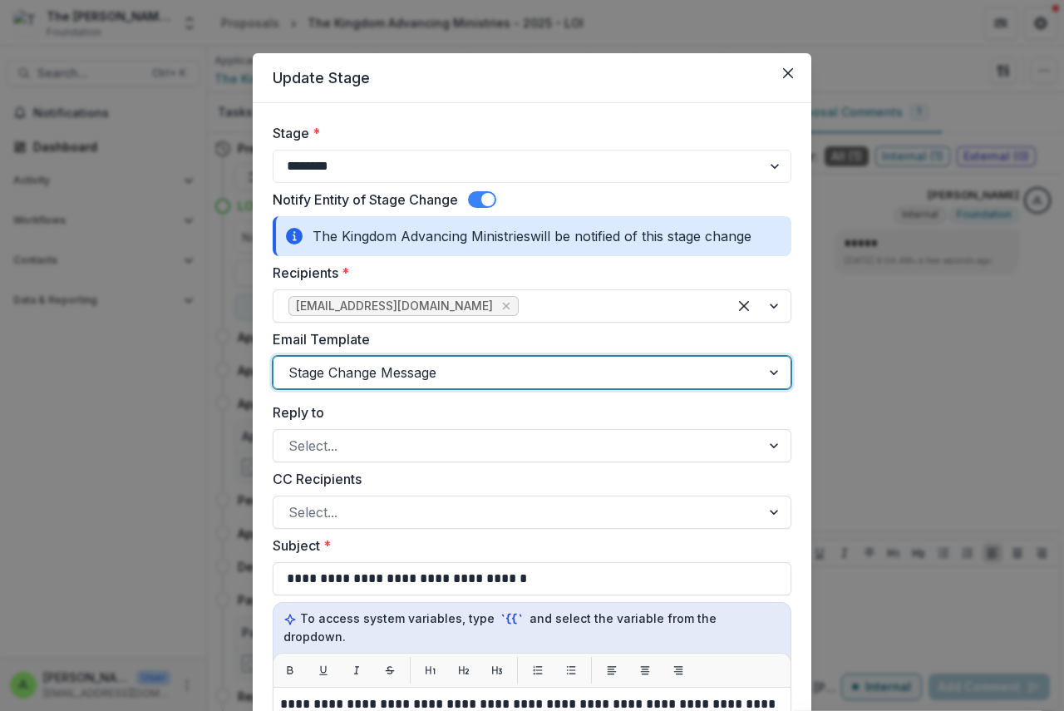
scroll to position [416, 0]
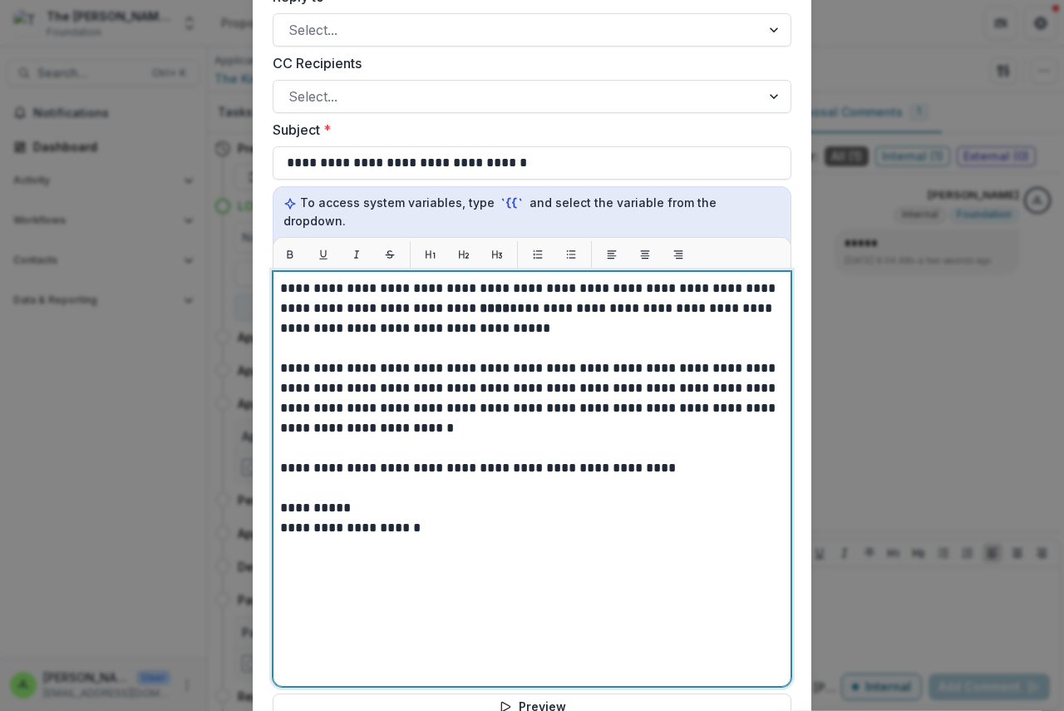
click at [480, 302] on strong "****" at bounding box center [495, 308] width 30 height 12
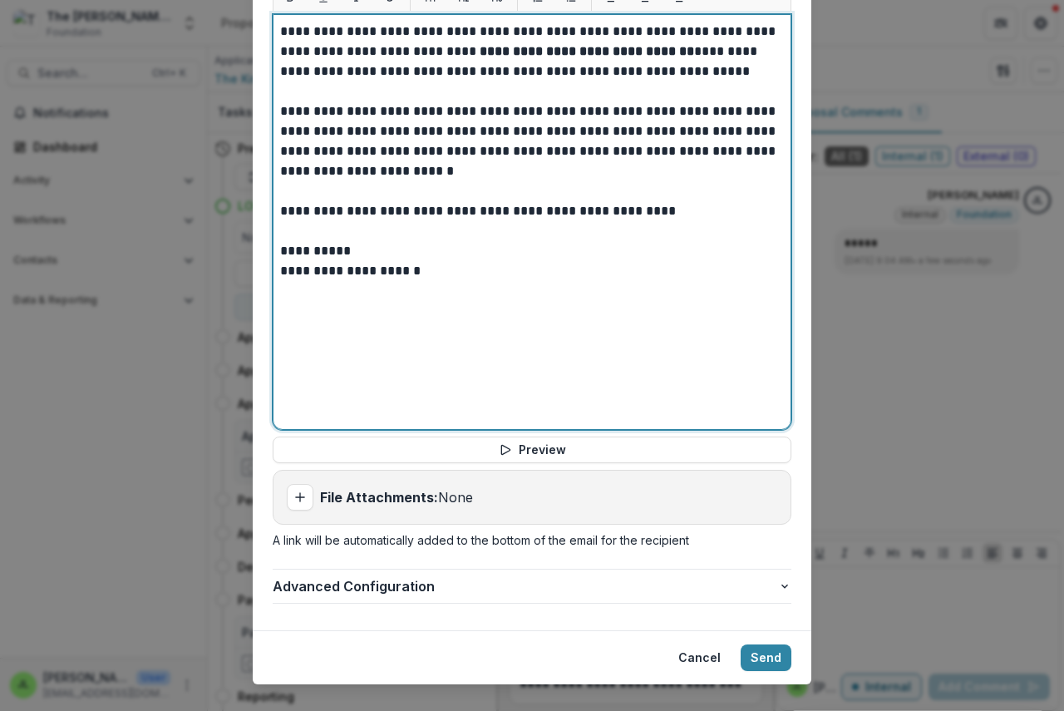
scroll to position [682, 0]
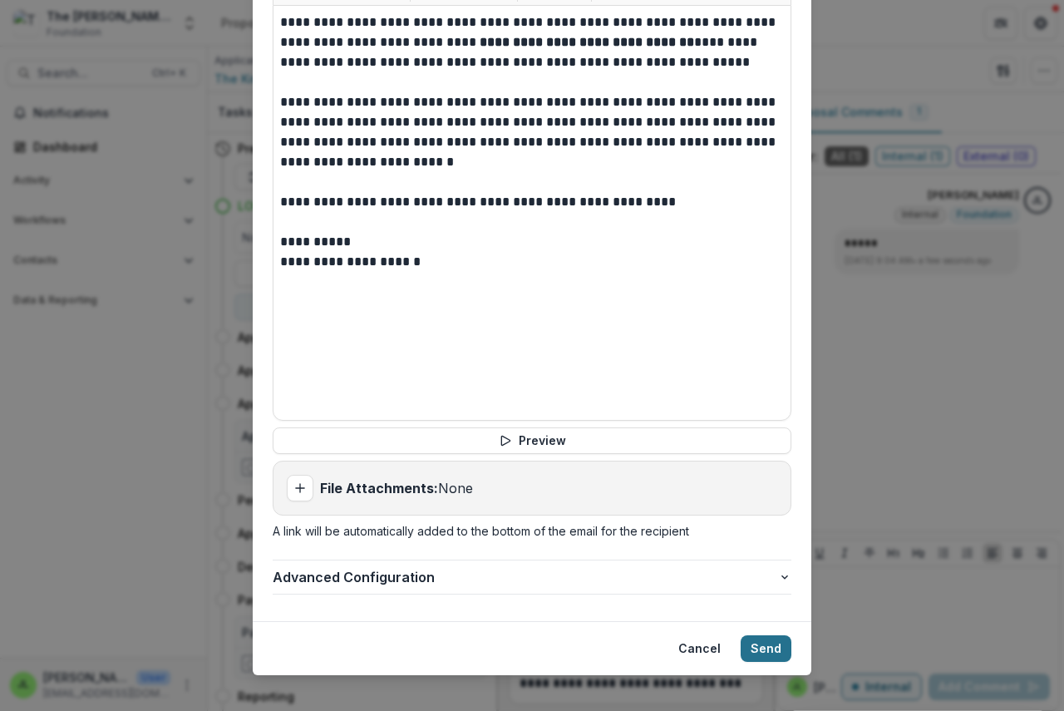
click at [761, 635] on button "Send" at bounding box center [766, 648] width 51 height 27
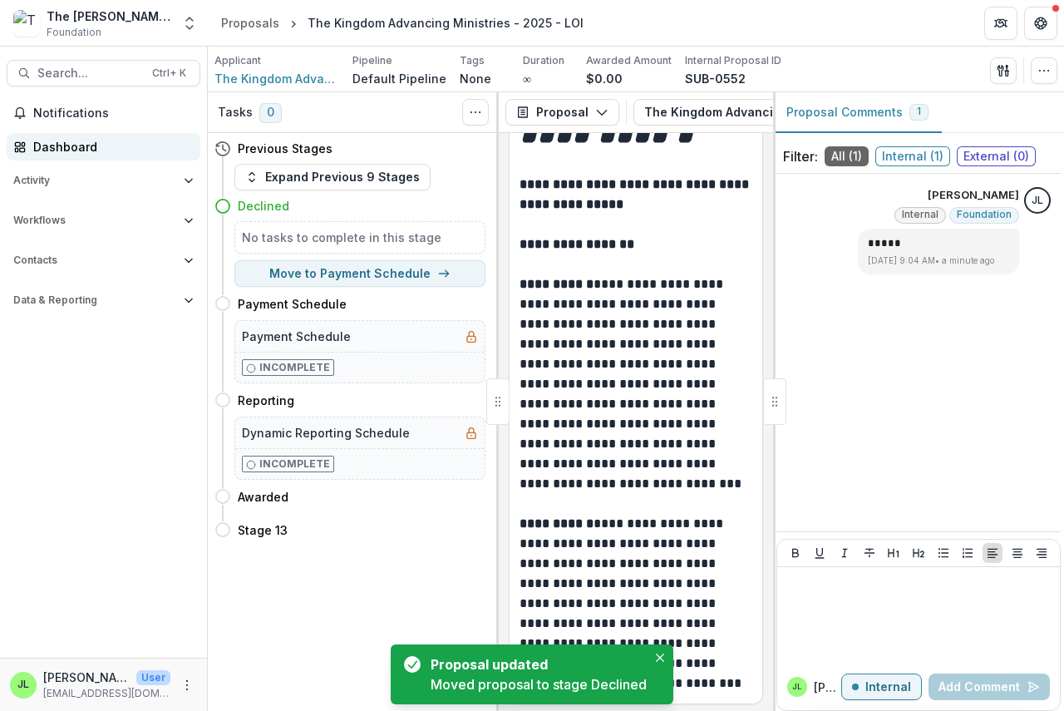
click at [63, 148] on div "Dashboard" at bounding box center [110, 146] width 154 height 17
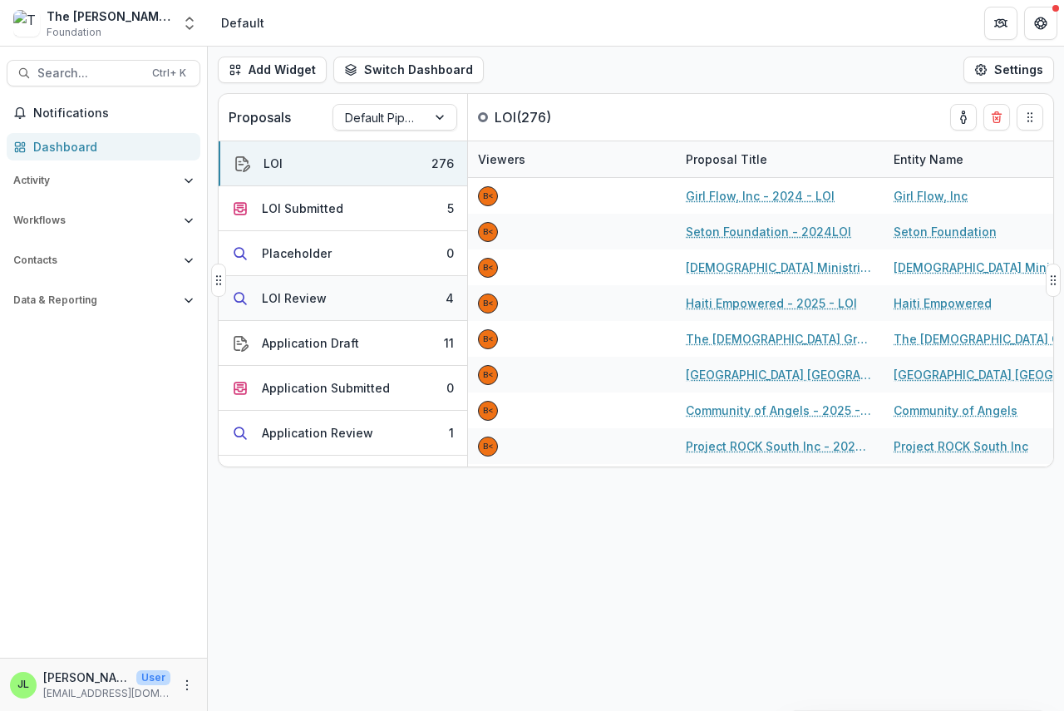
click at [330, 291] on button "LOI Review 4" at bounding box center [343, 298] width 249 height 45
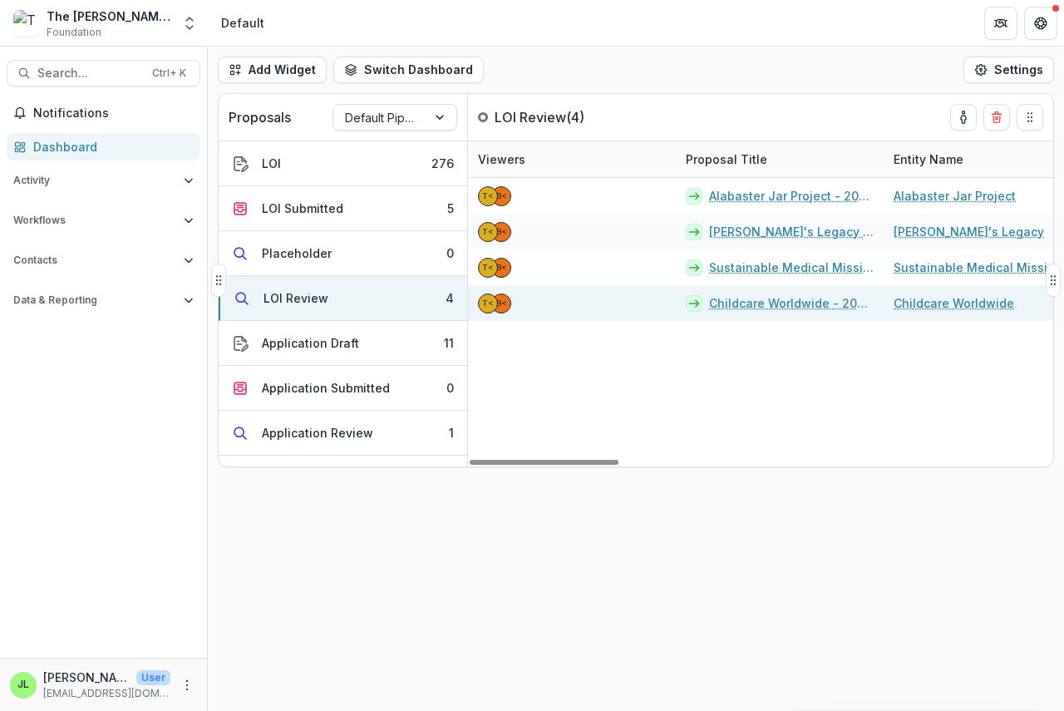
click at [788, 305] on link "Childcare Worldwide - 2025 - LOI" at bounding box center [791, 302] width 165 height 17
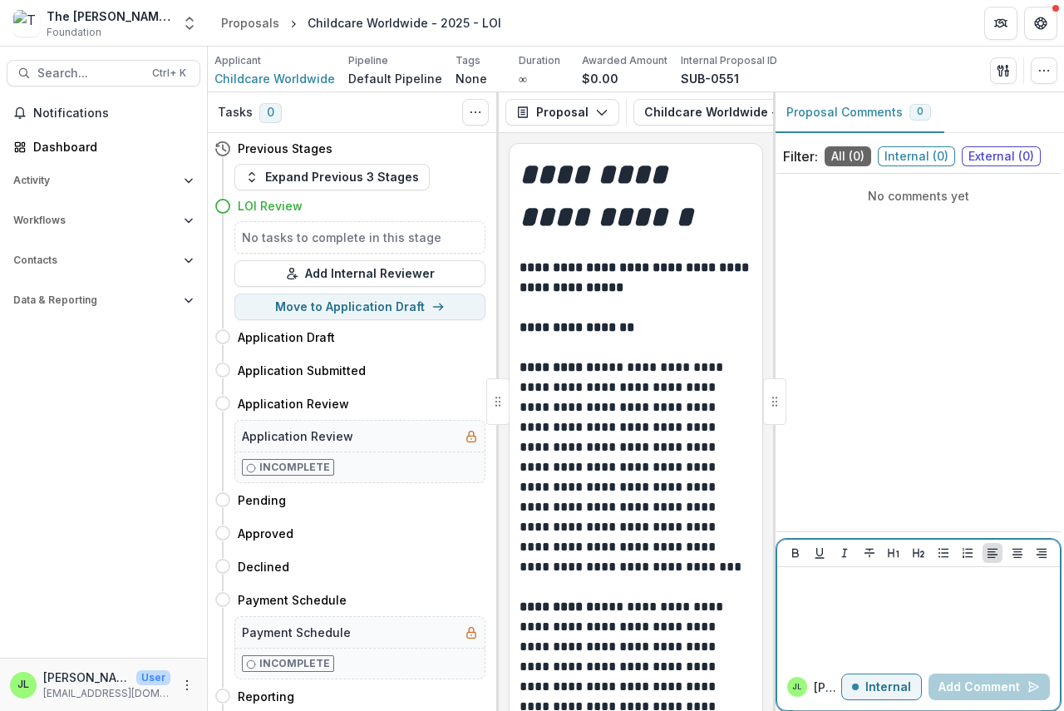
click at [798, 593] on div at bounding box center [918, 614] width 269 height 83
click at [956, 685] on button "Add Comment" at bounding box center [988, 686] width 121 height 27
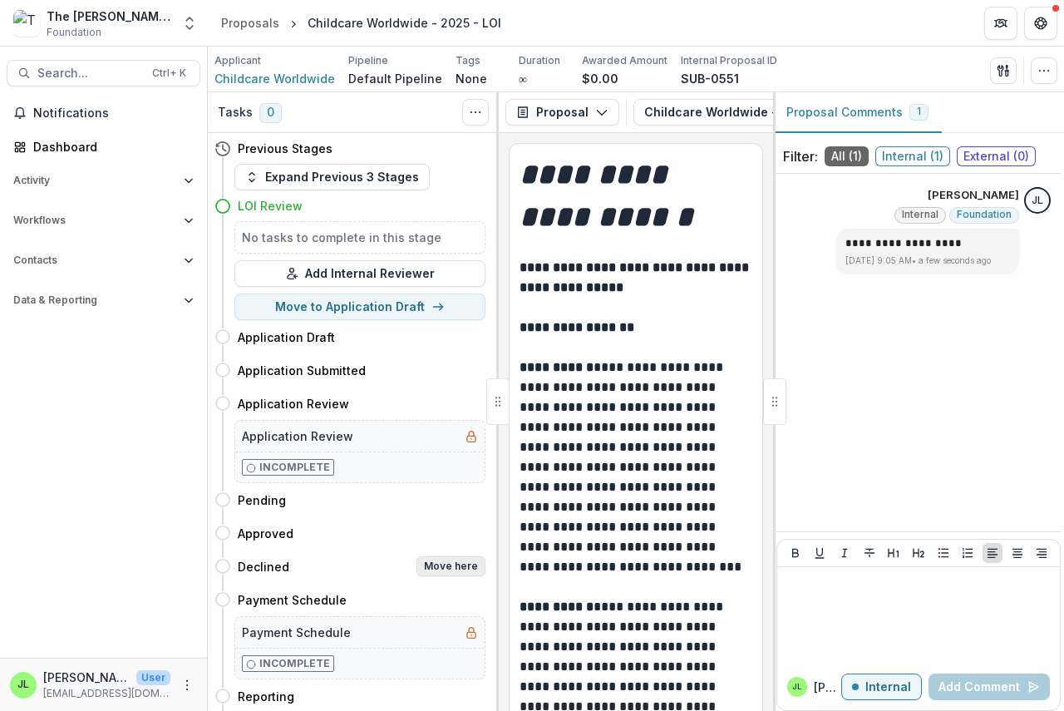
click at [450, 566] on button "Move here" at bounding box center [450, 566] width 69 height 20
select select "********"
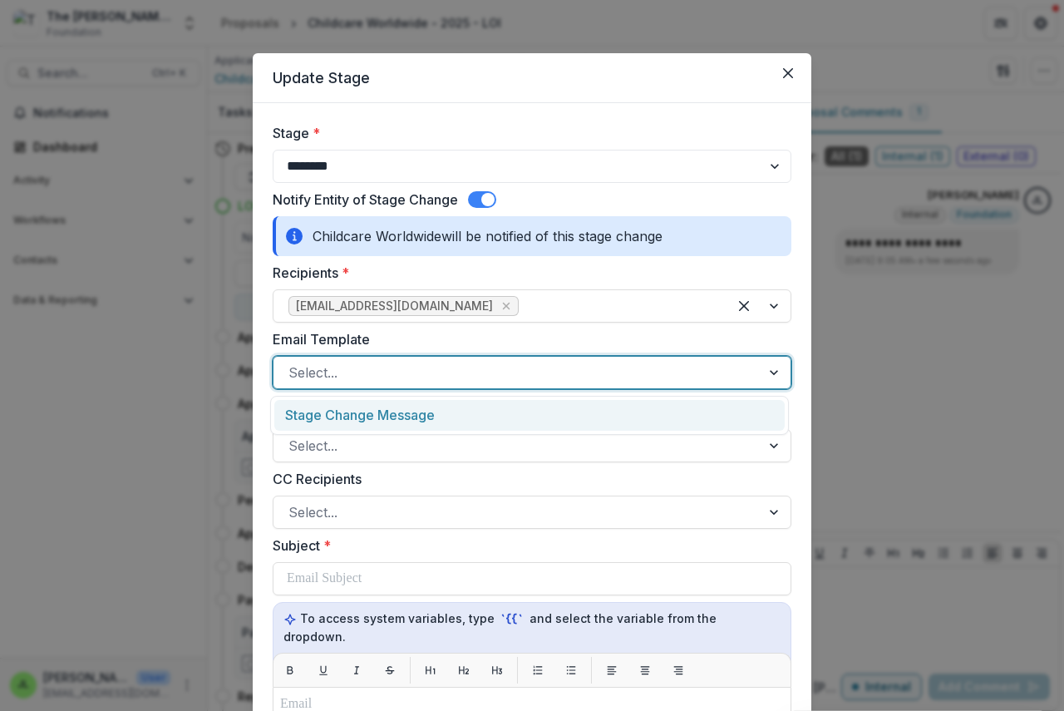
click at [399, 380] on div at bounding box center [516, 372] width 457 height 23
click at [401, 422] on div "Stage Change Message" at bounding box center [529, 415] width 510 height 31
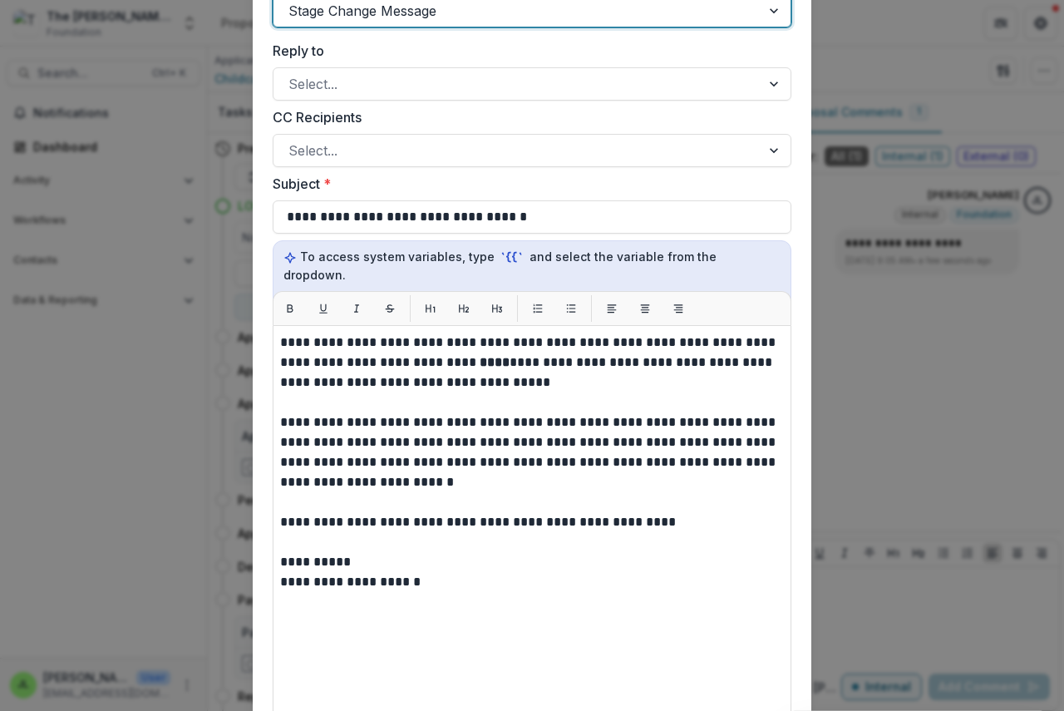
scroll to position [332, 0]
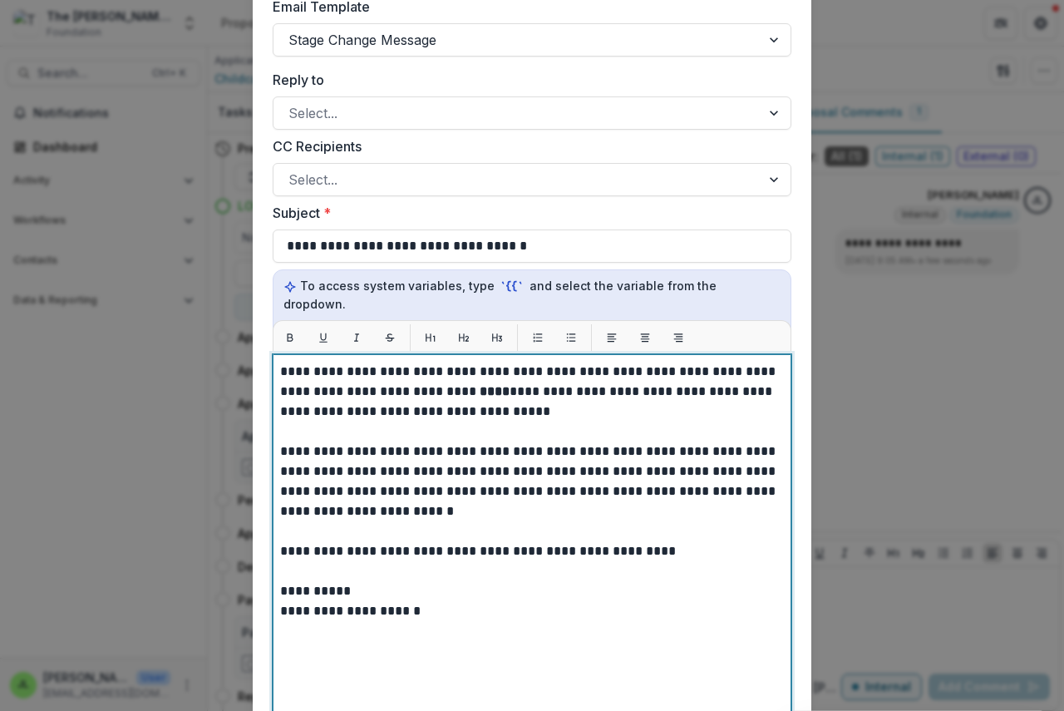
click at [480, 385] on strong "****" at bounding box center [495, 391] width 30 height 12
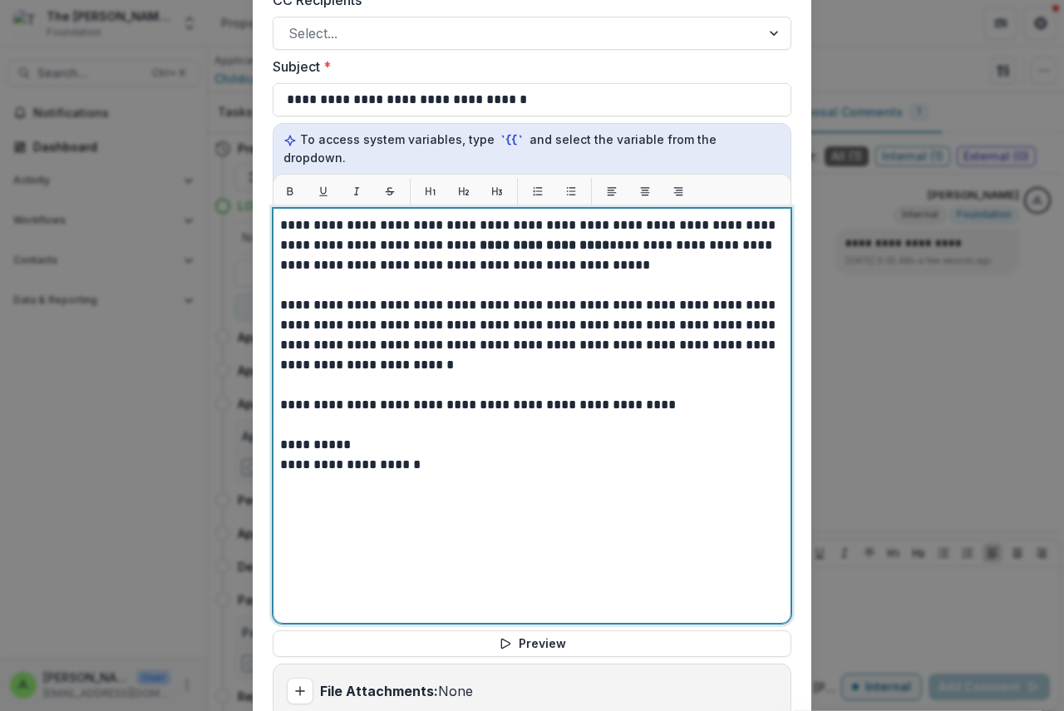
scroll to position [682, 0]
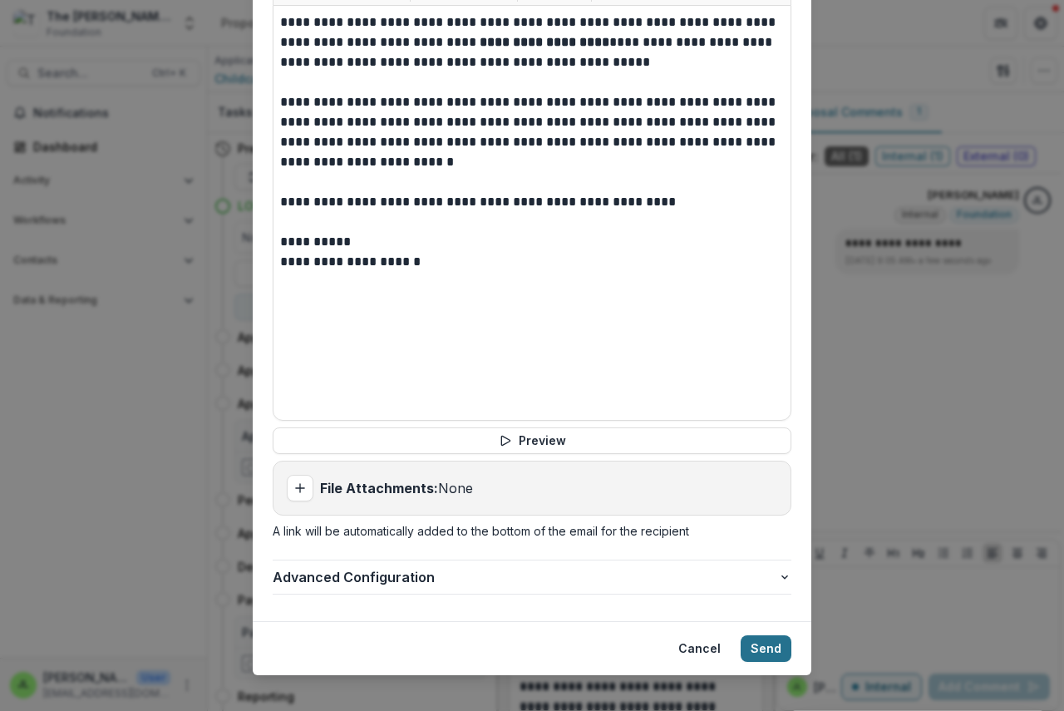
click at [765, 635] on button "Send" at bounding box center [766, 648] width 51 height 27
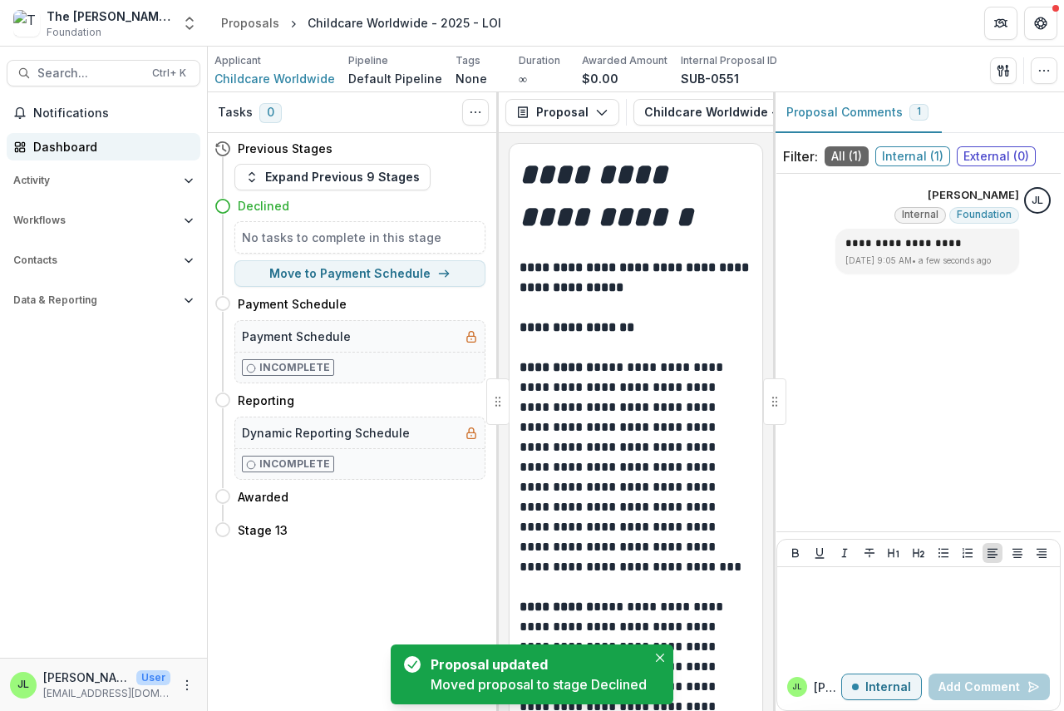
click at [53, 150] on div "Dashboard" at bounding box center [110, 146] width 154 height 17
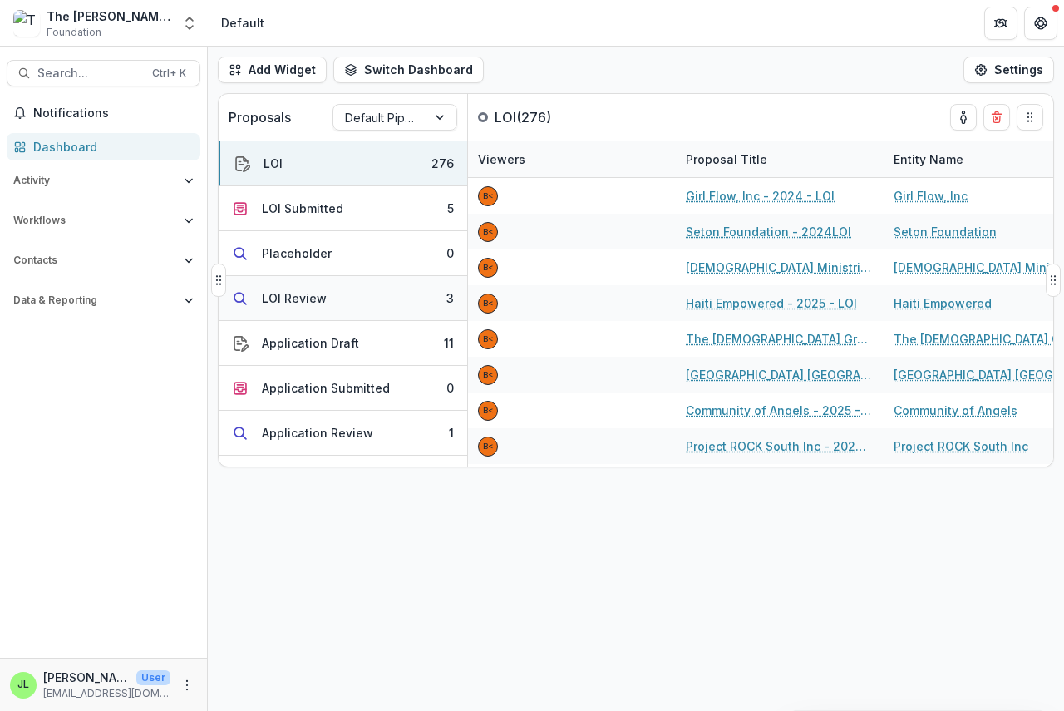
click at [333, 288] on button "LOI Review 3" at bounding box center [343, 298] width 249 height 45
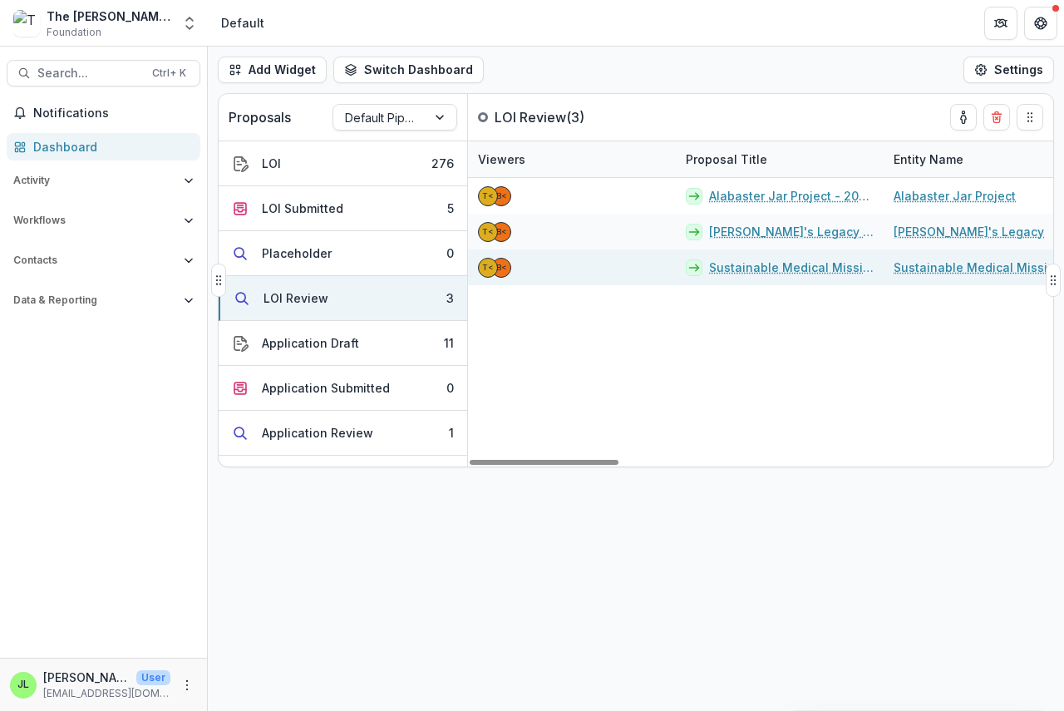
click at [785, 264] on link "Sustainable Medical Missions - 2025 - LOI" at bounding box center [791, 266] width 165 height 17
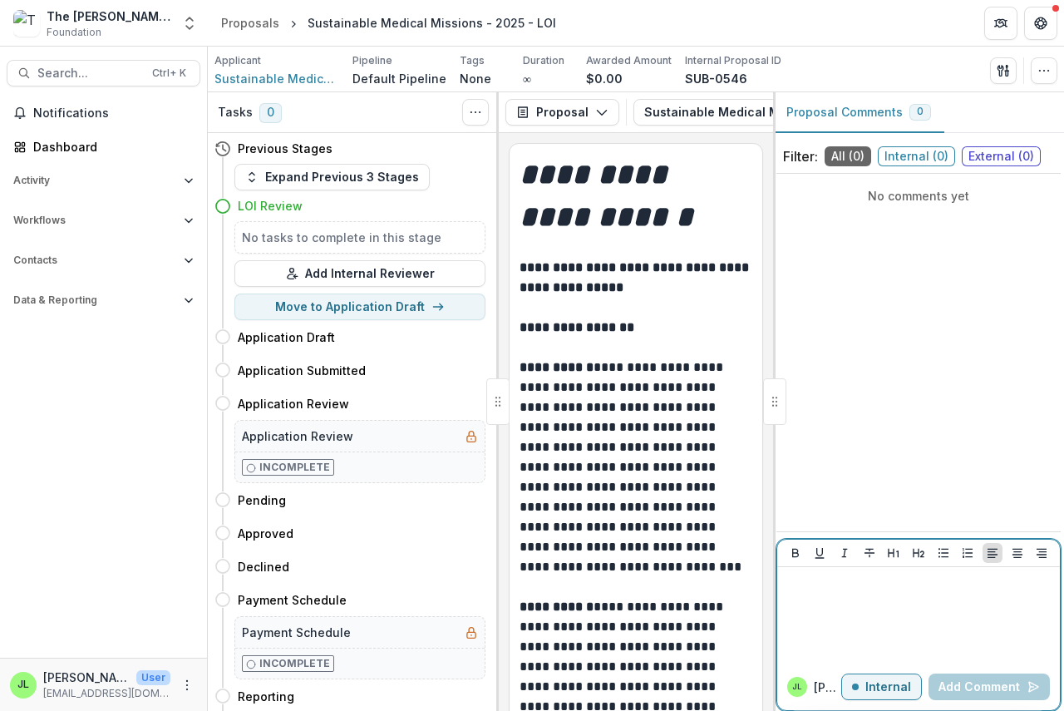
click at [816, 593] on div at bounding box center [918, 614] width 269 height 83
click at [995, 682] on button "Add Comment" at bounding box center [988, 686] width 121 height 27
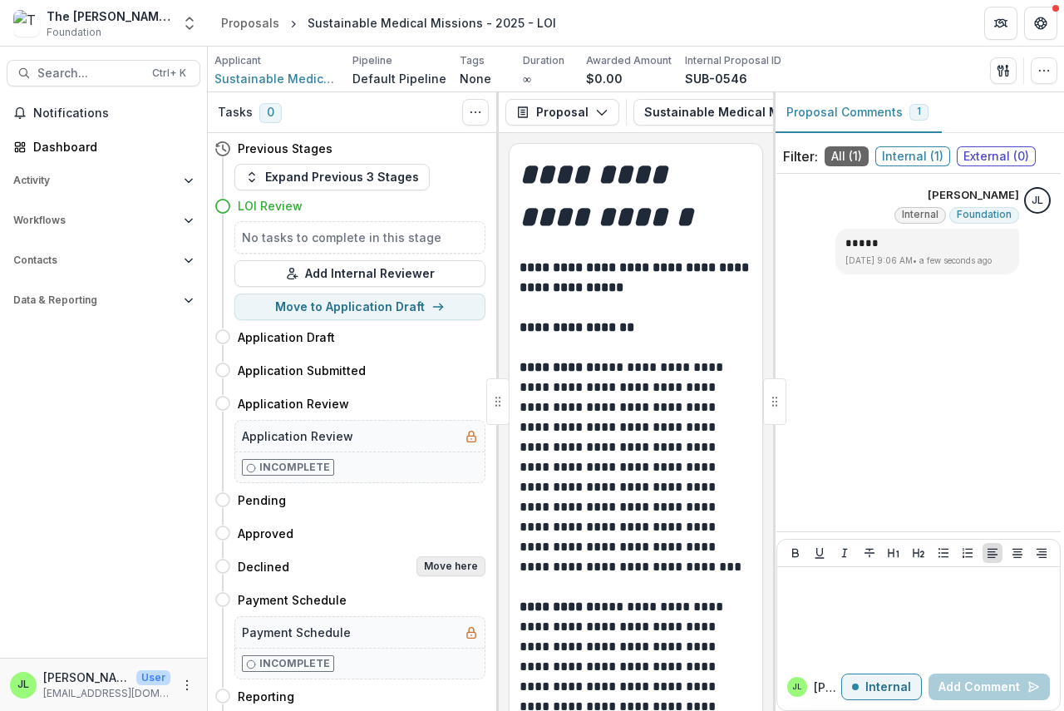
click at [439, 566] on button "Move here" at bounding box center [450, 566] width 69 height 20
select select "********"
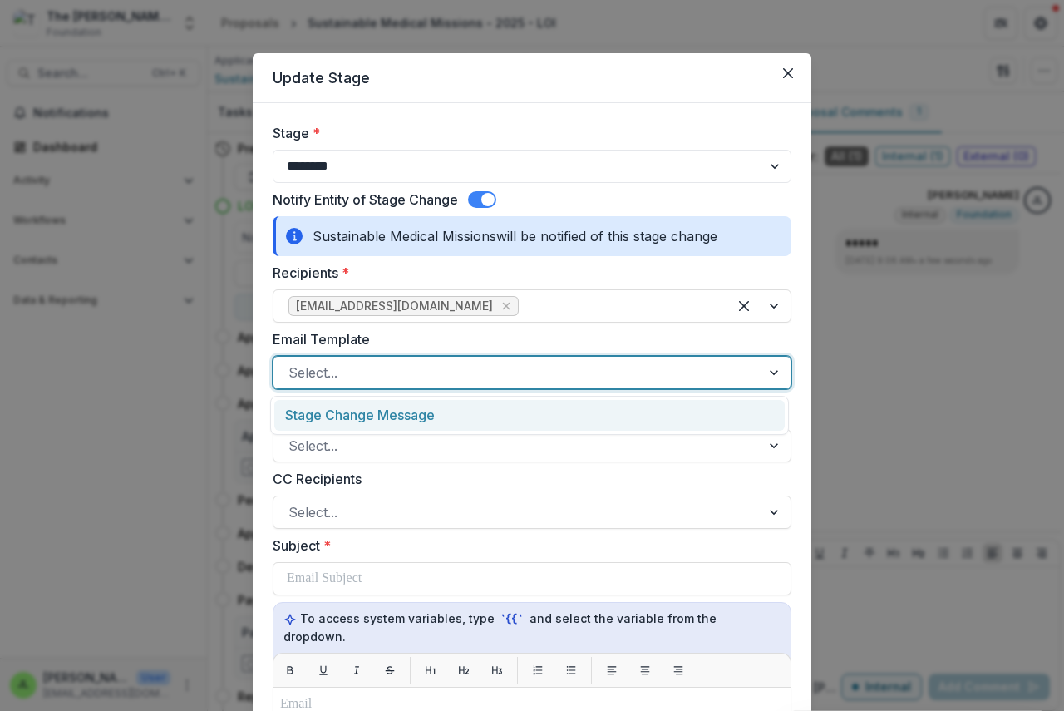
click at [356, 371] on div at bounding box center [516, 372] width 457 height 23
click at [367, 423] on div "Stage Change Message" at bounding box center [529, 415] width 510 height 31
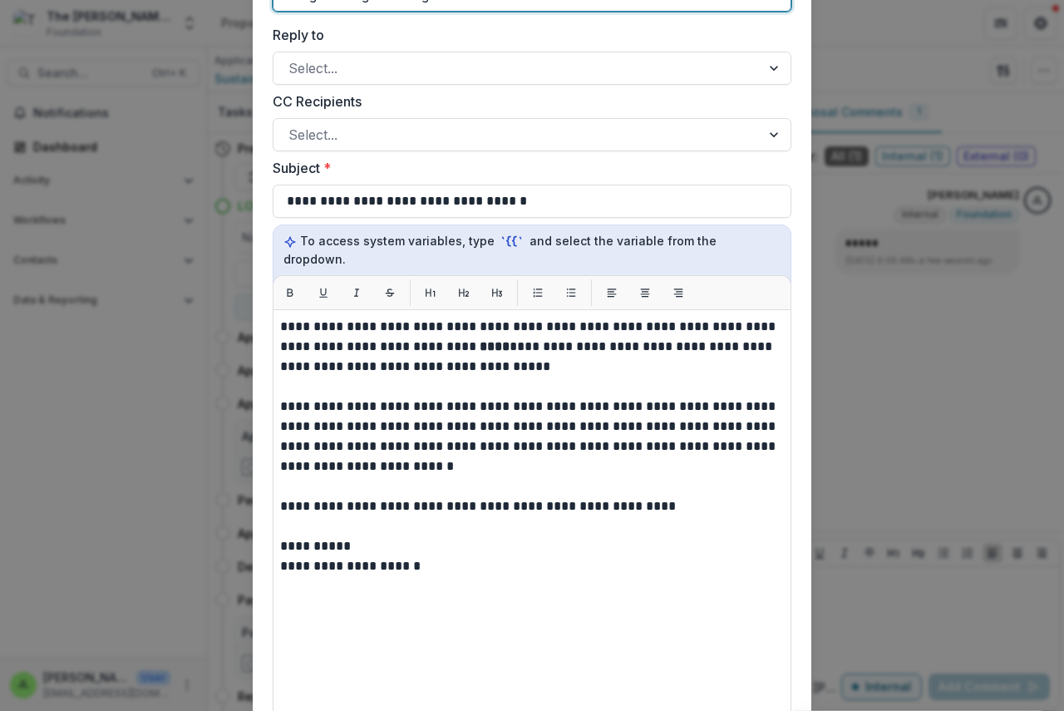
scroll to position [416, 0]
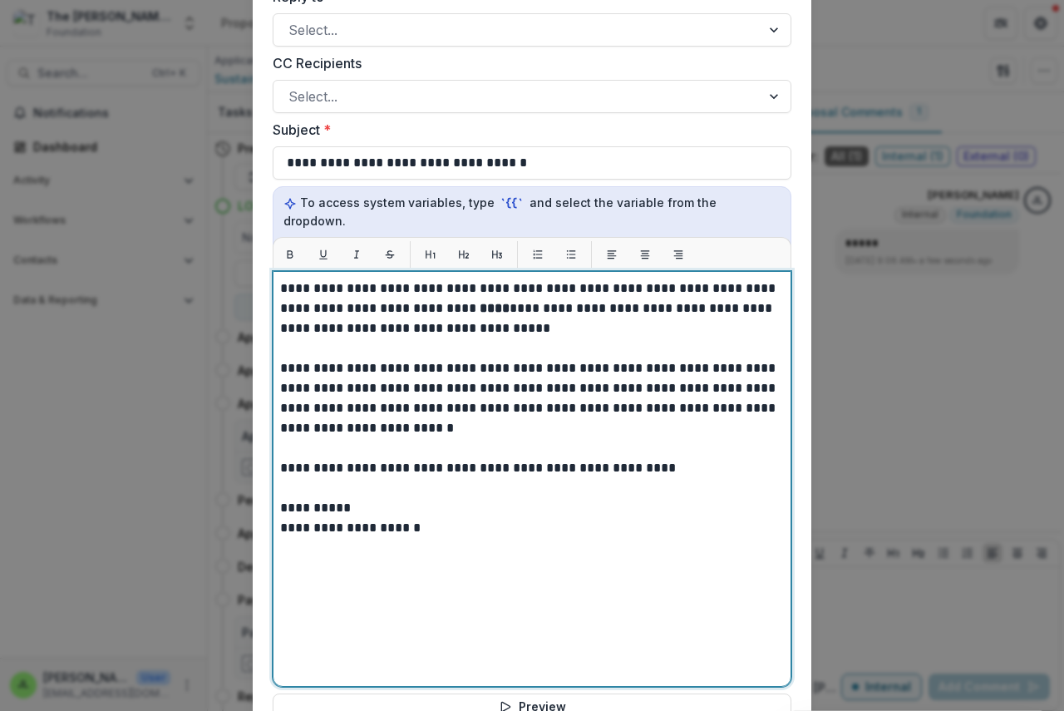
click at [480, 302] on strong "****" at bounding box center [495, 308] width 30 height 12
click at [480, 302] on strong "**********" at bounding box center [574, 308] width 189 height 12
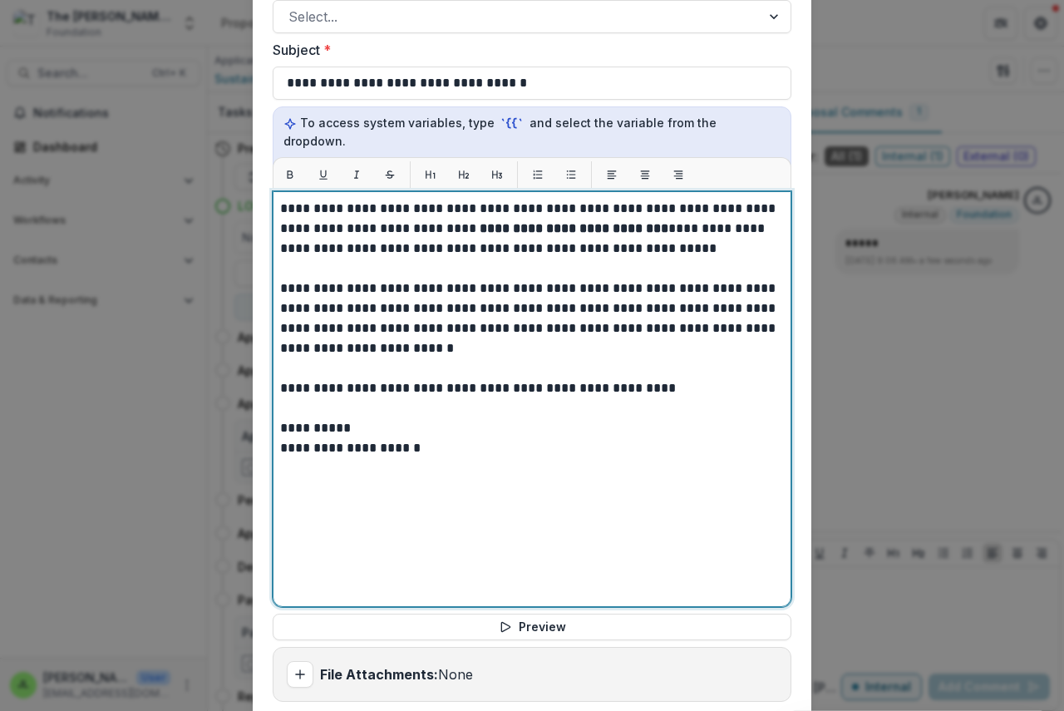
scroll to position [682, 0]
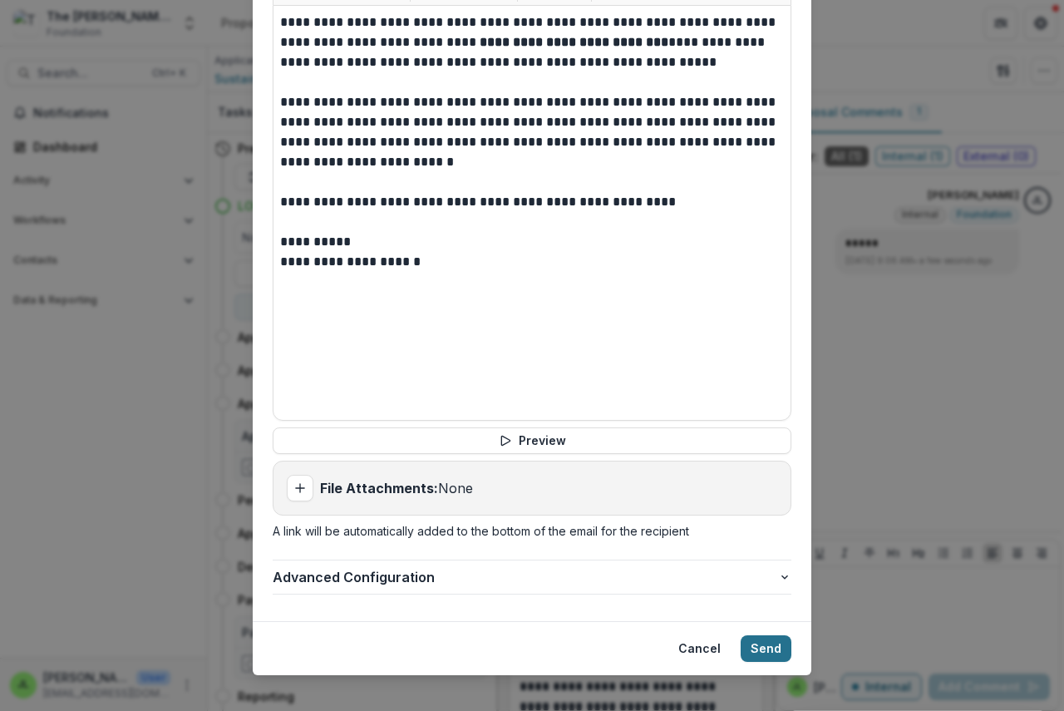
click at [760, 635] on button "Send" at bounding box center [766, 648] width 51 height 27
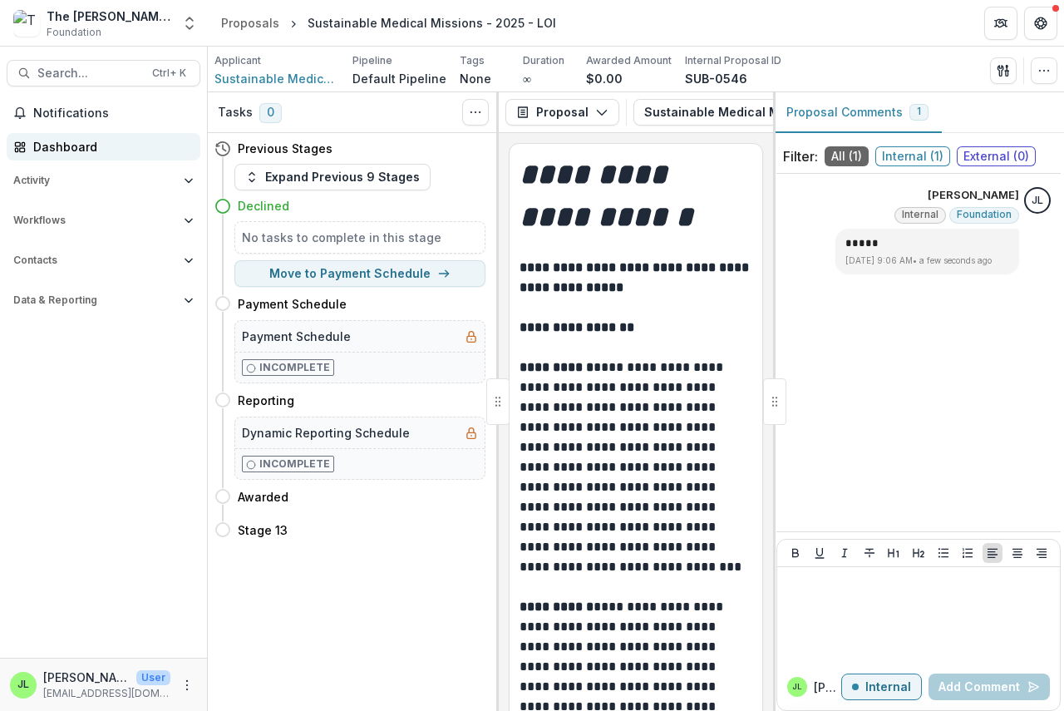
click at [47, 150] on div "Dashboard" at bounding box center [110, 146] width 154 height 17
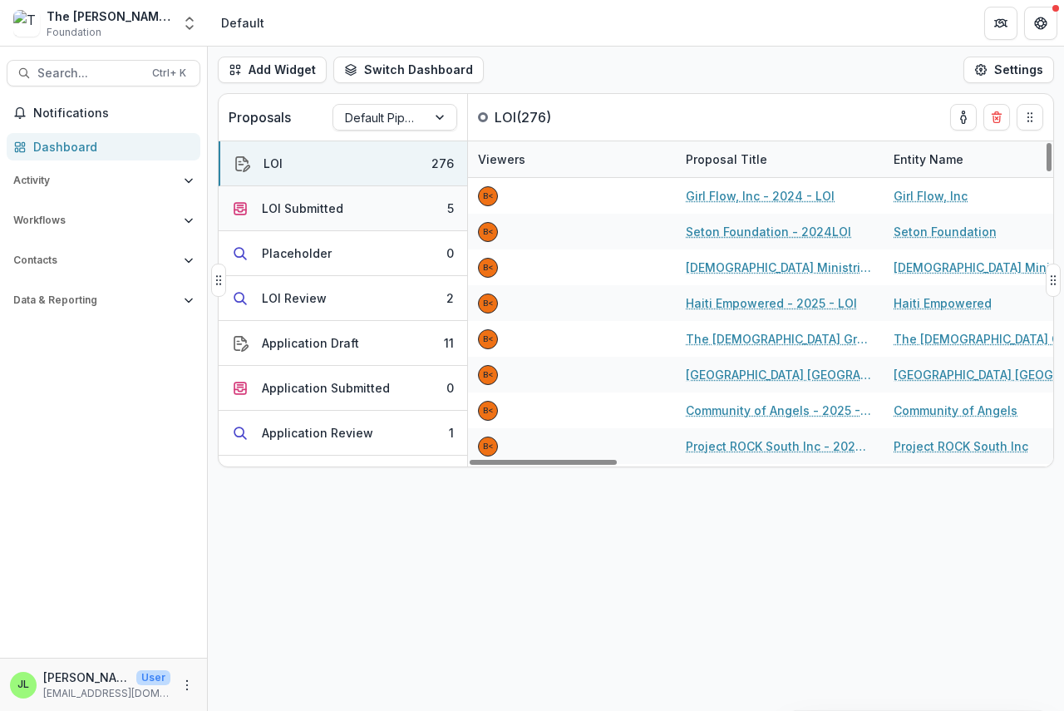
click at [287, 209] on div "LOI Submitted" at bounding box center [302, 207] width 81 height 17
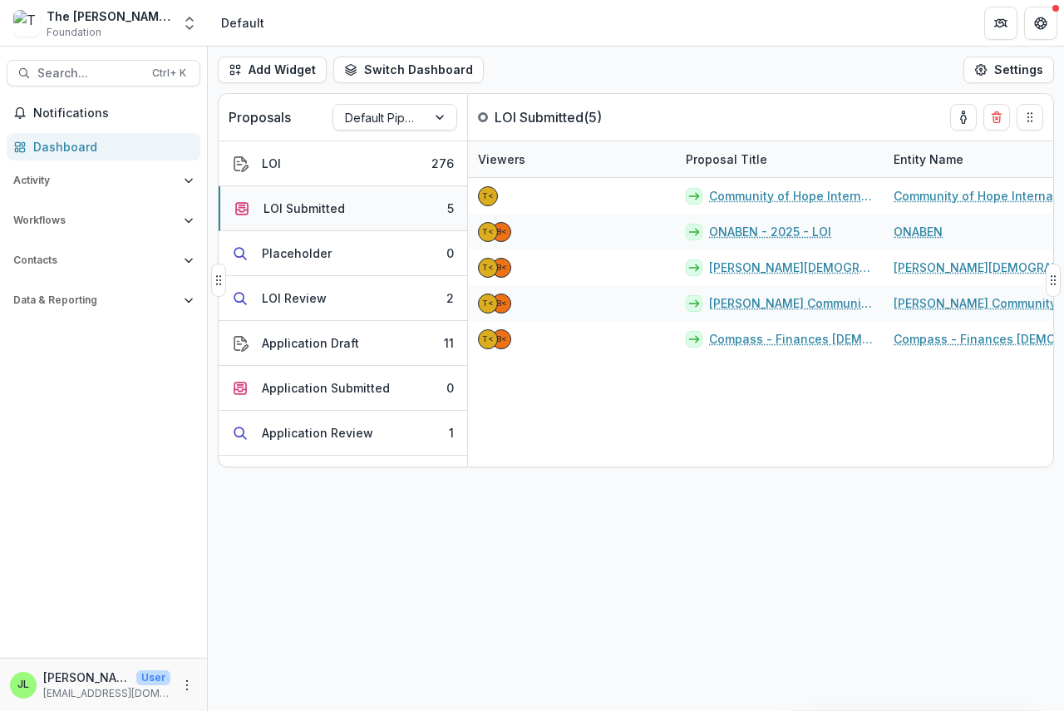
click at [287, 209] on div "LOI Submitted" at bounding box center [303, 207] width 81 height 17
click at [280, 303] on div "LOI Review" at bounding box center [294, 297] width 65 height 17
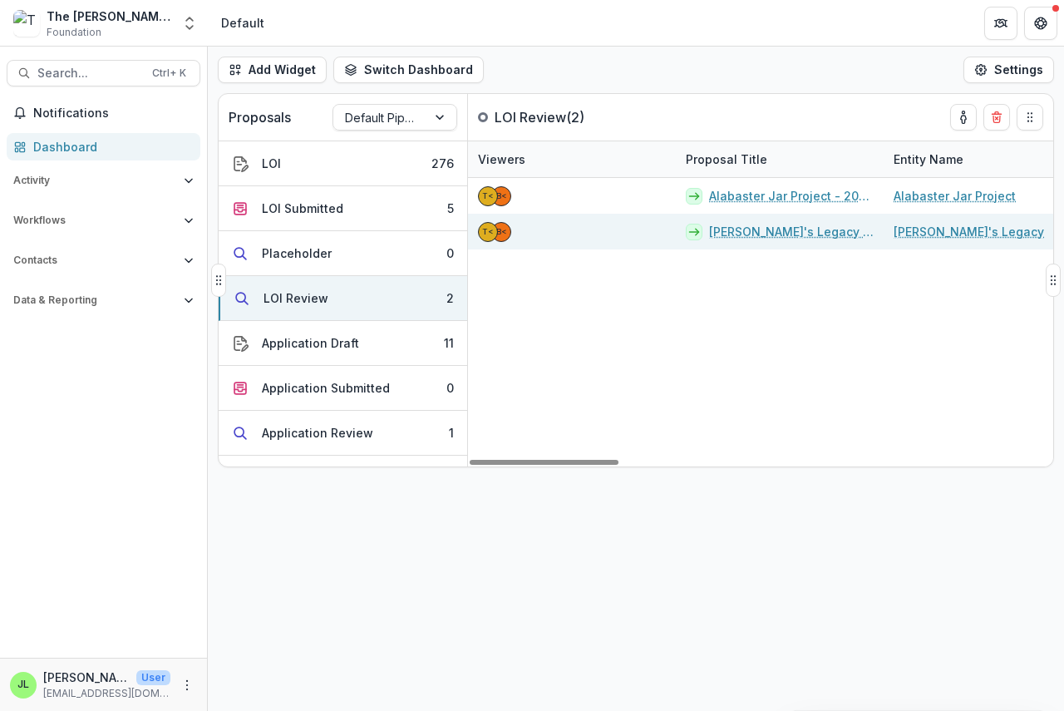
click at [759, 238] on link "[PERSON_NAME]'s Legacy - 2025 - LOI" at bounding box center [791, 231] width 165 height 17
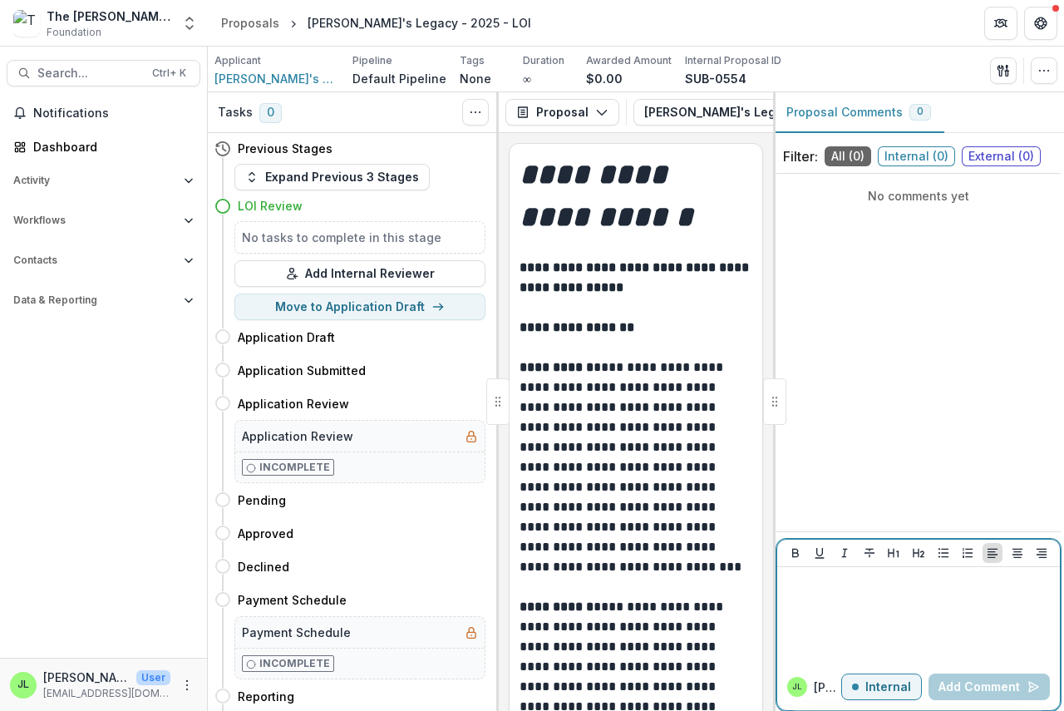
click at [823, 611] on div at bounding box center [918, 614] width 269 height 83
click at [954, 687] on button "Add Comment" at bounding box center [988, 686] width 121 height 27
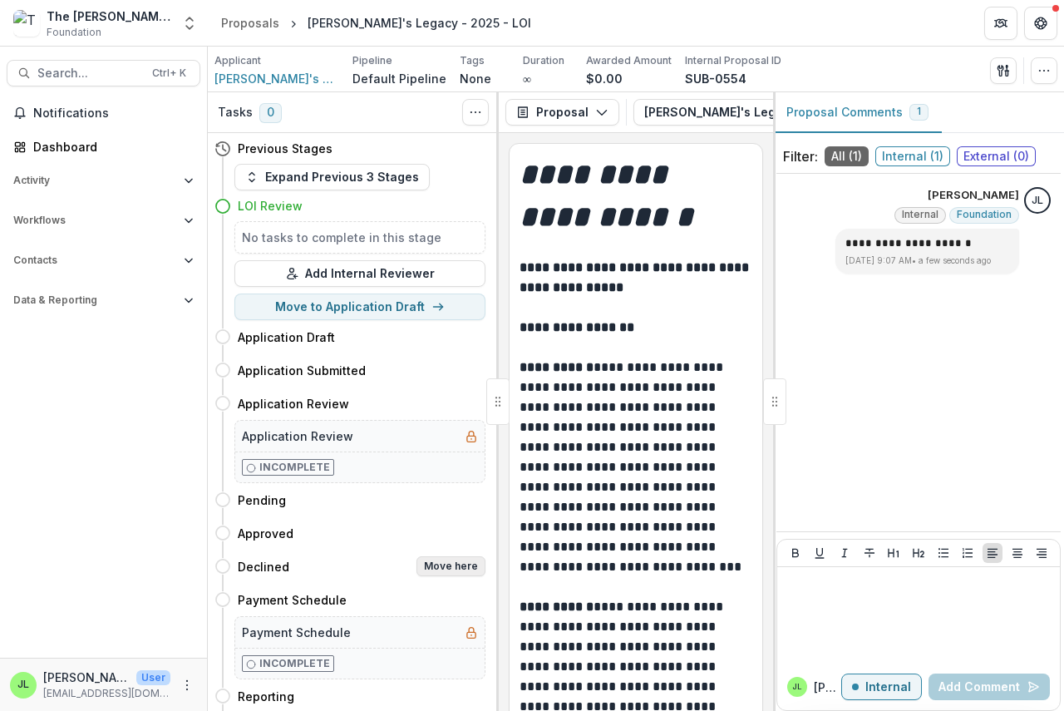
click at [446, 568] on button "Move here" at bounding box center [450, 566] width 69 height 20
select select "********"
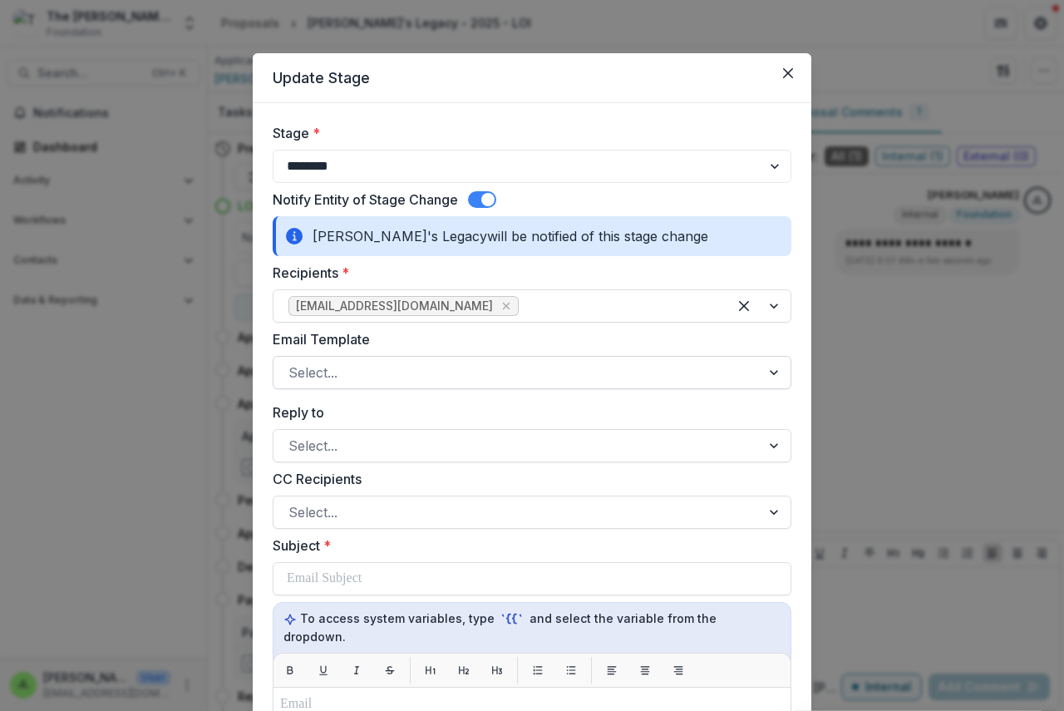
click at [349, 386] on div "Select..." at bounding box center [532, 372] width 519 height 33
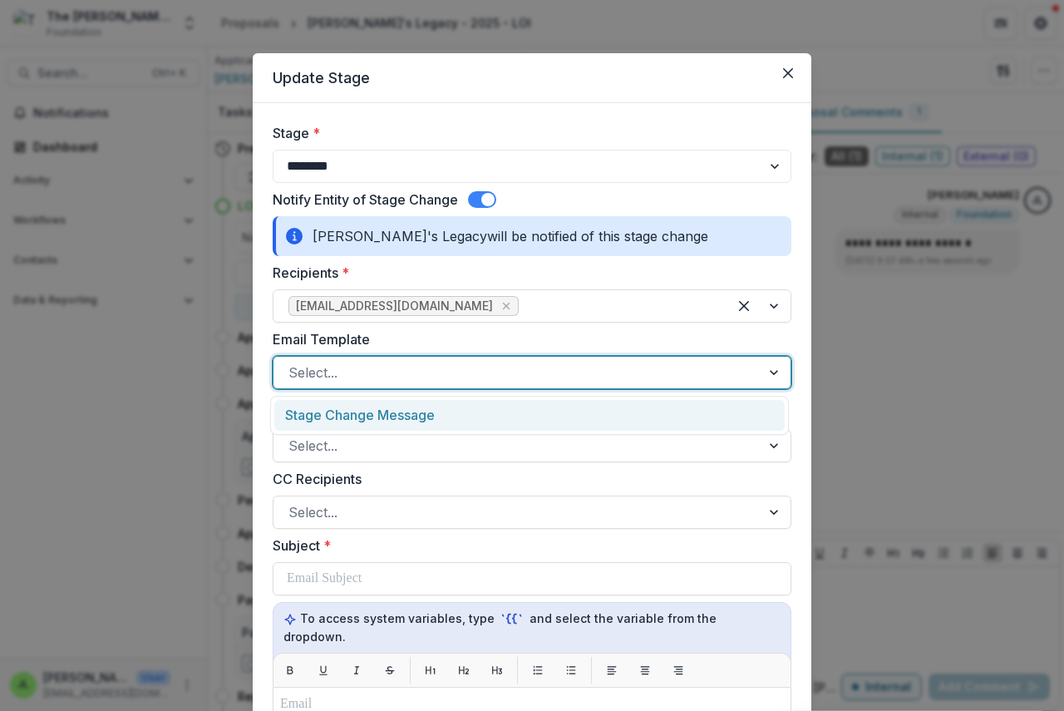
click at [354, 422] on div "Stage Change Message" at bounding box center [529, 415] width 510 height 31
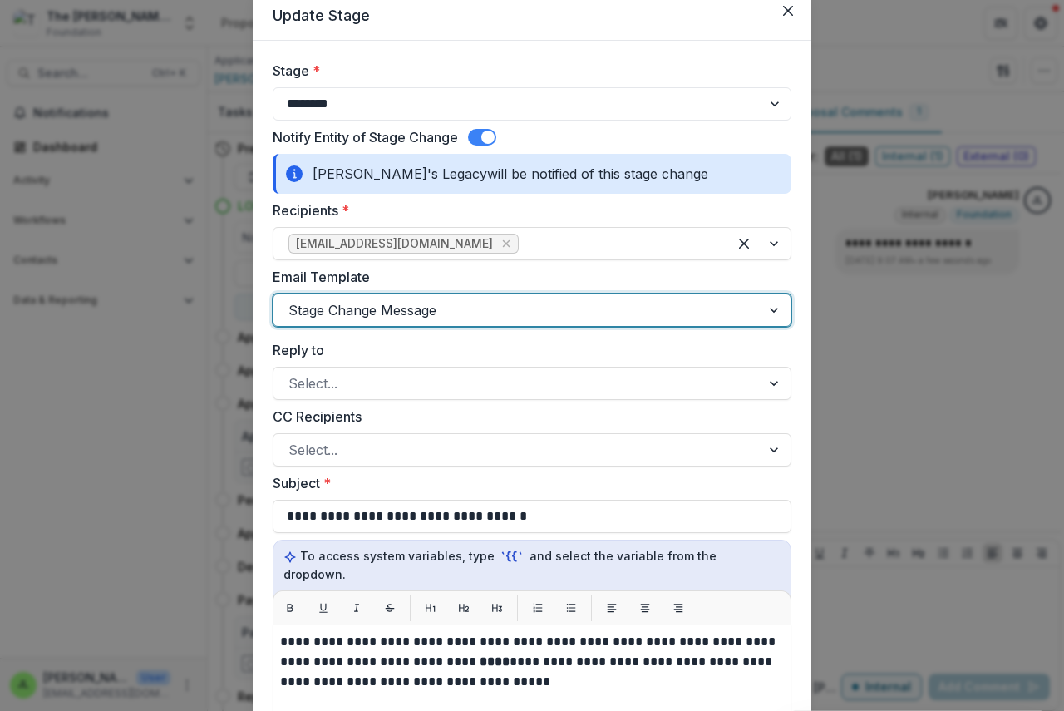
scroll to position [332, 0]
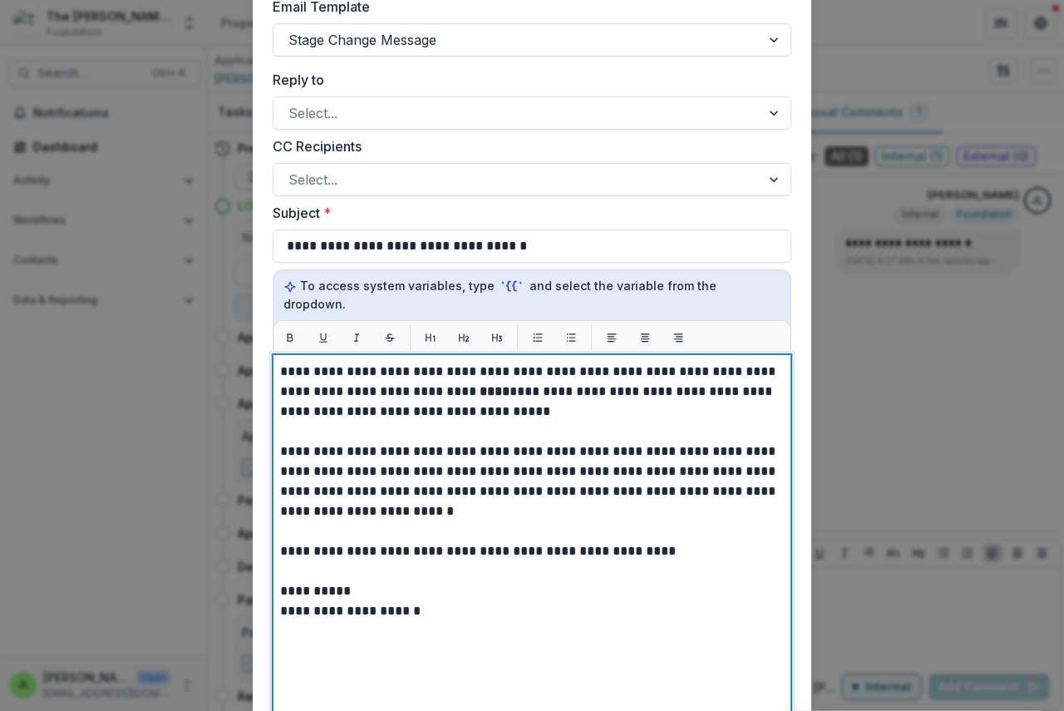
click at [480, 385] on strong "****" at bounding box center [495, 391] width 30 height 12
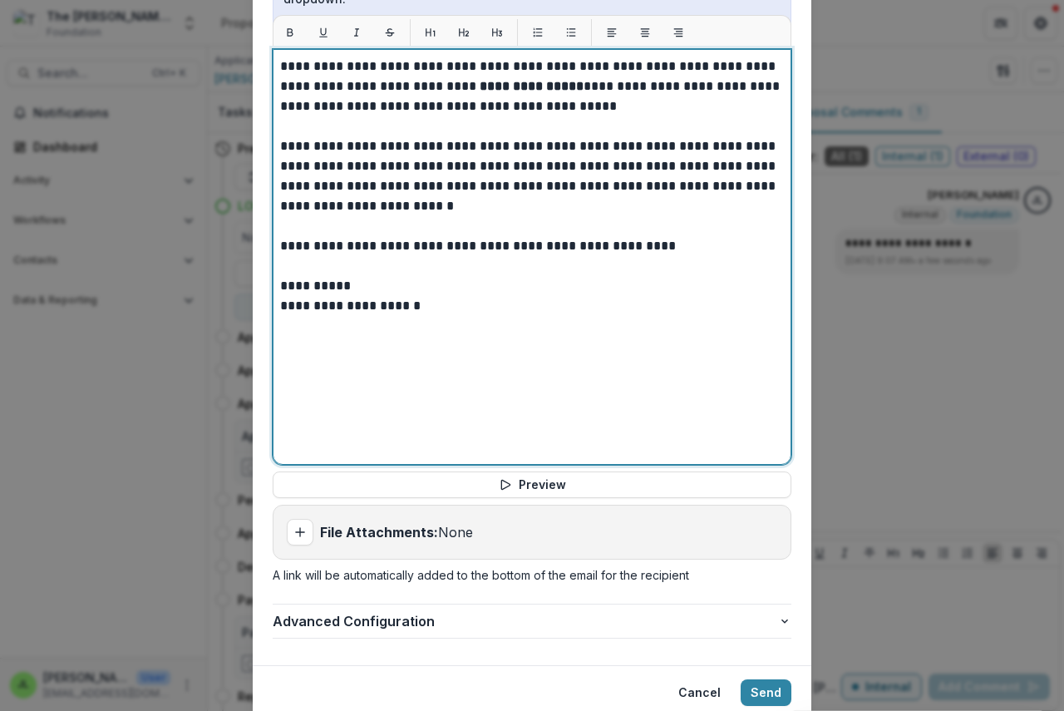
scroll to position [665, 0]
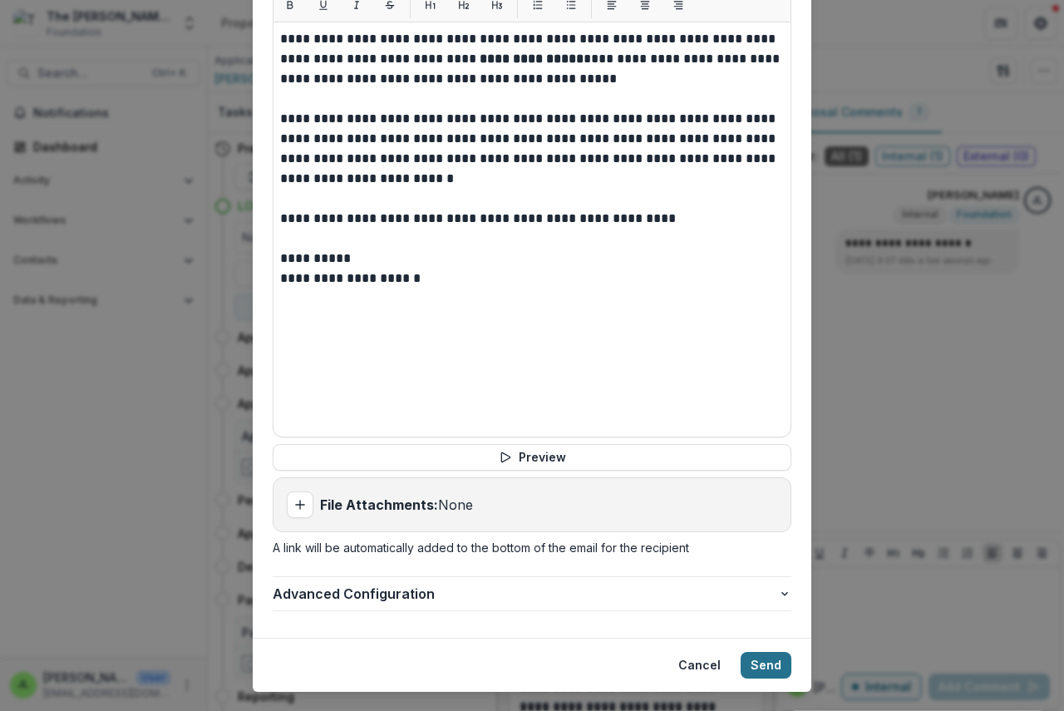
click at [770, 652] on button "Send" at bounding box center [766, 665] width 51 height 27
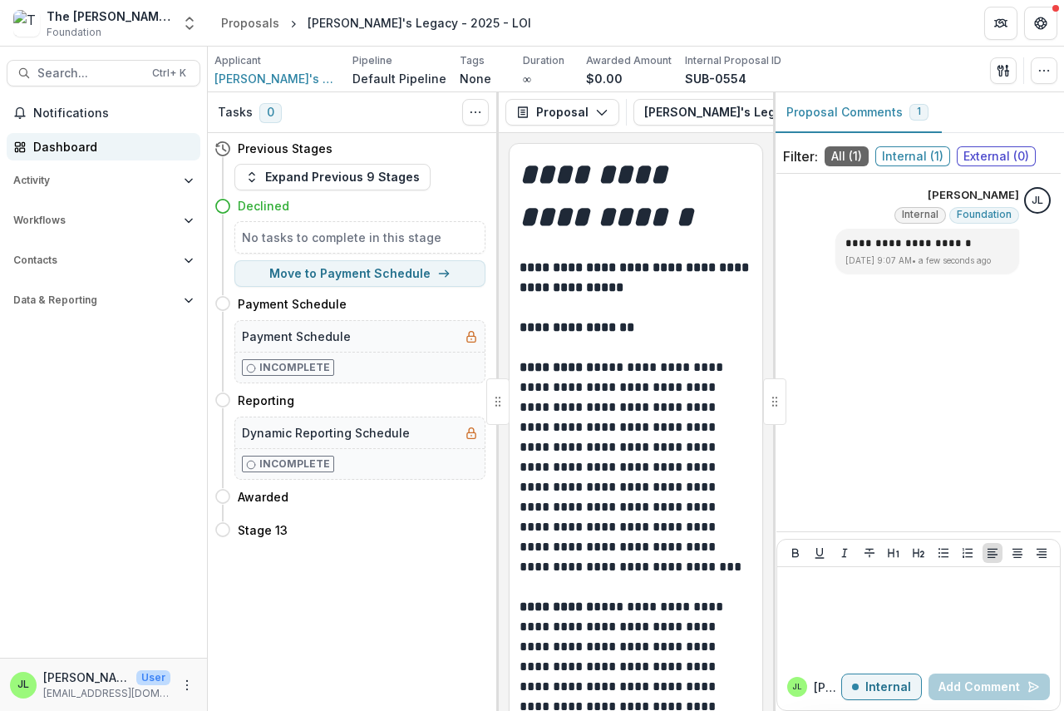
click at [49, 146] on div "Dashboard" at bounding box center [110, 146] width 154 height 17
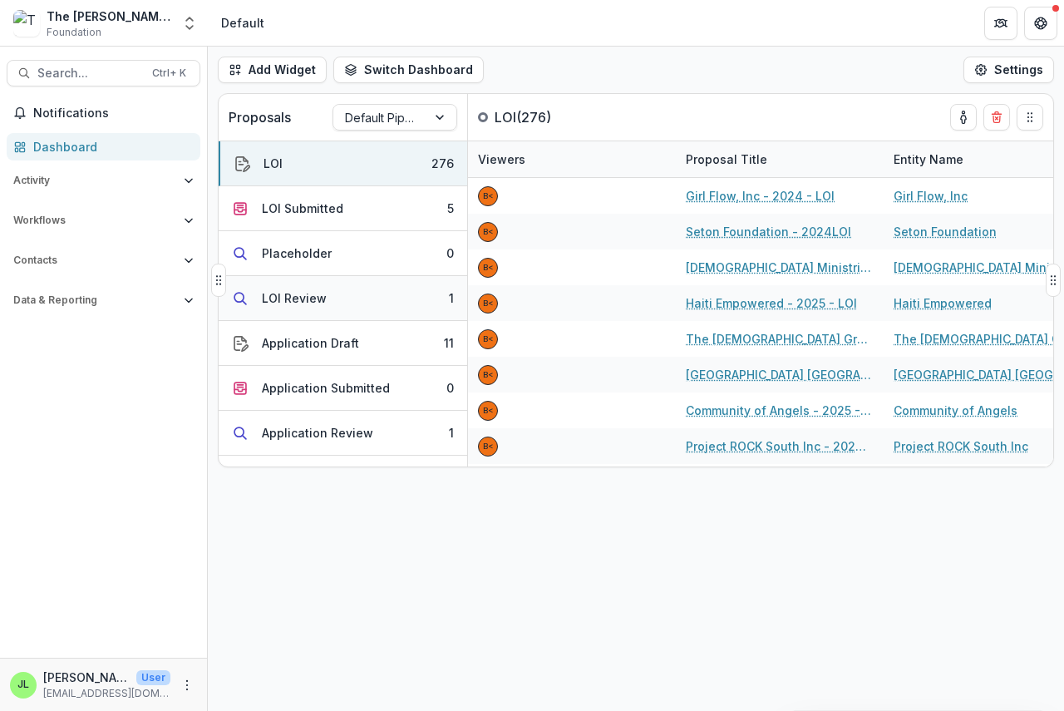
click at [286, 299] on div "LOI Review" at bounding box center [294, 297] width 65 height 17
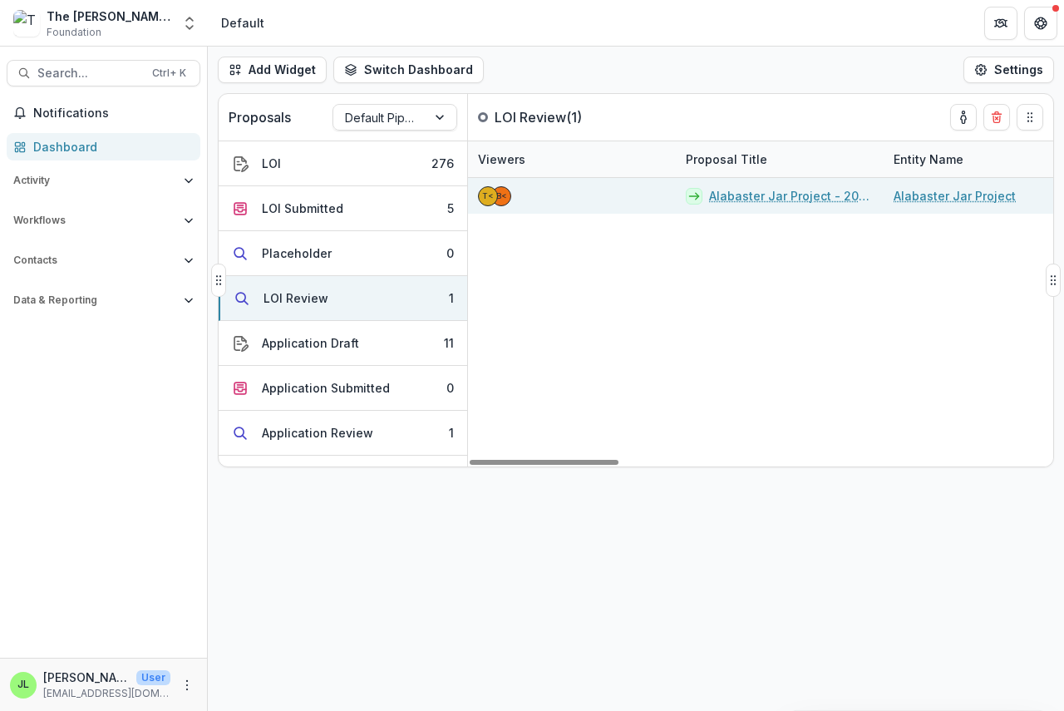
click at [780, 195] on link "Alabaster Jar Project - 2025 - LOI" at bounding box center [791, 195] width 165 height 17
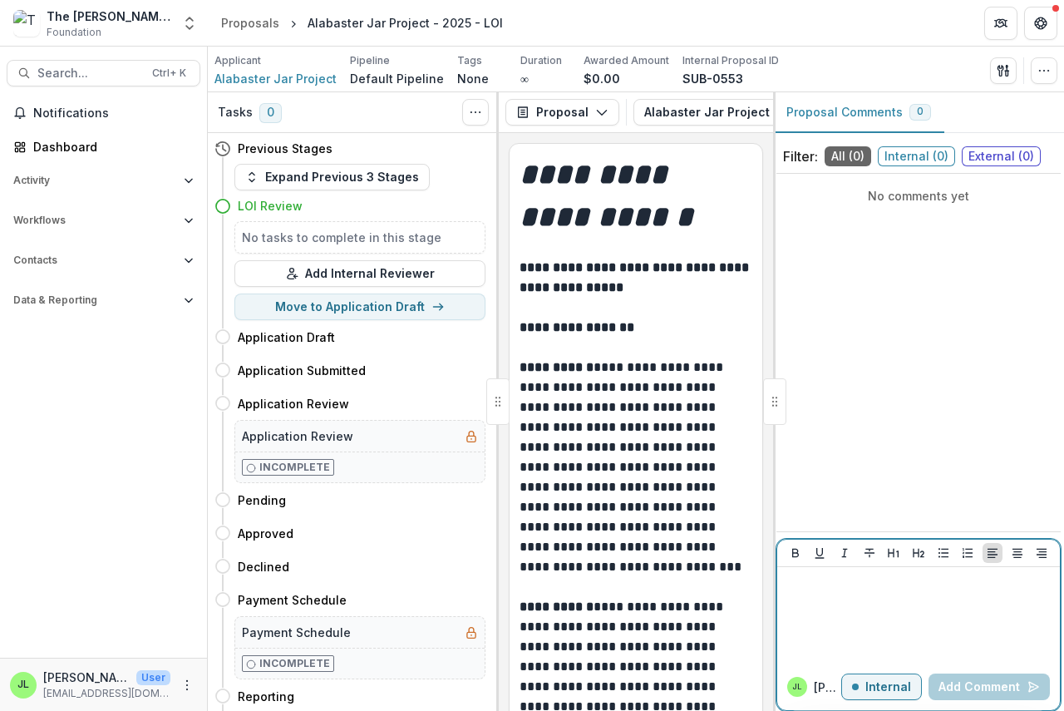
click at [801, 587] on p at bounding box center [918, 582] width 269 height 18
click at [964, 685] on button "Add Comment" at bounding box center [988, 686] width 121 height 27
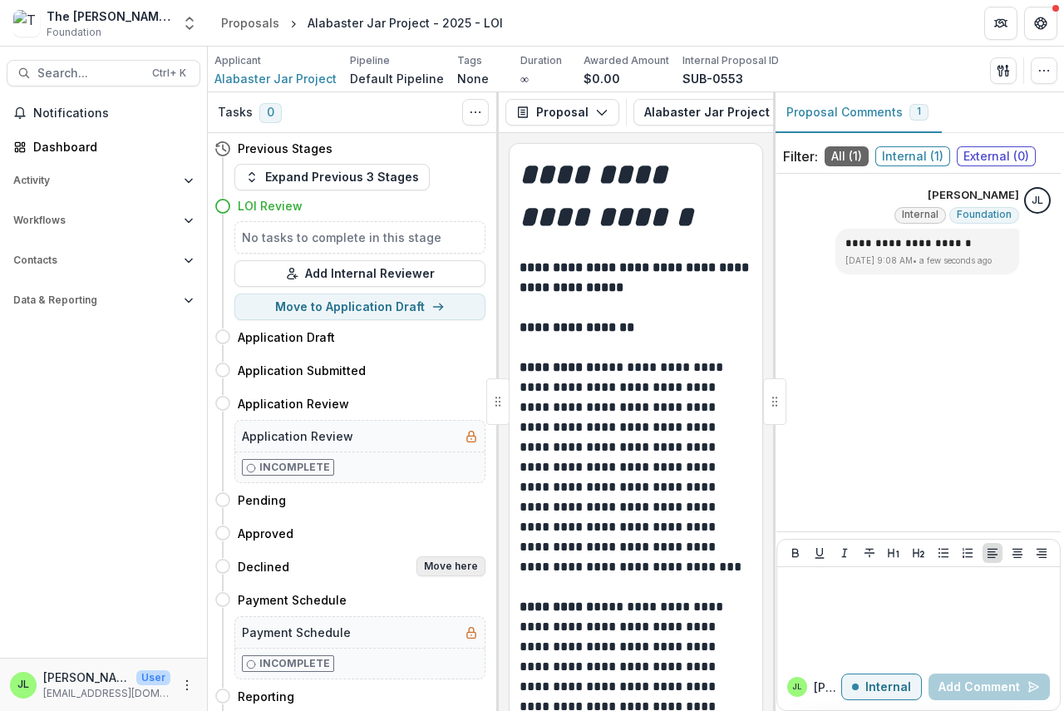
click at [465, 563] on button "Move here" at bounding box center [450, 566] width 69 height 20
select select "********"
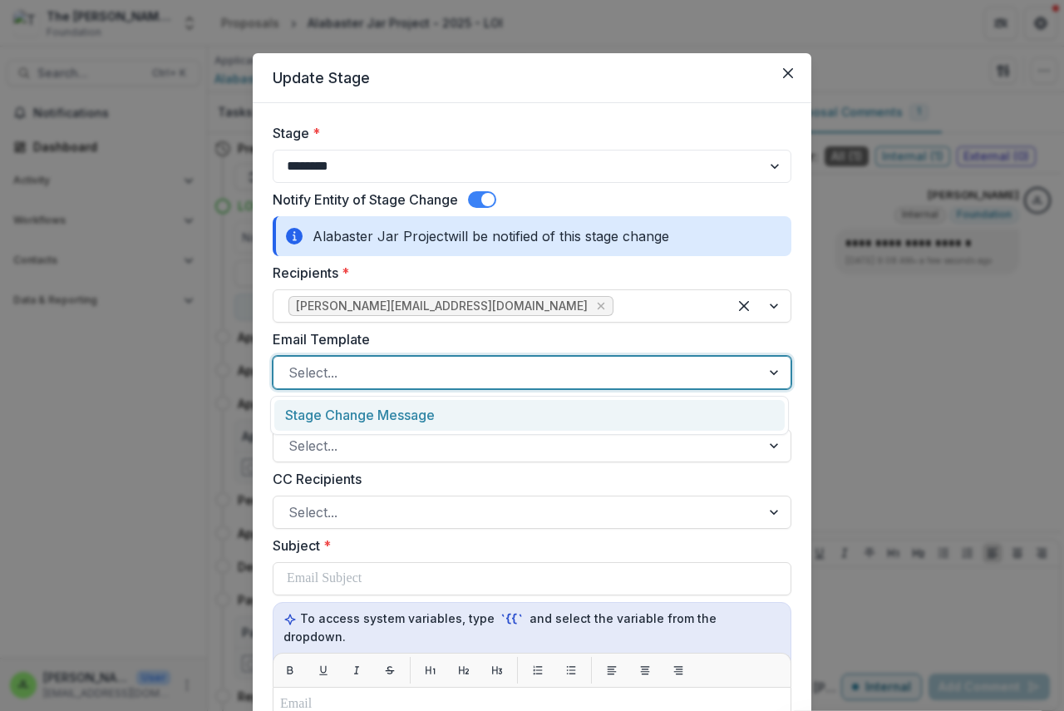
click at [349, 370] on div at bounding box center [516, 372] width 457 height 23
drag, startPoint x: 371, startPoint y: 416, endPoint x: 375, endPoint y: 489, distance: 72.4
click at [370, 420] on div "Stage Change Message" at bounding box center [529, 415] width 510 height 31
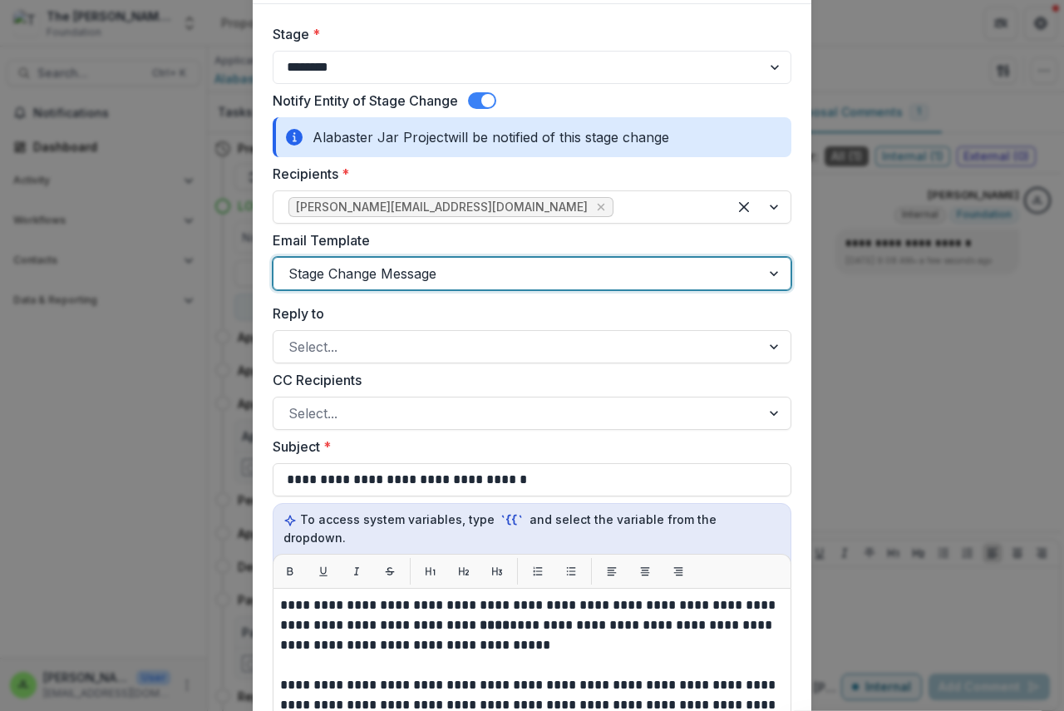
scroll to position [416, 0]
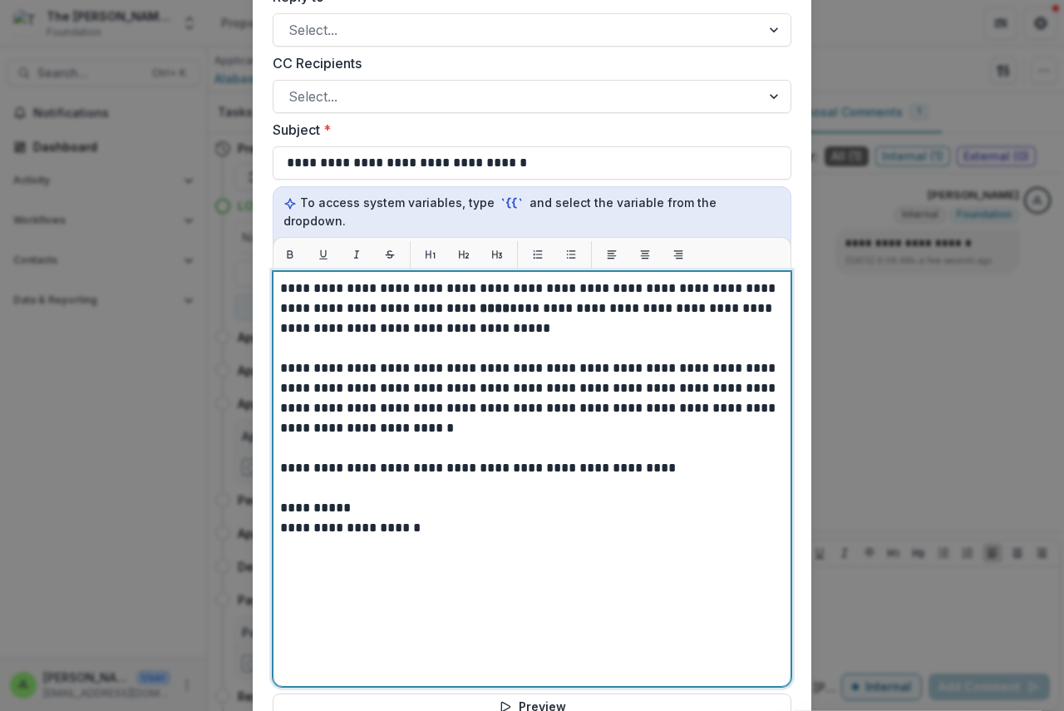
click at [480, 302] on strong "****" at bounding box center [495, 308] width 30 height 12
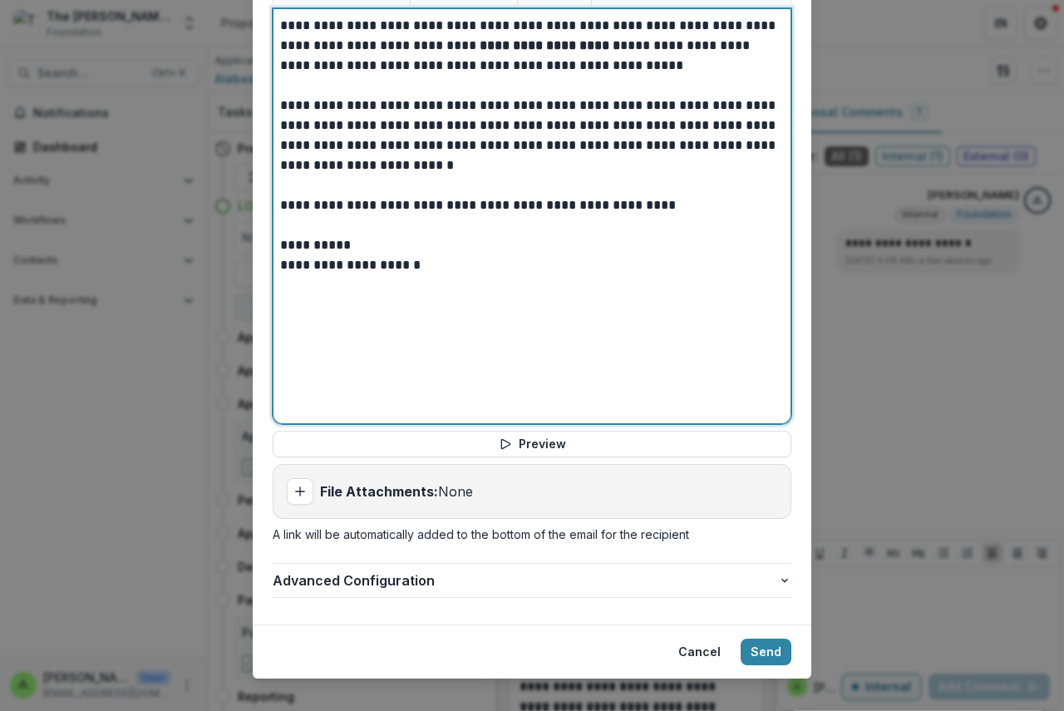
scroll to position [682, 0]
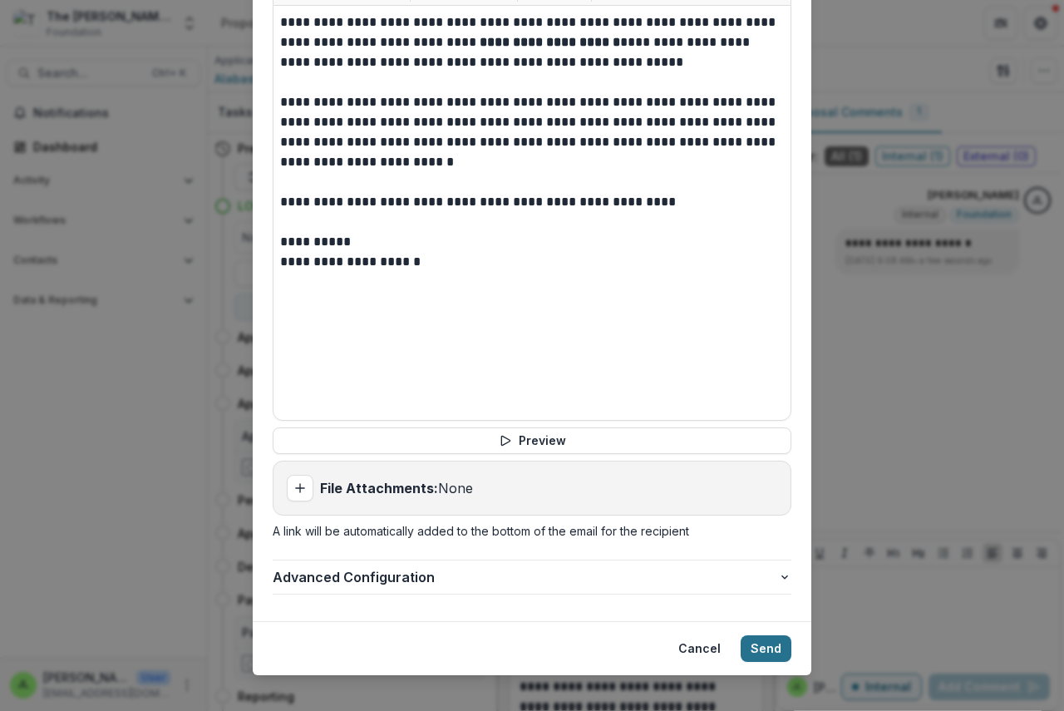
click at [750, 635] on button "Send" at bounding box center [766, 648] width 51 height 27
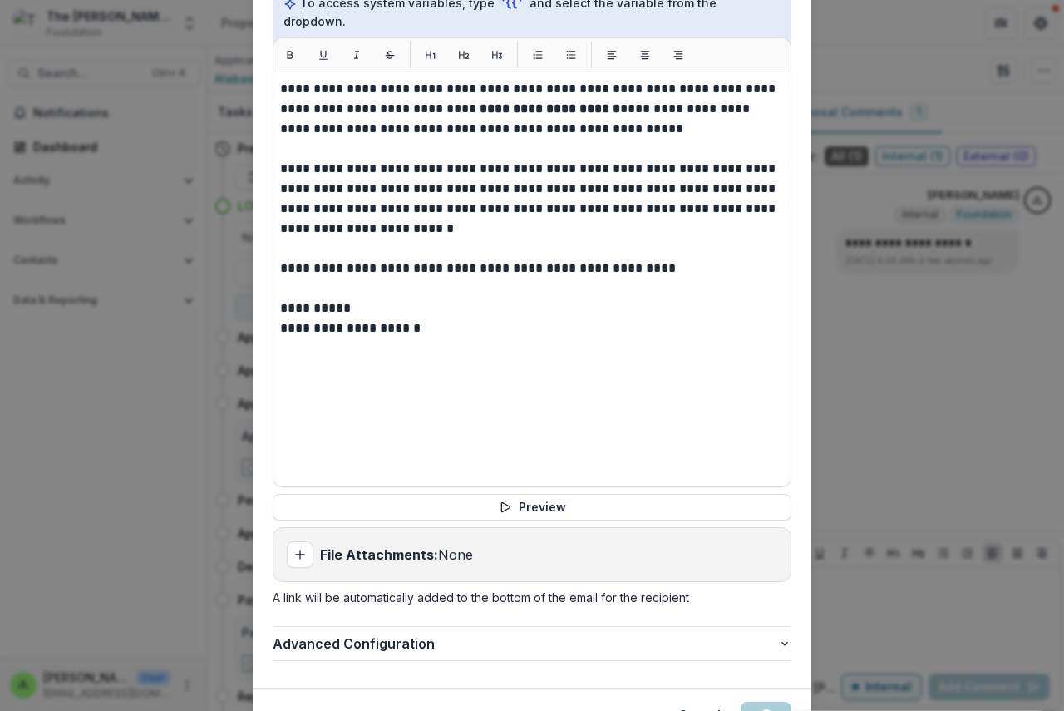
scroll to position [598, 0]
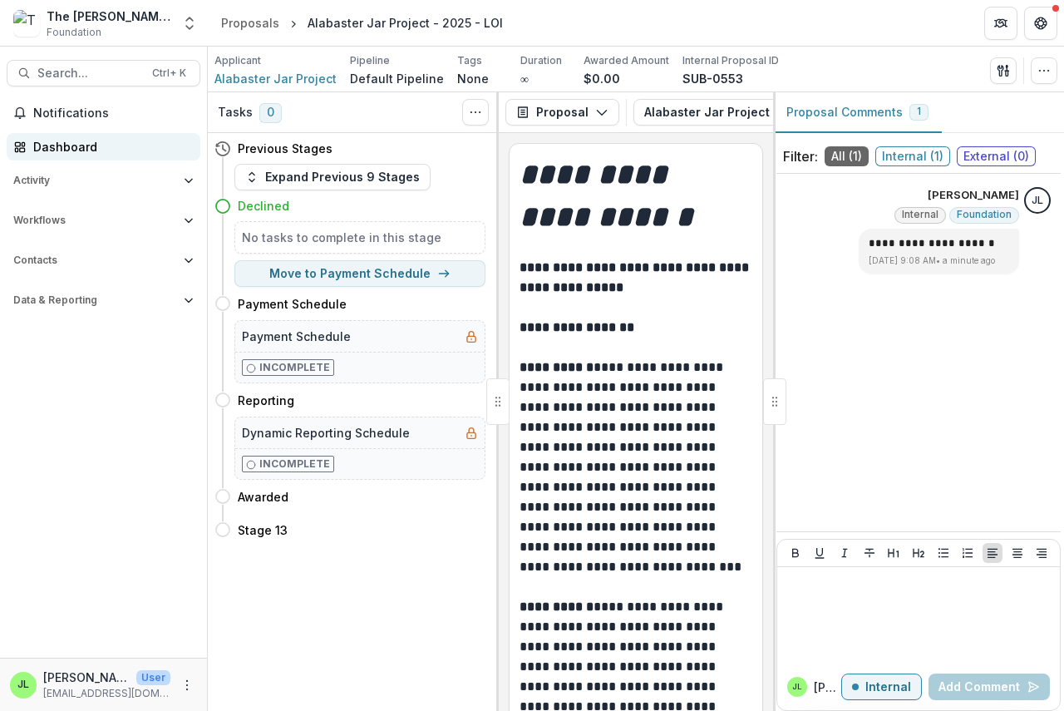
click at [51, 142] on div "Dashboard" at bounding box center [110, 146] width 154 height 17
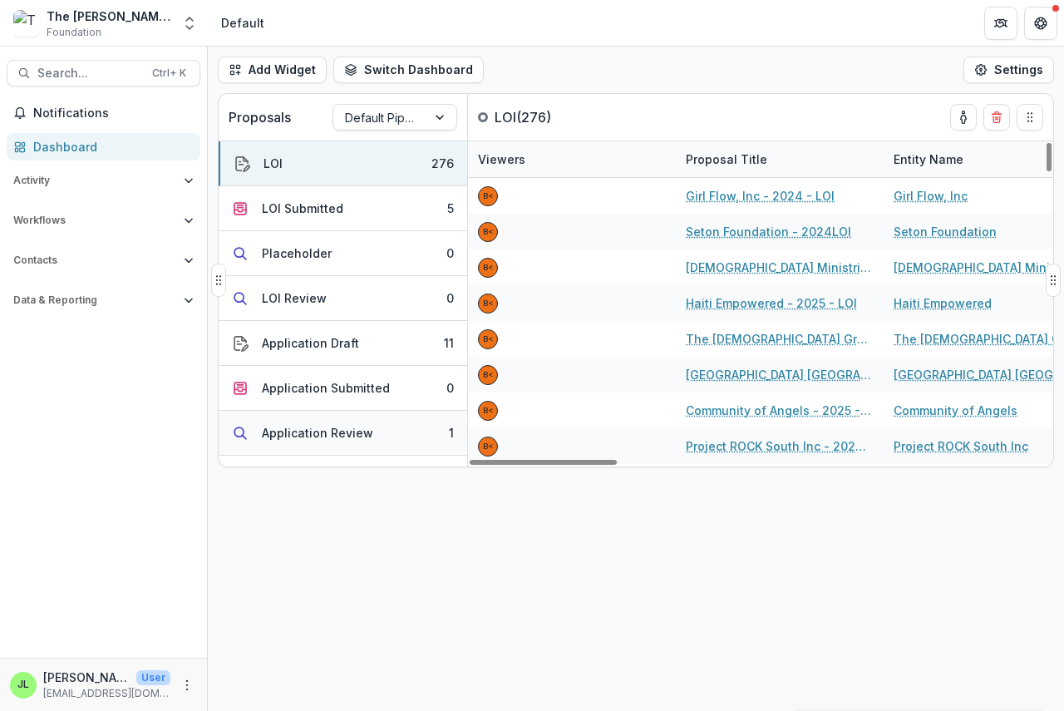
click at [337, 435] on div "Application Review" at bounding box center [317, 432] width 111 height 17
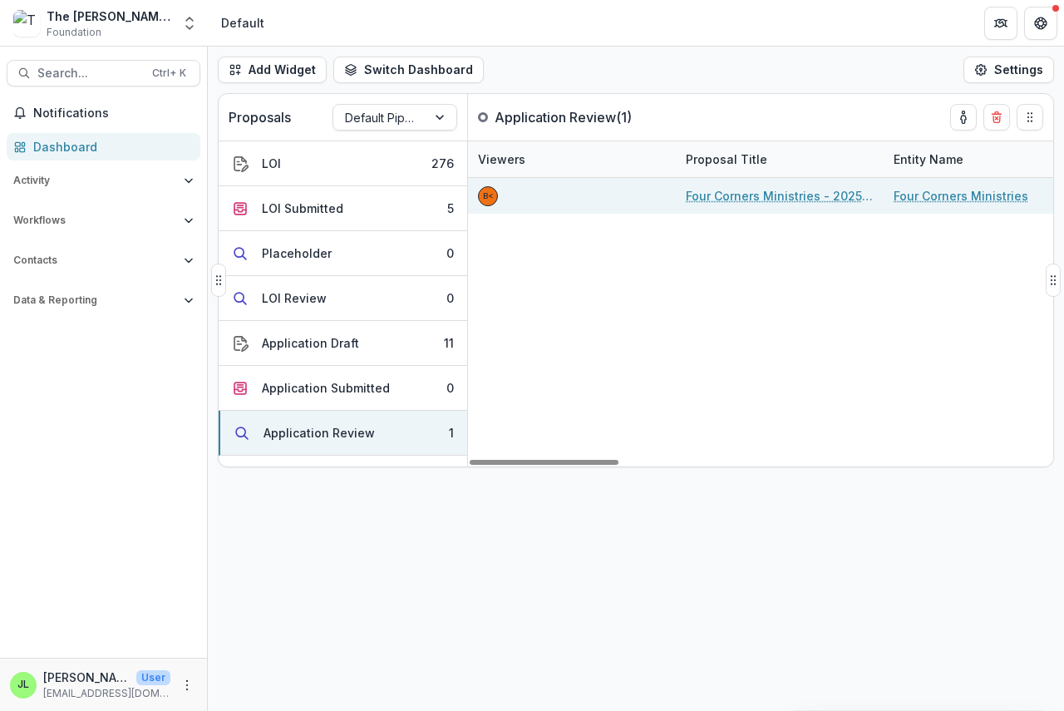
click at [779, 196] on link "Four Corners Ministries - 2025 - Application" at bounding box center [780, 195] width 188 height 17
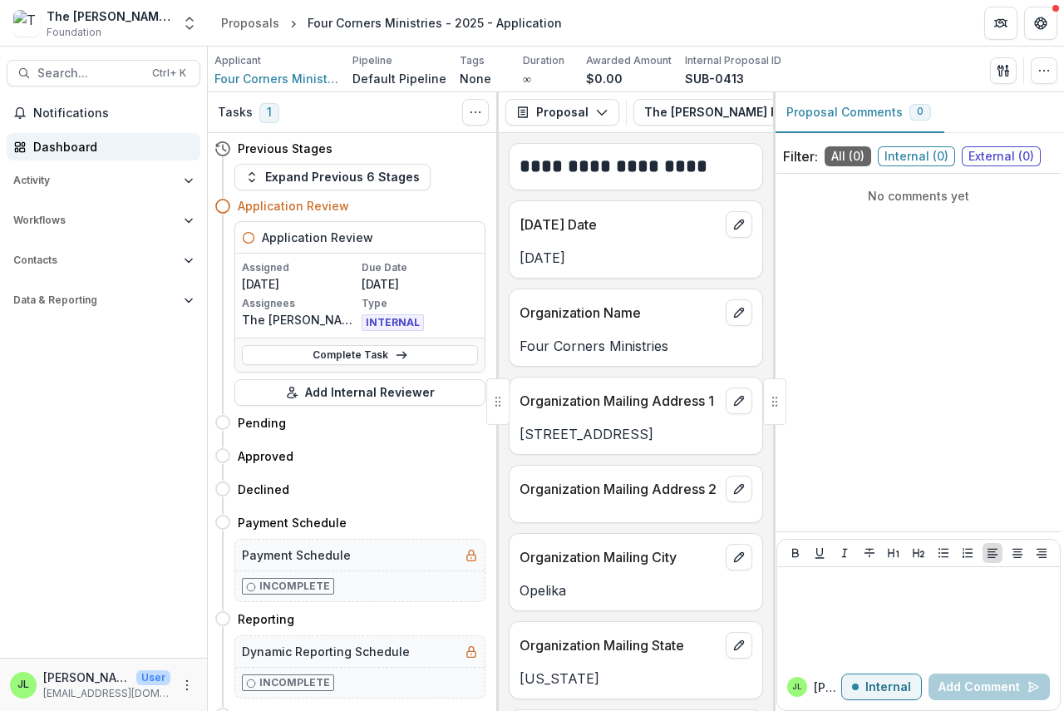
click at [53, 149] on div "Dashboard" at bounding box center [110, 146] width 154 height 17
